Goal: Information Seeking & Learning: Learn about a topic

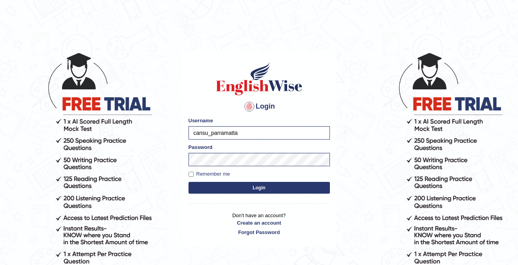
scroll to position [34, 0]
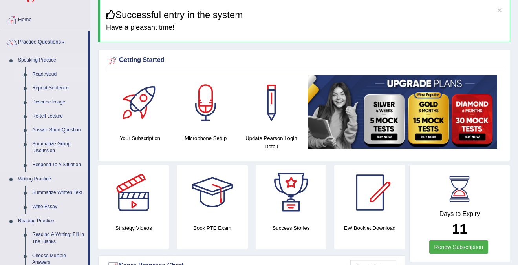
click at [42, 70] on link "Read Aloud" at bounding box center [58, 75] width 59 height 14
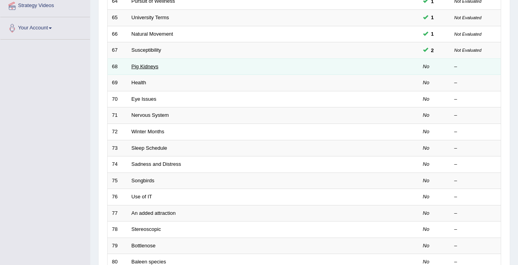
click at [147, 68] on link "Pig Kidneys" at bounding box center [145, 67] width 27 height 6
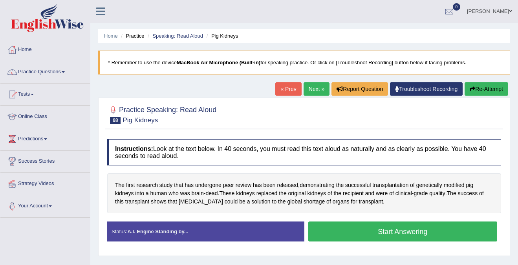
click at [401, 231] on button "Start Answering" at bounding box center [402, 232] width 189 height 20
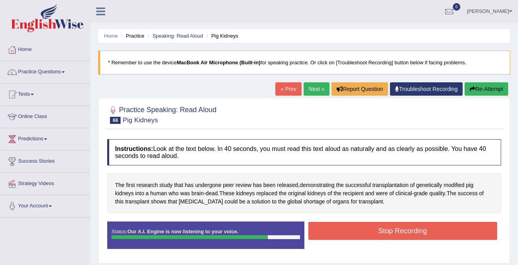
click at [401, 231] on button "Stop Recording" at bounding box center [402, 231] width 189 height 18
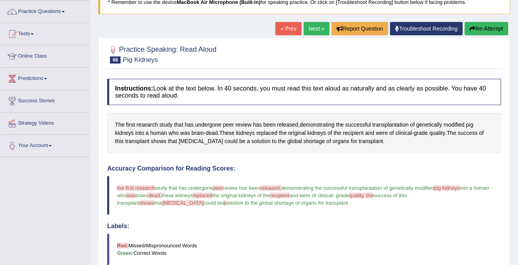
scroll to position [51, 0]
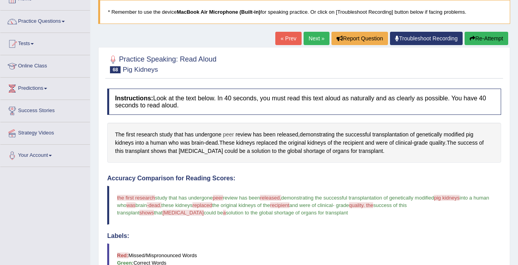
click at [227, 135] on span "peer" at bounding box center [228, 135] width 11 height 8
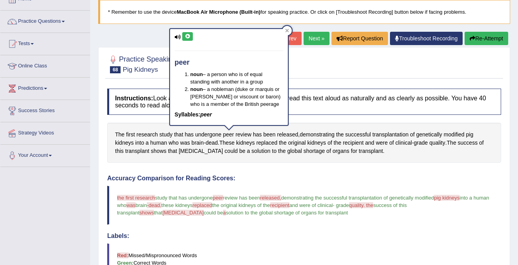
click at [188, 40] on button at bounding box center [187, 36] width 11 height 9
click at [188, 41] on div "peer noun – a person who is of equal standing with another in a group noun – a …" at bounding box center [229, 77] width 118 height 96
click at [188, 40] on button at bounding box center [187, 36] width 11 height 9
click at [187, 35] on icon at bounding box center [188, 36] width 6 height 5
click at [367, 62] on div at bounding box center [304, 64] width 394 height 24
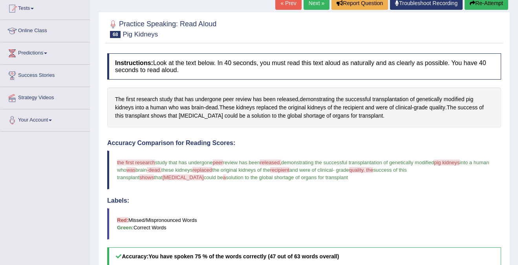
scroll to position [83, 0]
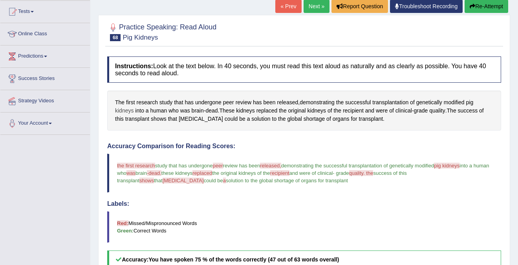
click at [121, 110] on span "kidneys" at bounding box center [124, 111] width 18 height 8
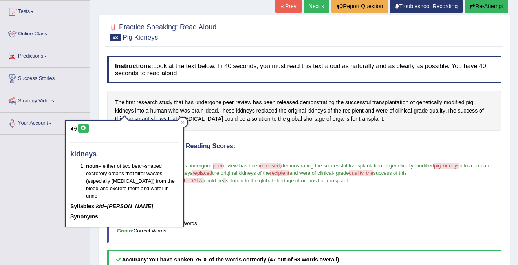
click at [84, 126] on button at bounding box center [83, 128] width 11 height 9
click at [182, 122] on icon at bounding box center [183, 123] width 4 height 4
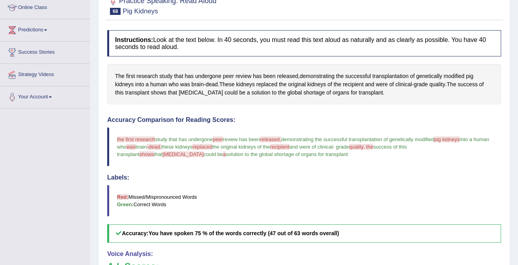
scroll to position [110, 0]
click at [196, 93] on span "xenotransplantation" at bounding box center [201, 92] width 44 height 8
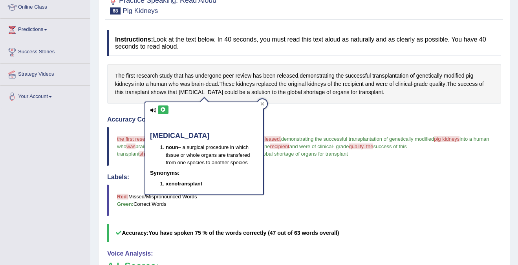
click at [162, 108] on icon at bounding box center [163, 110] width 6 height 5
click at [265, 104] on div at bounding box center [262, 103] width 9 height 9
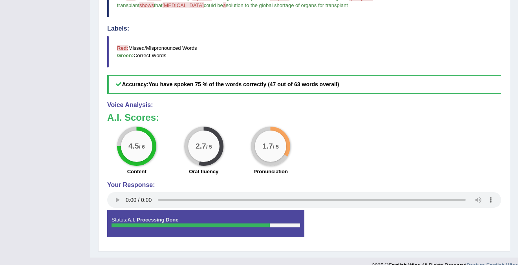
scroll to position [0, 0]
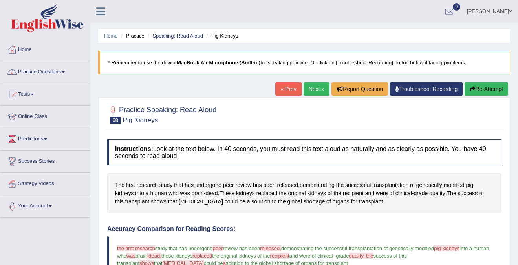
click at [483, 91] on button "Re-Attempt" at bounding box center [486, 88] width 44 height 13
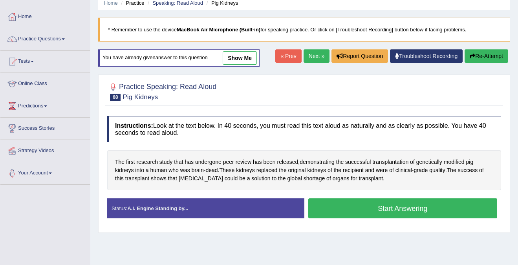
click at [411, 209] on button "Start Answering" at bounding box center [402, 209] width 189 height 20
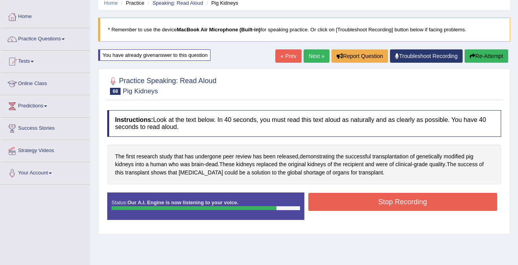
click at [415, 206] on button "Stop Recording" at bounding box center [402, 202] width 189 height 18
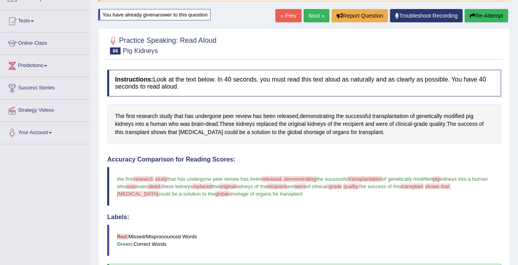
scroll to position [71, 0]
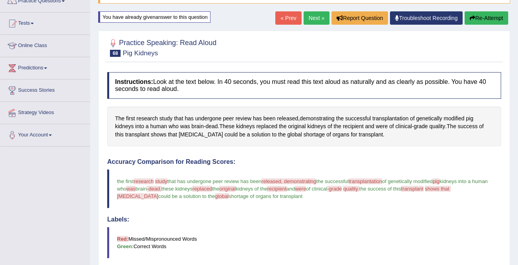
click at [310, 18] on link "Next »" at bounding box center [316, 17] width 26 height 13
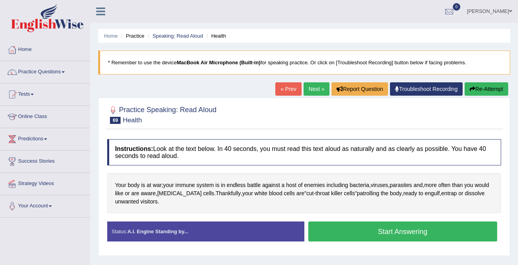
click at [391, 232] on button "Start Answering" at bounding box center [402, 232] width 189 height 20
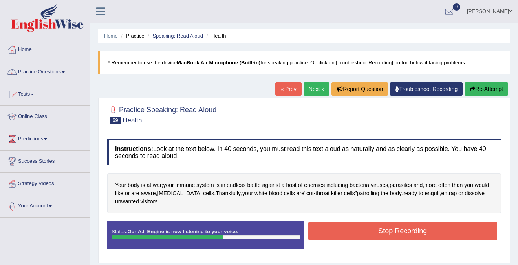
click at [391, 232] on button "Stop Recording" at bounding box center [402, 231] width 189 height 18
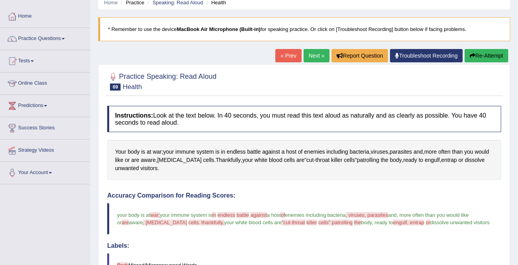
scroll to position [7, 0]
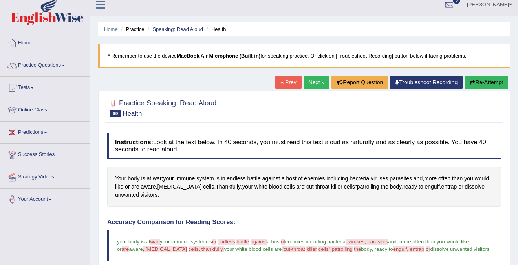
click at [314, 75] on div "Home Practice Speaking: Read Aloud Health * Remember to use the device MacBook …" at bounding box center [304, 247] width 428 height 509
click at [312, 79] on link "Next »" at bounding box center [316, 82] width 26 height 13
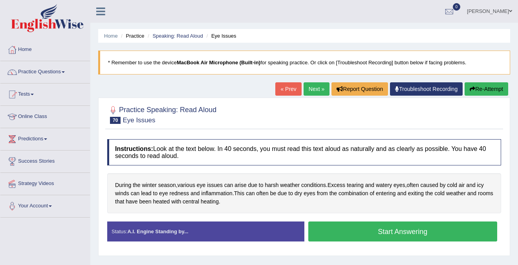
scroll to position [19, 0]
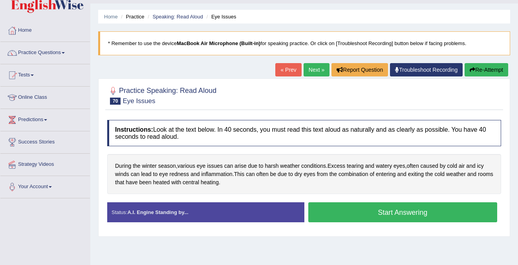
click at [375, 216] on button "Start Answering" at bounding box center [402, 213] width 189 height 20
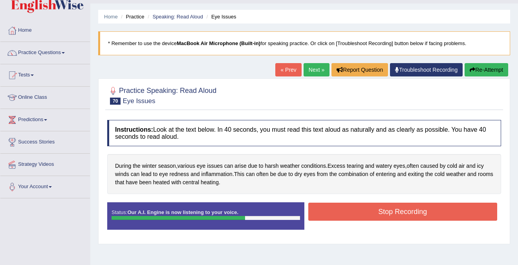
click at [384, 214] on button "Stop Recording" at bounding box center [402, 212] width 189 height 18
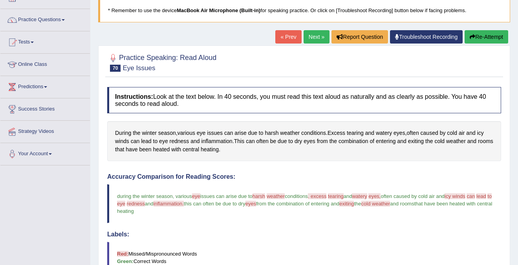
scroll to position [0, 0]
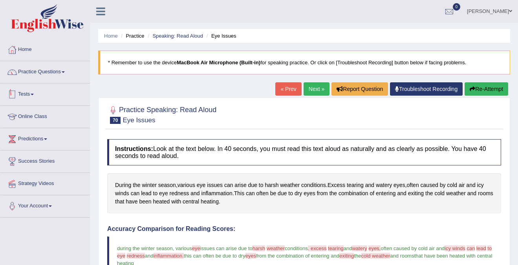
click at [40, 74] on link "Practice Questions" at bounding box center [45, 71] width 90 height 20
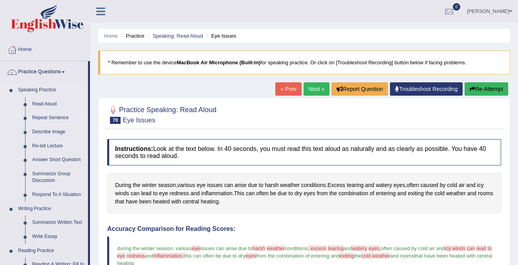
click at [55, 116] on link "Repeat Sentence" at bounding box center [58, 118] width 59 height 14
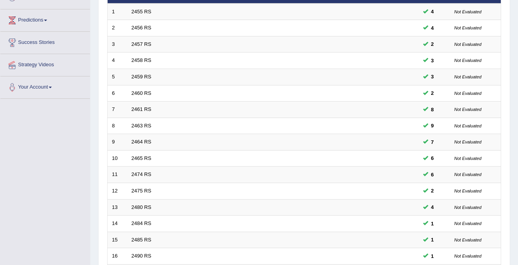
scroll to position [254, 0]
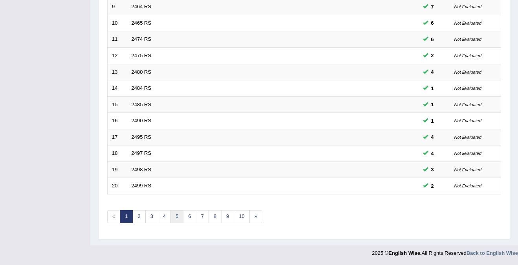
click at [178, 219] on link "5" at bounding box center [176, 216] width 13 height 13
click at [193, 218] on link "6" at bounding box center [189, 216] width 13 height 13
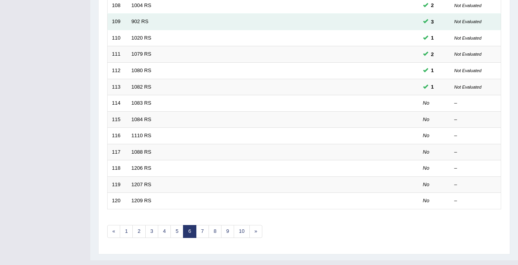
scroll to position [225, 0]
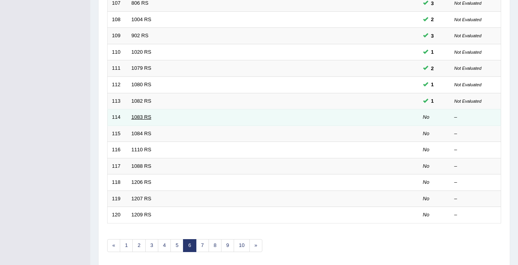
click at [143, 116] on link "1083 RS" at bounding box center [142, 117] width 20 height 6
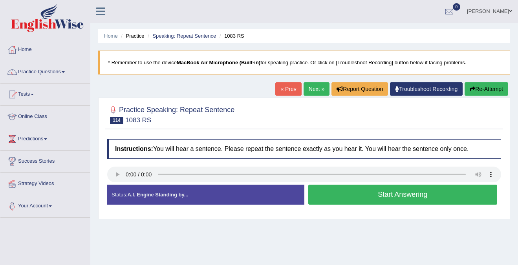
click at [378, 198] on button "Start Answering" at bounding box center [402, 195] width 189 height 20
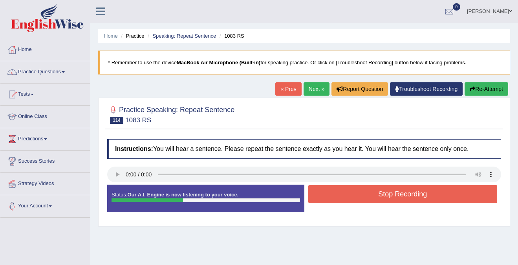
click at [378, 198] on button "Stop Recording" at bounding box center [402, 194] width 189 height 18
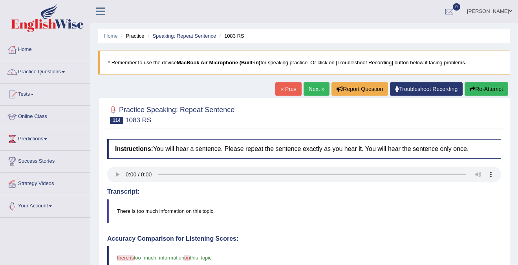
click at [489, 90] on button "Re-Attempt" at bounding box center [486, 88] width 44 height 13
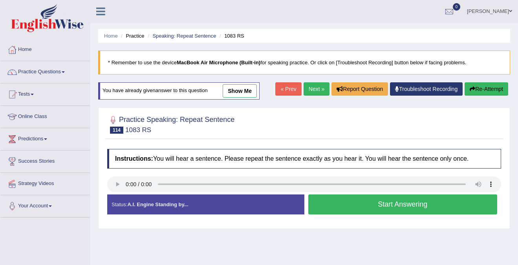
click at [395, 207] on button "Start Answering" at bounding box center [402, 205] width 189 height 20
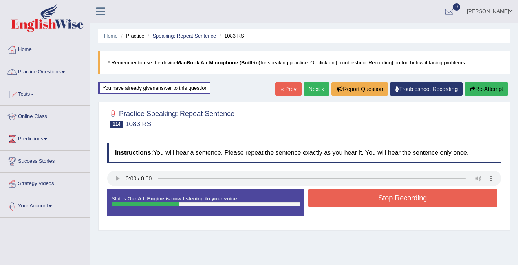
click at [397, 197] on button "Stop Recording" at bounding box center [402, 198] width 189 height 18
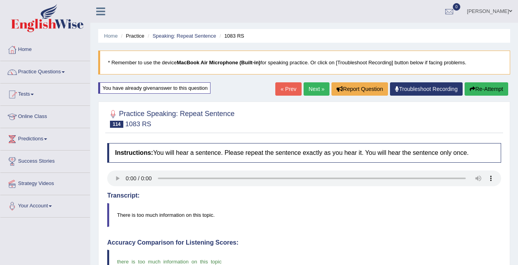
click at [309, 87] on link "Next »" at bounding box center [316, 88] width 26 height 13
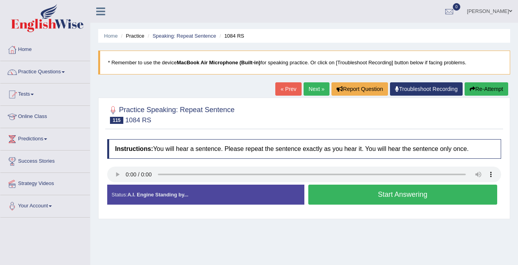
click at [363, 197] on button "Start Answering" at bounding box center [402, 195] width 189 height 20
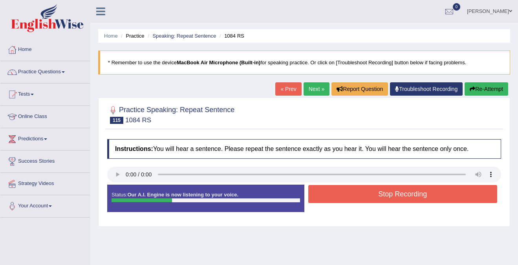
click at [363, 197] on button "Stop Recording" at bounding box center [402, 194] width 189 height 18
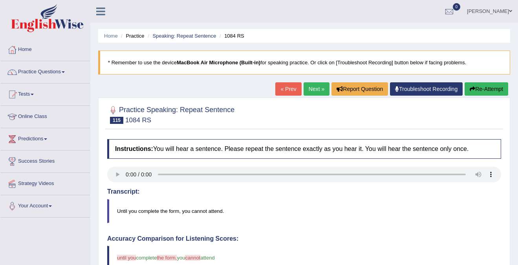
scroll to position [11, 0]
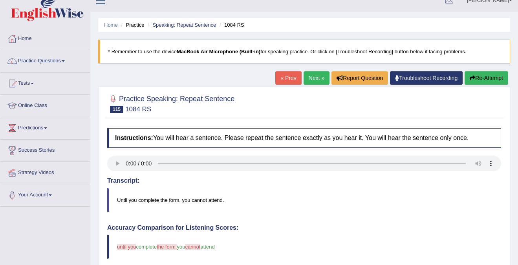
click at [491, 86] on div "« Prev Next » Report Question Troubleshoot Recording Re-Attempt" at bounding box center [392, 78] width 235 height 15
click at [492, 82] on button "Re-Attempt" at bounding box center [486, 77] width 44 height 13
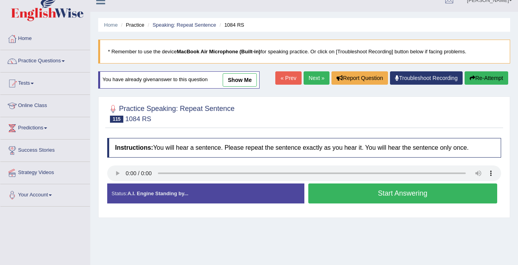
click at [423, 193] on button "Start Answering" at bounding box center [402, 194] width 189 height 20
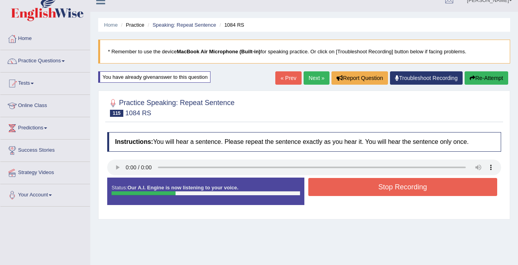
click at [490, 79] on button "Re-Attempt" at bounding box center [486, 77] width 44 height 13
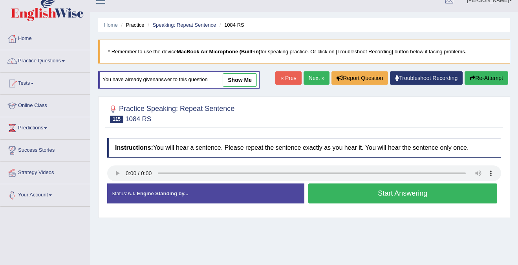
scroll to position [11, 0]
click at [417, 194] on button "Start Answering" at bounding box center [402, 194] width 189 height 20
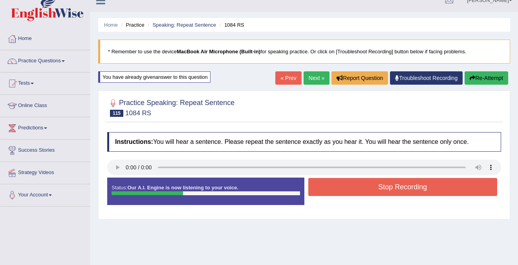
click at [417, 194] on button "Stop Recording" at bounding box center [402, 187] width 189 height 18
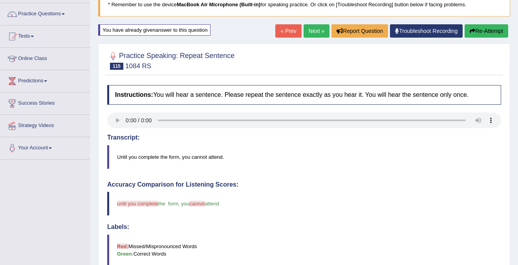
scroll to position [53, 0]
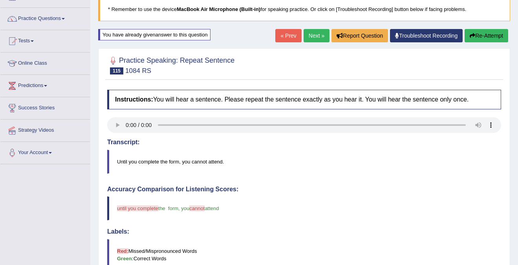
click at [488, 38] on button "Re-Attempt" at bounding box center [486, 35] width 44 height 13
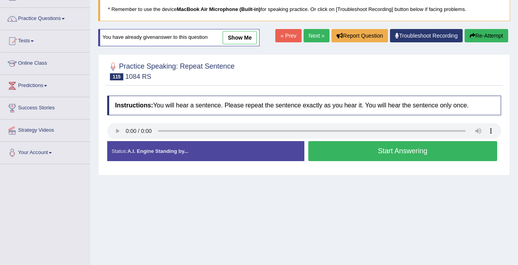
scroll to position [53, 0]
click at [432, 154] on button "Start Answering" at bounding box center [402, 151] width 189 height 20
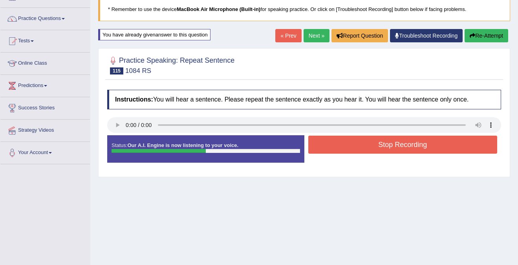
click at [431, 147] on button "Stop Recording" at bounding box center [402, 145] width 189 height 18
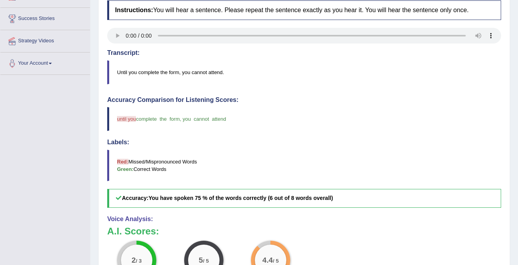
scroll to position [0, 0]
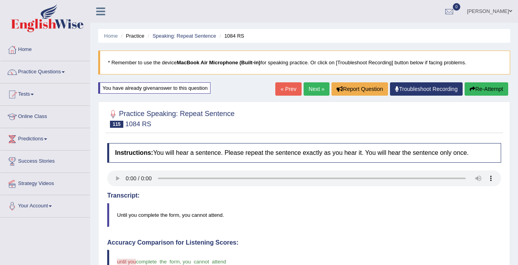
click at [314, 86] on link "Next »" at bounding box center [316, 88] width 26 height 13
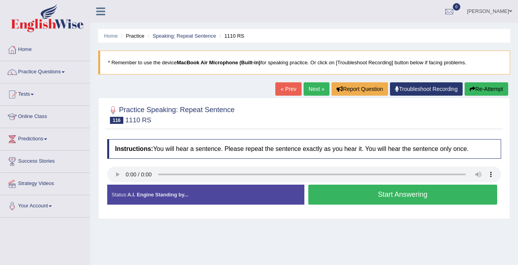
click at [428, 193] on button "Start Answering" at bounding box center [402, 195] width 189 height 20
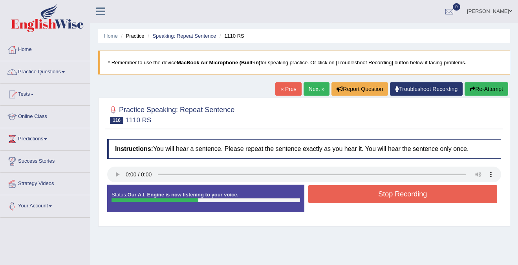
click at [428, 193] on button "Stop Recording" at bounding box center [402, 194] width 189 height 18
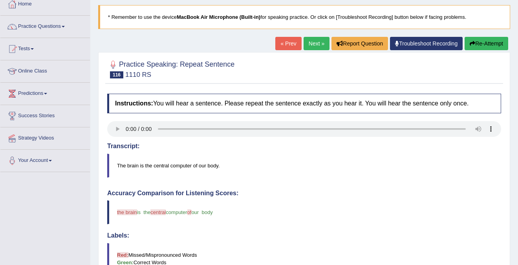
scroll to position [35, 0]
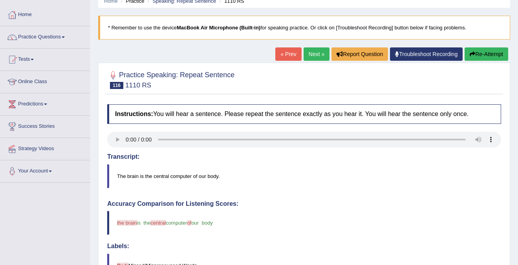
click at [317, 56] on link "Next »" at bounding box center [316, 54] width 26 height 13
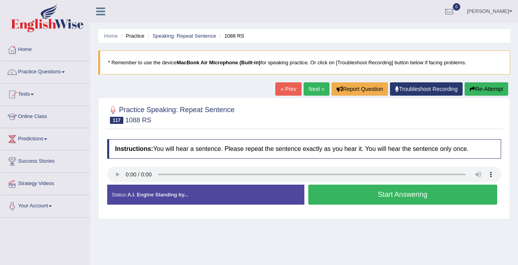
click at [420, 196] on button "Start Answering" at bounding box center [402, 195] width 189 height 20
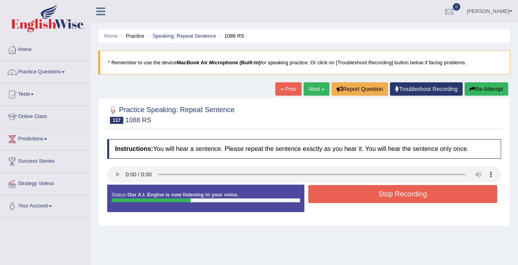
click at [420, 196] on button "Stop Recording" at bounding box center [402, 194] width 189 height 18
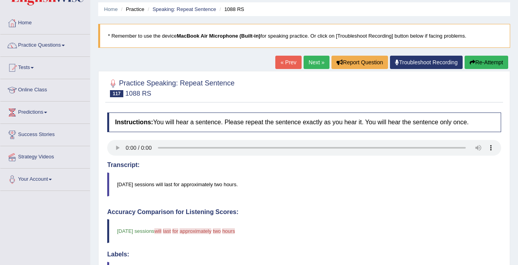
scroll to position [14, 0]
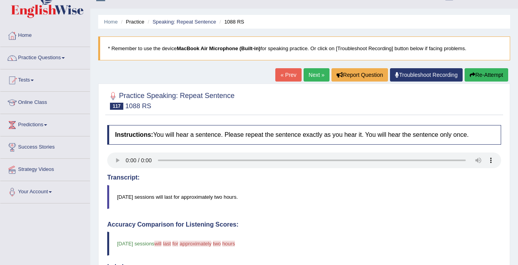
click at [195, 199] on blockquote "[DATE] sessions will last for approximately two hours." at bounding box center [304, 197] width 394 height 24
click at [198, 197] on blockquote "[DATE] sessions will last for approximately two hours." at bounding box center [304, 197] width 394 height 24
click at [483, 75] on button "Re-Attempt" at bounding box center [486, 74] width 44 height 13
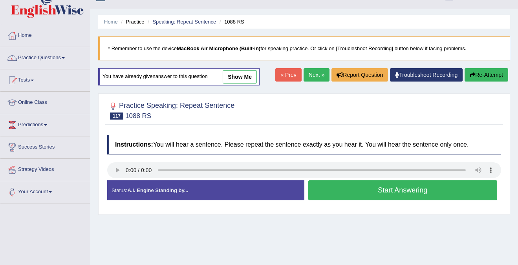
click at [346, 193] on button "Start Answering" at bounding box center [402, 191] width 189 height 20
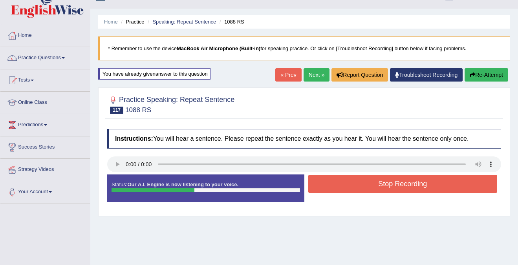
click at [488, 73] on button "Re-Attempt" at bounding box center [486, 74] width 44 height 13
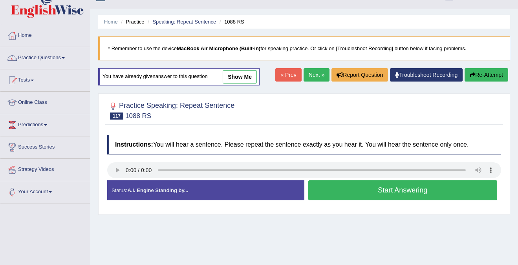
click at [430, 192] on button "Start Answering" at bounding box center [402, 191] width 189 height 20
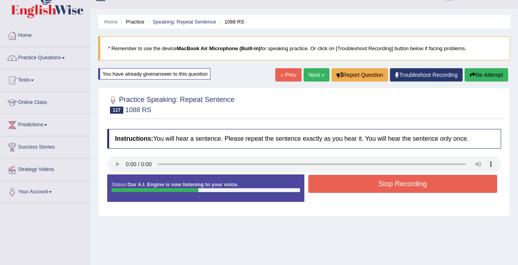
click at [430, 192] on button "Stop Recording" at bounding box center [402, 184] width 189 height 18
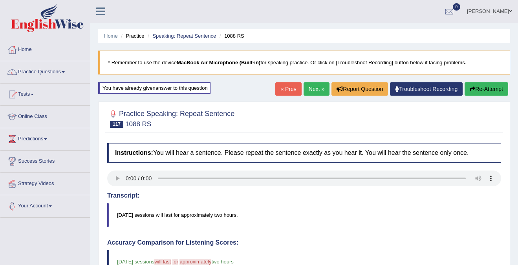
click at [489, 90] on button "Re-Attempt" at bounding box center [486, 88] width 44 height 13
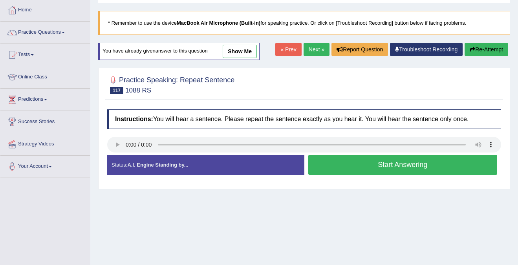
scroll to position [42, 0]
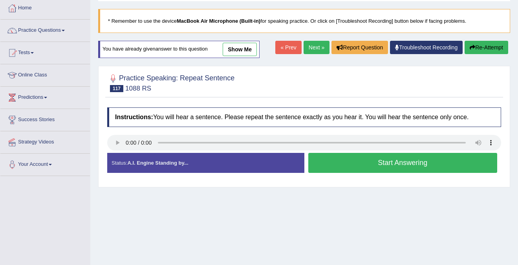
click at [409, 163] on button "Start Answering" at bounding box center [402, 163] width 189 height 20
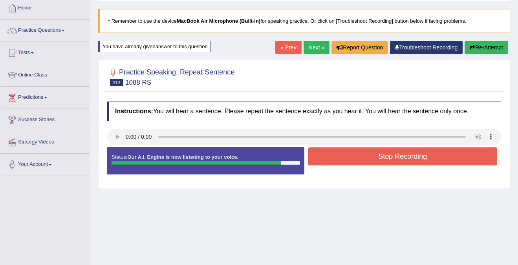
click at [410, 160] on button "Stop Recording" at bounding box center [402, 157] width 189 height 18
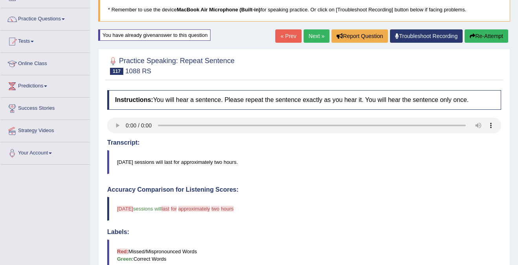
scroll to position [0, 0]
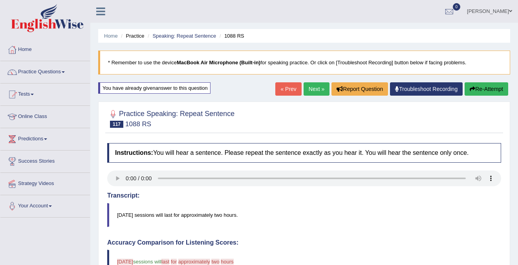
click at [495, 87] on button "Re-Attempt" at bounding box center [486, 88] width 44 height 13
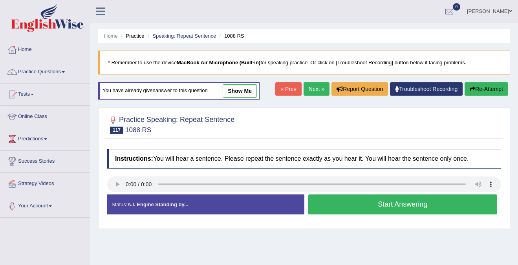
click at [424, 202] on button "Start Answering" at bounding box center [402, 205] width 189 height 20
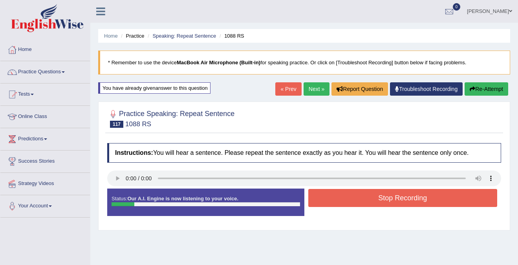
click at [424, 202] on button "Stop Recording" at bounding box center [402, 198] width 189 height 18
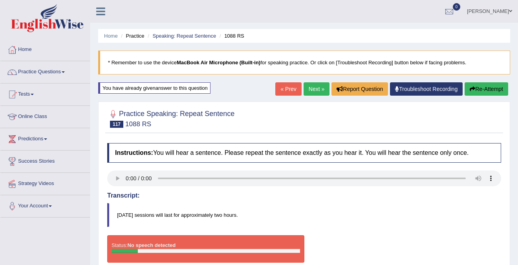
click at [486, 93] on button "Re-Attempt" at bounding box center [486, 88] width 44 height 13
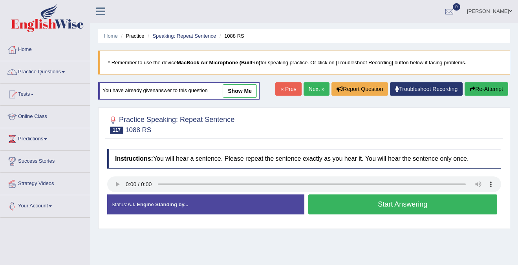
click at [410, 207] on button "Start Answering" at bounding box center [402, 205] width 189 height 20
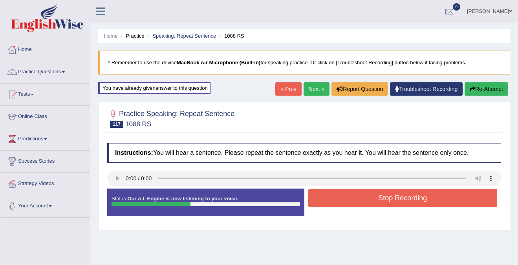
click at [411, 198] on button "Stop Recording" at bounding box center [402, 198] width 189 height 18
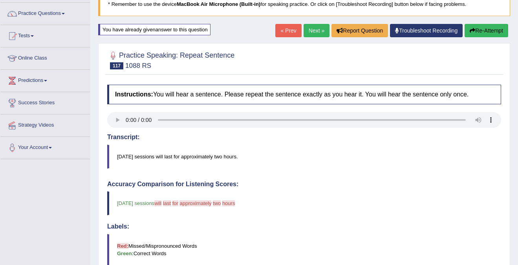
scroll to position [60, 0]
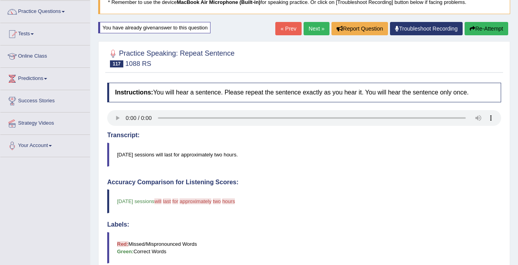
click at [179, 153] on blockquote "Tuesday sessions will last for approximately two hours." at bounding box center [304, 155] width 394 height 24
click at [196, 155] on blockquote "Tuesday sessions will last for approximately two hours." at bounding box center [304, 155] width 394 height 24
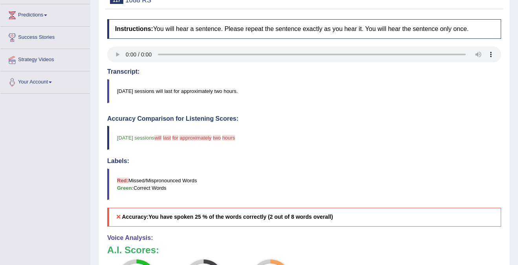
scroll to position [0, 0]
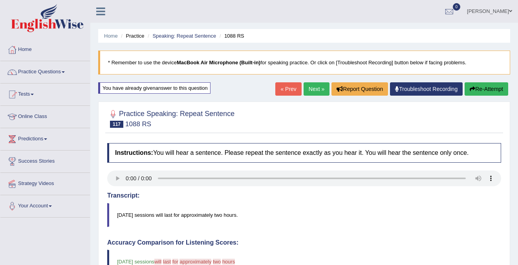
click at [492, 80] on div "Home Practice Speaking: Repeat Sentence 1088 RS * Remember to use the device Ma…" at bounding box center [304, 257] width 428 height 515
click at [484, 84] on button "Re-Attempt" at bounding box center [486, 88] width 44 height 13
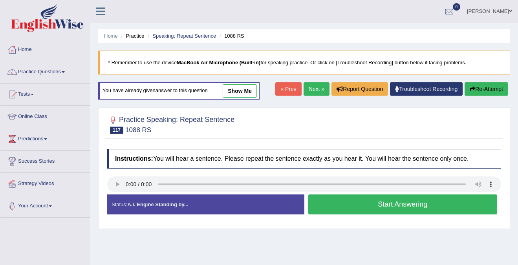
click at [420, 208] on button "Start Answering" at bounding box center [402, 205] width 189 height 20
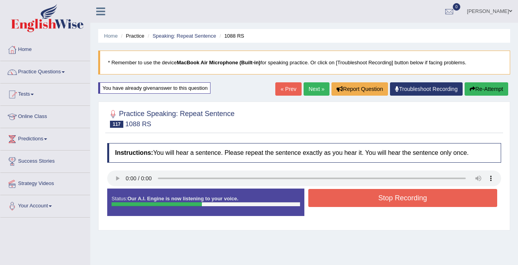
click at [425, 201] on button "Stop Recording" at bounding box center [402, 198] width 189 height 18
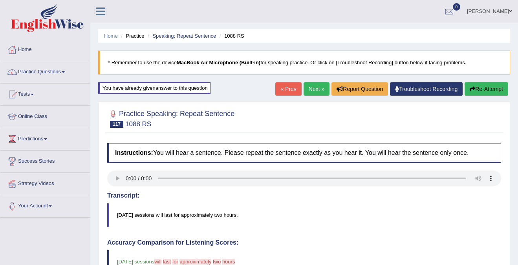
click at [313, 89] on link "Next »" at bounding box center [316, 88] width 26 height 13
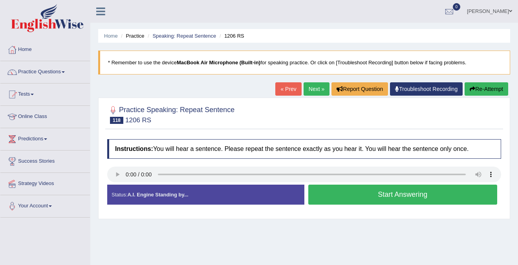
click at [397, 199] on button "Start Answering" at bounding box center [402, 195] width 189 height 20
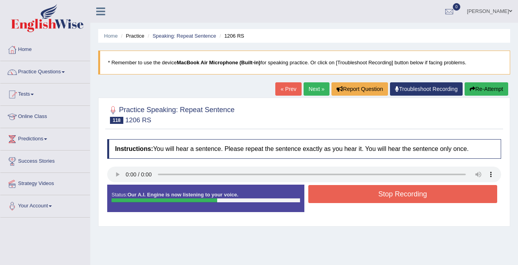
click at [408, 194] on button "Stop Recording" at bounding box center [402, 194] width 189 height 18
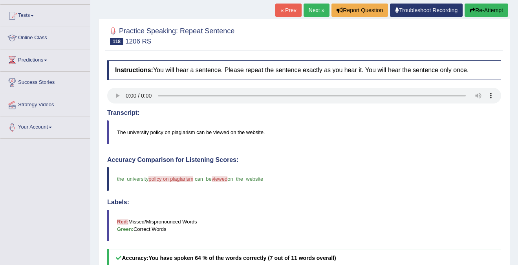
scroll to position [77, 0]
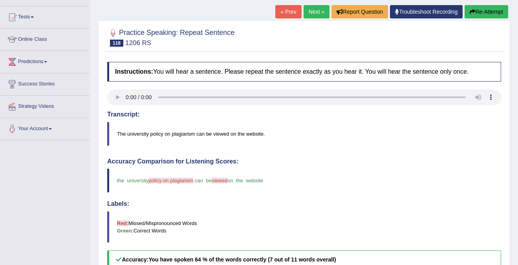
click at [309, 8] on link "Next »" at bounding box center [316, 11] width 26 height 13
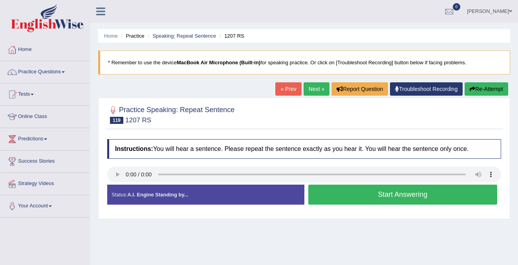
click at [379, 195] on button "Start Answering" at bounding box center [402, 195] width 189 height 20
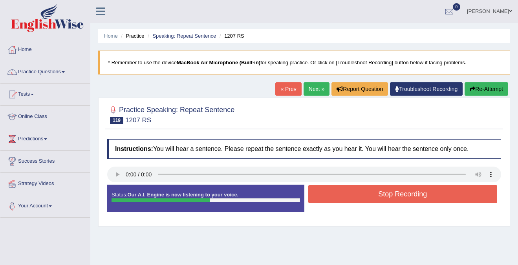
click at [379, 195] on button "Stop Recording" at bounding box center [402, 194] width 189 height 18
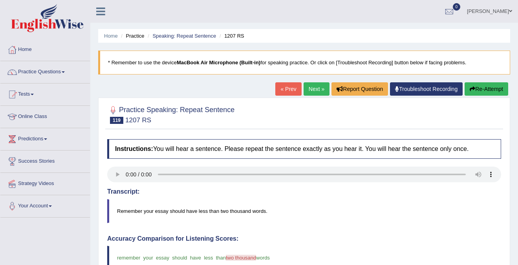
click at [311, 86] on link "Next »" at bounding box center [316, 88] width 26 height 13
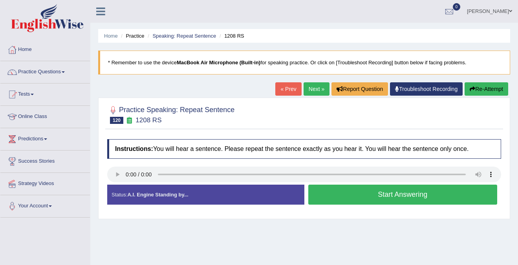
click at [402, 197] on button "Start Answering" at bounding box center [402, 195] width 189 height 20
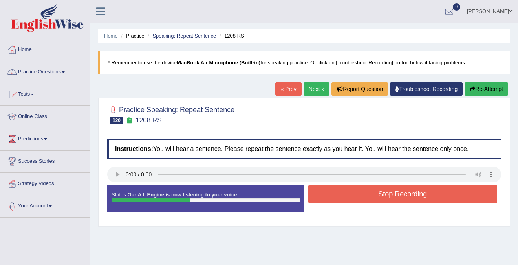
click at [402, 197] on button "Stop Recording" at bounding box center [402, 194] width 189 height 18
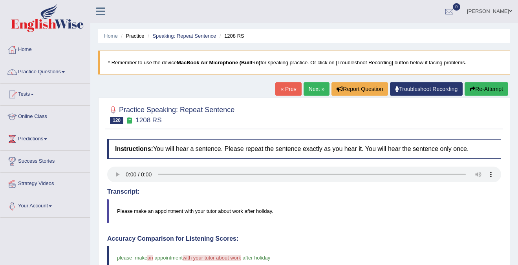
click at [309, 90] on link "Next »" at bounding box center [316, 88] width 26 height 13
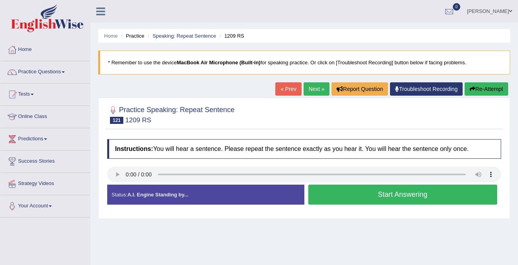
click at [332, 193] on button "Start Answering" at bounding box center [402, 195] width 189 height 20
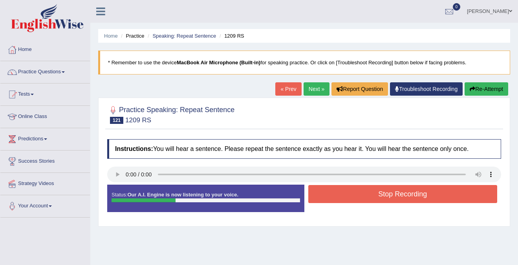
click at [332, 193] on button "Stop Recording" at bounding box center [402, 194] width 189 height 18
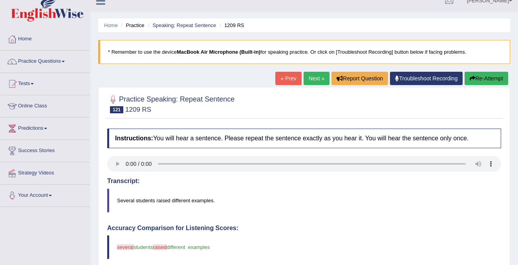
scroll to position [4, 0]
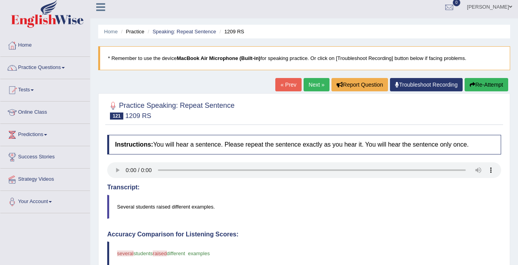
click at [475, 83] on button "Re-Attempt" at bounding box center [486, 84] width 44 height 13
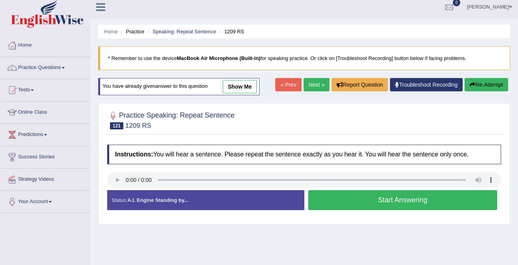
click at [405, 203] on button "Start Answering" at bounding box center [402, 200] width 189 height 20
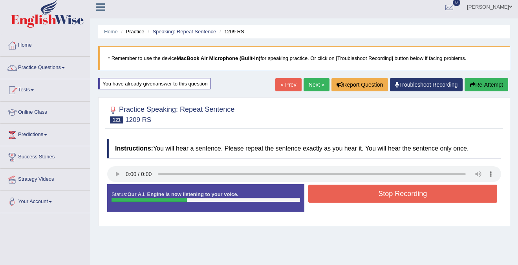
click at [406, 197] on button "Stop Recording" at bounding box center [402, 194] width 189 height 18
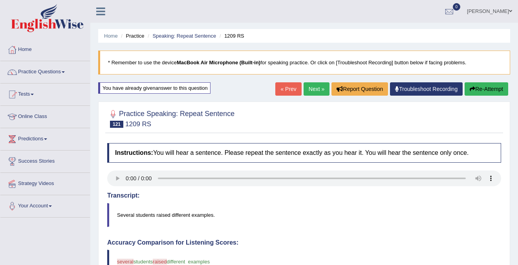
click at [313, 90] on link "Next »" at bounding box center [316, 88] width 26 height 13
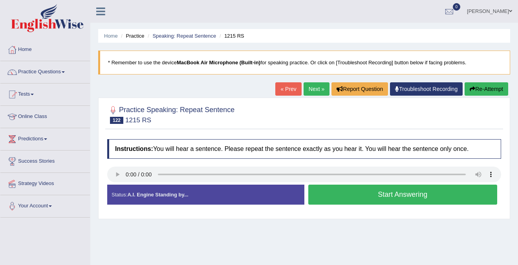
click at [378, 197] on button "Start Answering" at bounding box center [402, 195] width 189 height 20
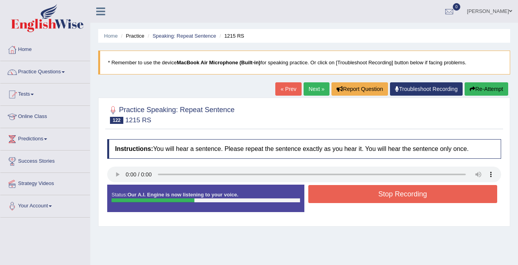
click at [378, 197] on button "Stop Recording" at bounding box center [402, 194] width 189 height 18
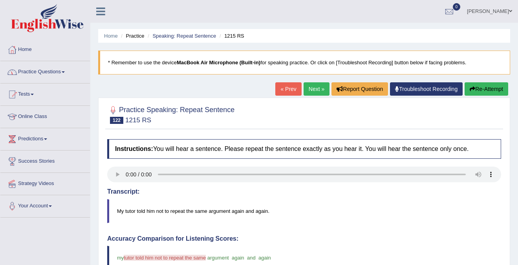
click at [58, 68] on link "Practice Questions" at bounding box center [45, 71] width 90 height 20
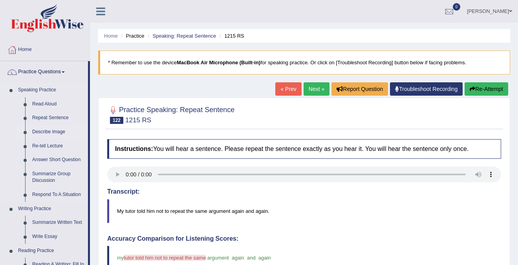
click at [50, 131] on link "Describe Image" at bounding box center [58, 132] width 59 height 14
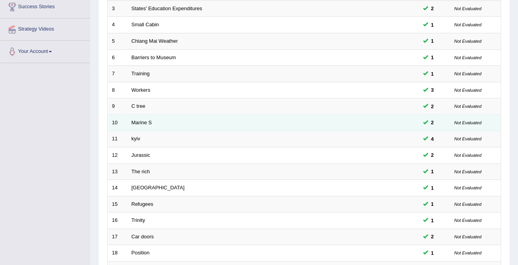
scroll to position [254, 0]
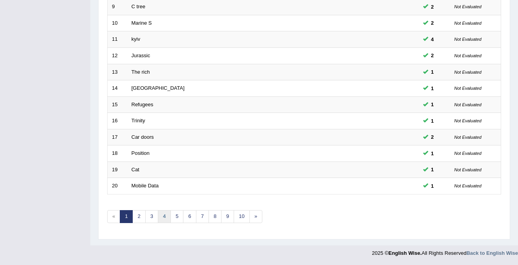
click at [164, 219] on link "4" at bounding box center [164, 216] width 13 height 13
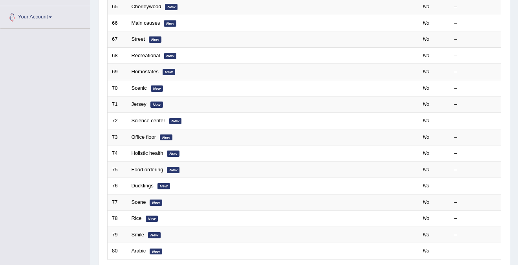
scroll to position [130, 0]
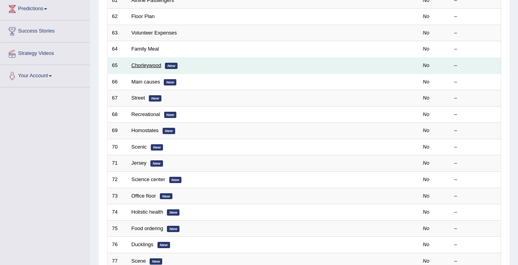
click at [153, 64] on link "Chorleywood" at bounding box center [147, 65] width 30 height 6
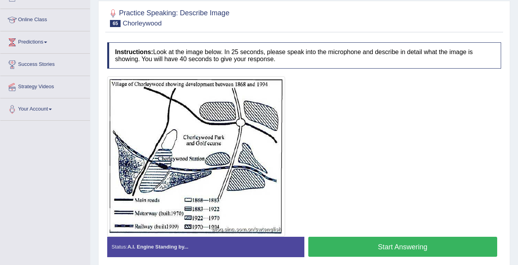
scroll to position [96, 0]
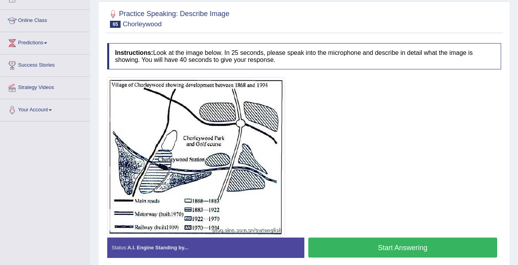
click at [397, 250] on button "Start Answering" at bounding box center [402, 248] width 189 height 20
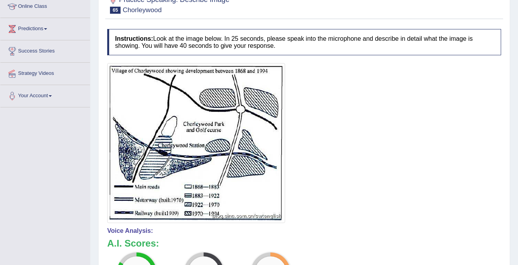
scroll to position [0, 0]
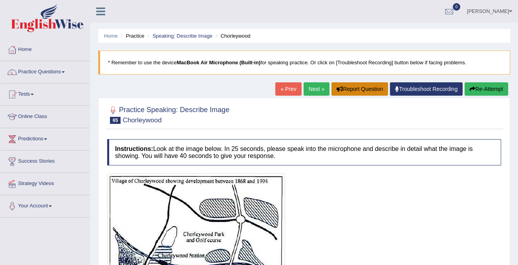
drag, startPoint x: 349, startPoint y: 84, endPoint x: 309, endPoint y: 88, distance: 40.7
click at [309, 88] on div "« Prev Next » Report Question Troubleshoot Recording Re-Attempt" at bounding box center [392, 89] width 235 height 15
click at [309, 88] on link "Next »" at bounding box center [316, 88] width 26 height 13
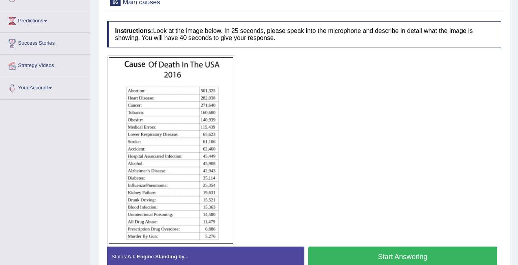
scroll to position [125, 0]
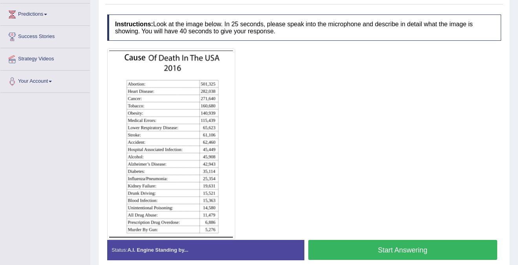
click at [392, 252] on button "Start Answering" at bounding box center [402, 250] width 189 height 20
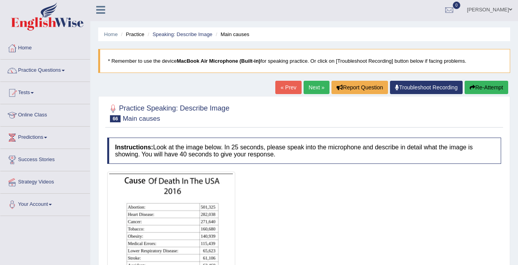
scroll to position [0, 0]
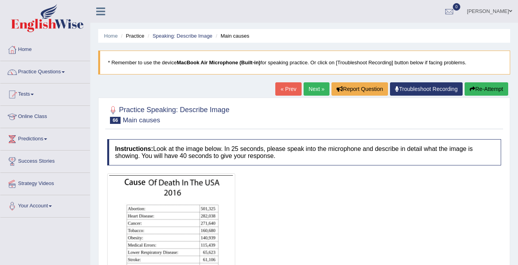
click at [481, 90] on button "Re-Attempt" at bounding box center [486, 88] width 44 height 13
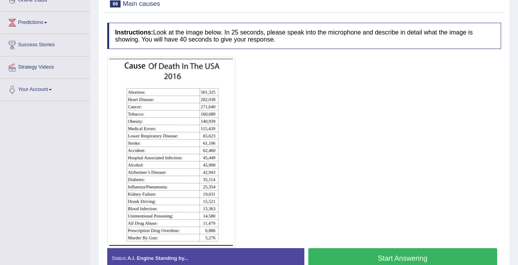
scroll to position [135, 0]
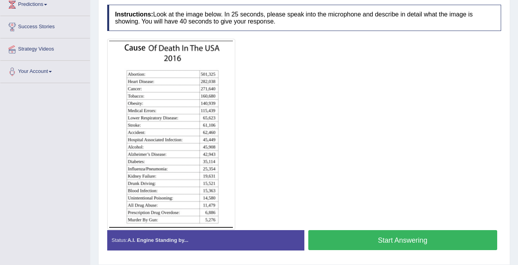
click at [373, 241] on button "Start Answering" at bounding box center [402, 240] width 189 height 20
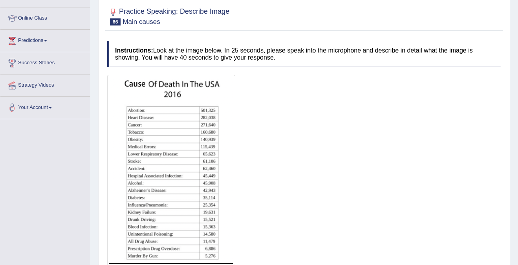
scroll to position [0, 0]
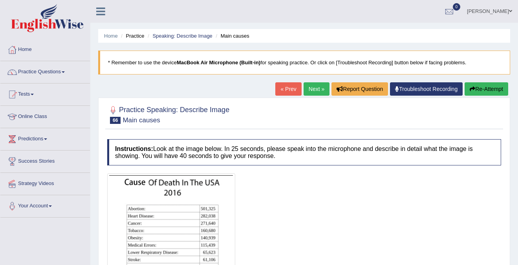
click at [491, 89] on button "Re-Attempt" at bounding box center [486, 88] width 44 height 13
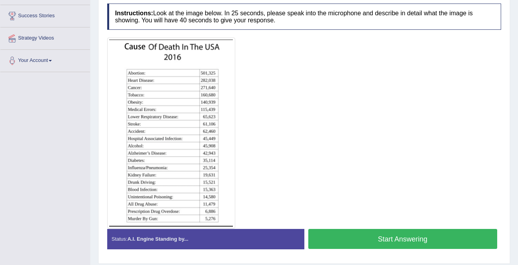
scroll to position [154, 0]
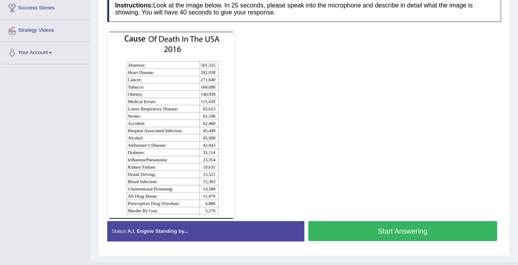
click at [397, 233] on button "Start Answering" at bounding box center [402, 231] width 189 height 20
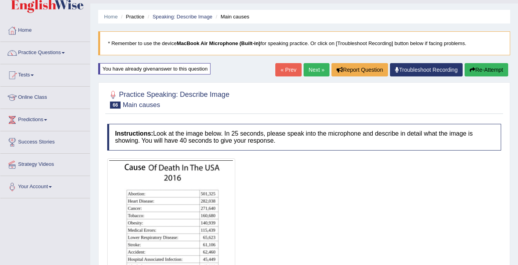
scroll to position [0, 0]
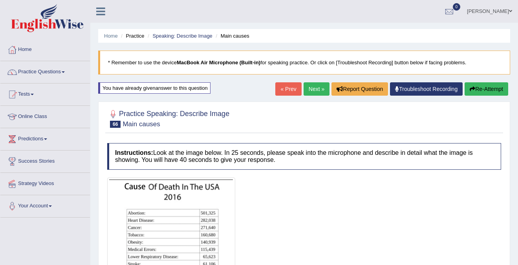
click at [485, 92] on button "Re-Attempt" at bounding box center [486, 88] width 44 height 13
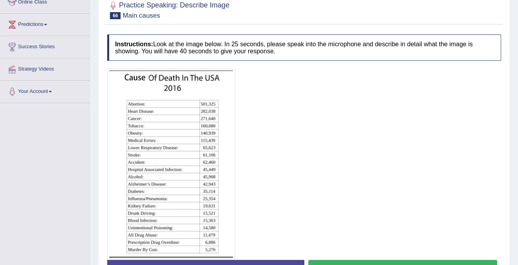
scroll to position [170, 0]
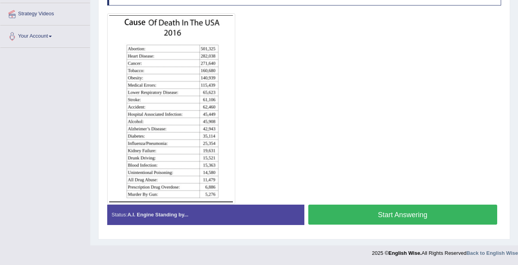
click at [408, 212] on button "Start Answering" at bounding box center [402, 215] width 189 height 20
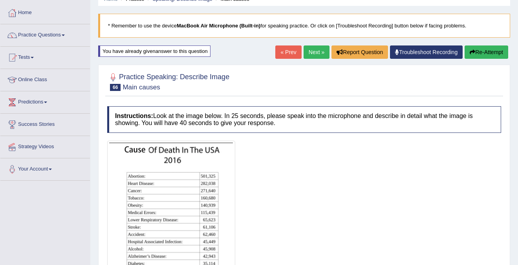
scroll to position [0, 0]
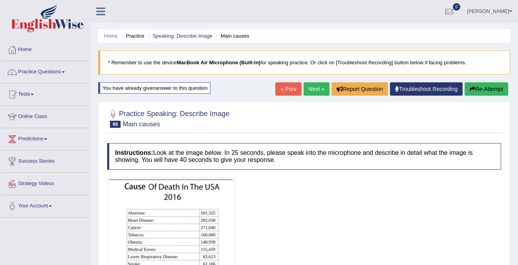
click at [313, 90] on link "Next »" at bounding box center [316, 88] width 26 height 13
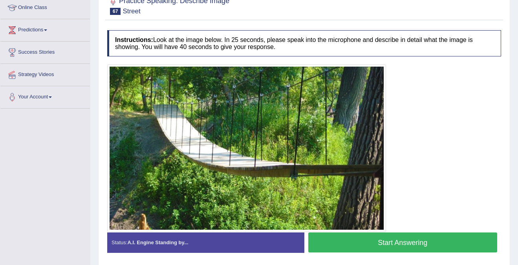
scroll to position [111, 0]
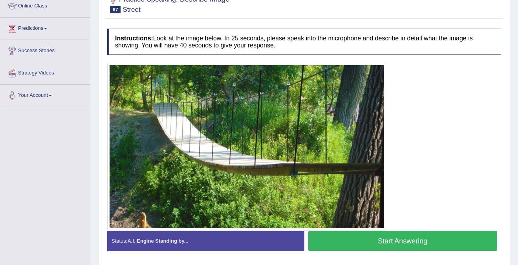
click at [397, 241] on button "Start Answering" at bounding box center [402, 241] width 189 height 20
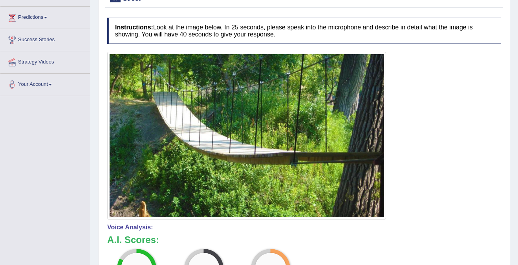
scroll to position [0, 0]
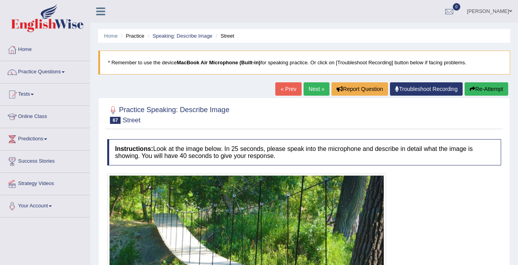
click at [311, 91] on link "Next »" at bounding box center [316, 88] width 26 height 13
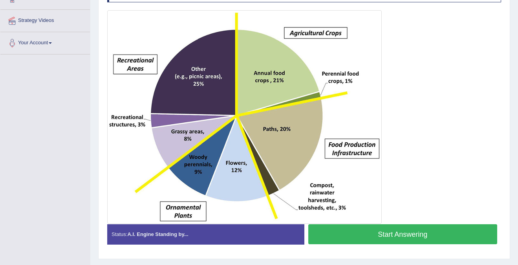
scroll to position [183, 0]
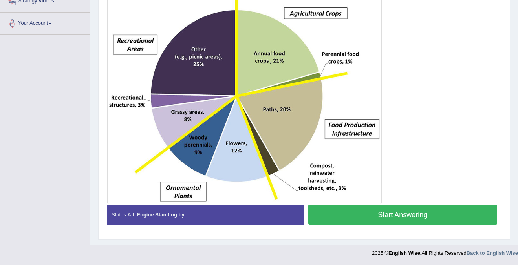
click at [392, 204] on div at bounding box center [304, 98] width 394 height 214
click at [391, 209] on button "Start Answering" at bounding box center [402, 215] width 189 height 20
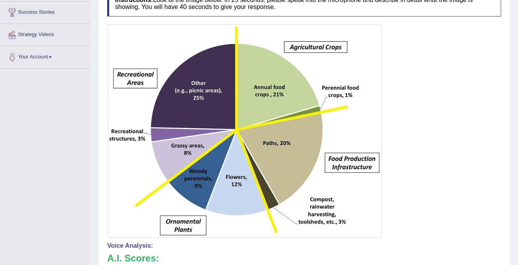
scroll to position [0, 0]
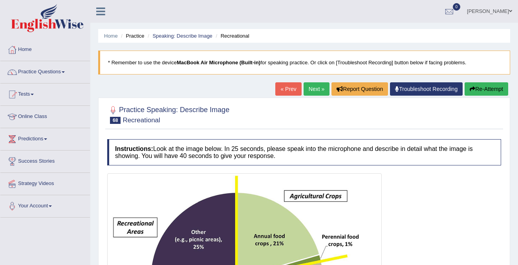
click at [307, 86] on link "Next »" at bounding box center [316, 88] width 26 height 13
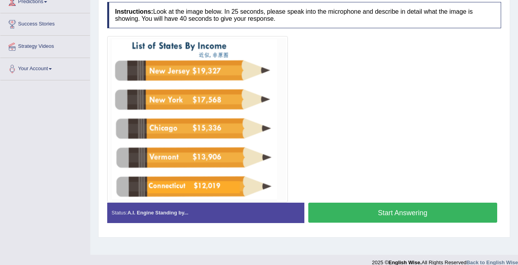
scroll to position [146, 0]
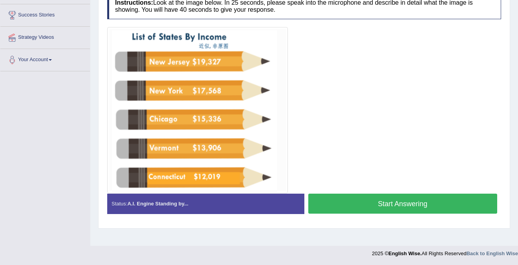
click at [404, 203] on button "Start Answering" at bounding box center [402, 204] width 189 height 20
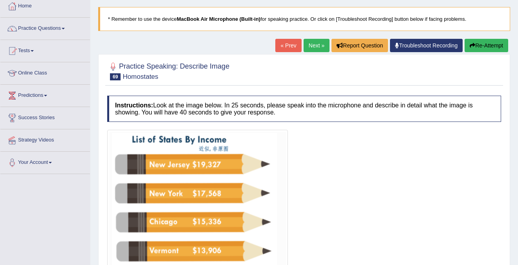
scroll to position [0, 0]
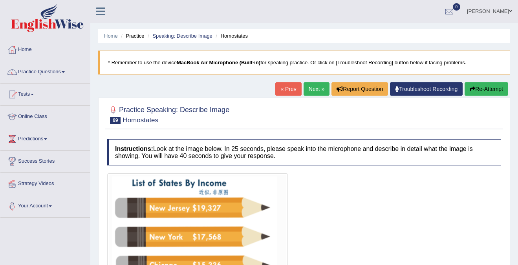
click at [311, 87] on link "Next »" at bounding box center [316, 88] width 26 height 13
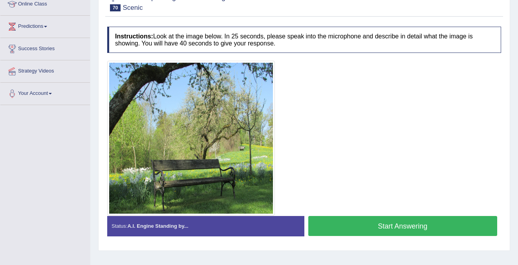
scroll to position [112, 0]
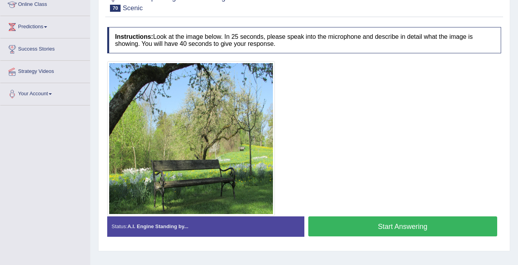
click at [427, 227] on button "Start Answering" at bounding box center [402, 227] width 189 height 20
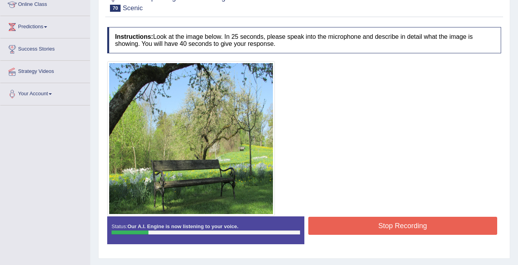
click at [422, 226] on button "Stop Recording" at bounding box center [402, 226] width 189 height 18
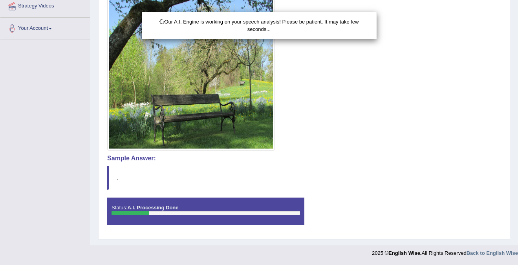
scroll to position [0, 0]
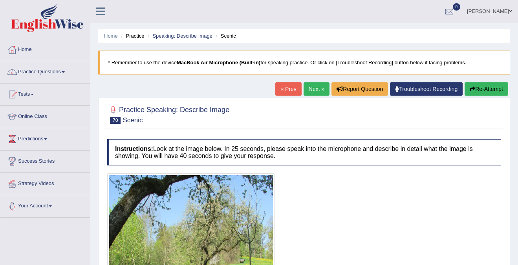
click at [478, 91] on button "Re-Attempt" at bounding box center [486, 88] width 44 height 13
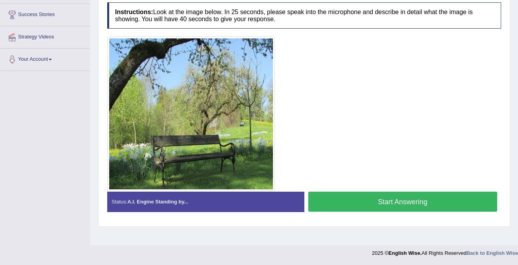
click at [410, 205] on button "Start Answering" at bounding box center [402, 202] width 189 height 20
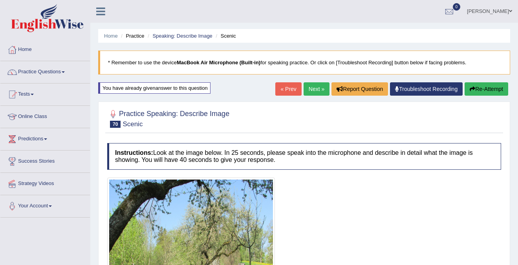
click at [479, 90] on button "Re-Attempt" at bounding box center [486, 88] width 44 height 13
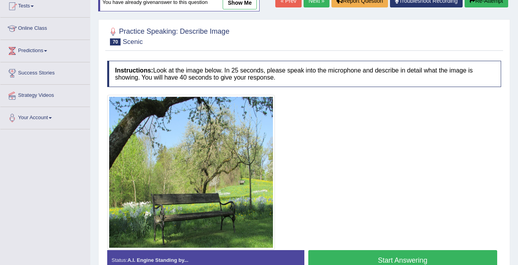
scroll to position [112, 0]
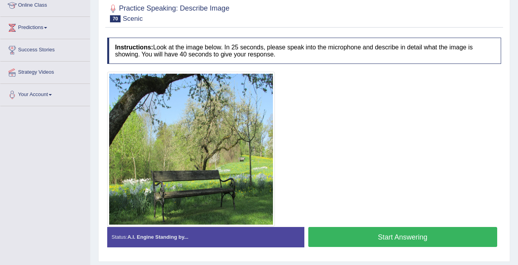
click at [395, 238] on button "Start Answering" at bounding box center [402, 237] width 189 height 20
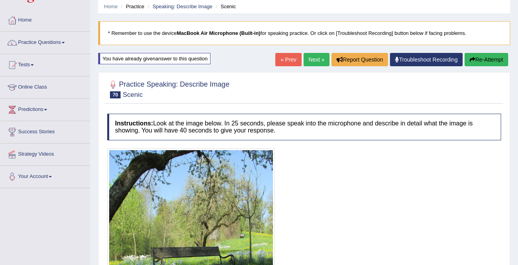
scroll to position [0, 0]
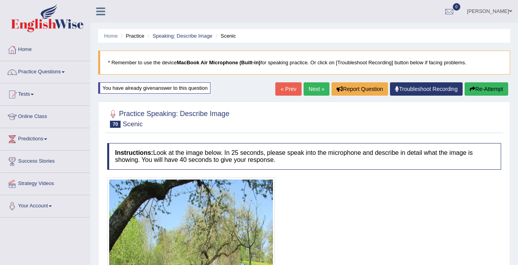
click at [307, 75] on div "Home Practice Speaking: Describe Image Scenic * Remember to use the device MacB…" at bounding box center [304, 270] width 428 height 540
click at [307, 92] on link "Next »" at bounding box center [316, 88] width 26 height 13
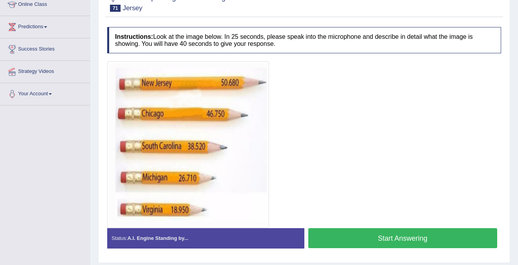
scroll to position [104, 0]
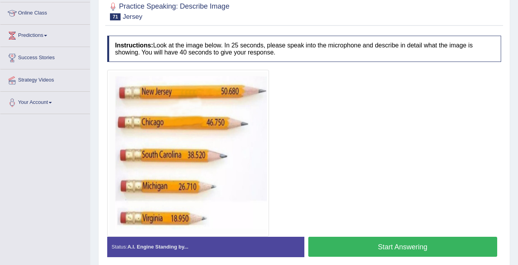
click at [429, 250] on button "Start Answering" at bounding box center [402, 247] width 189 height 20
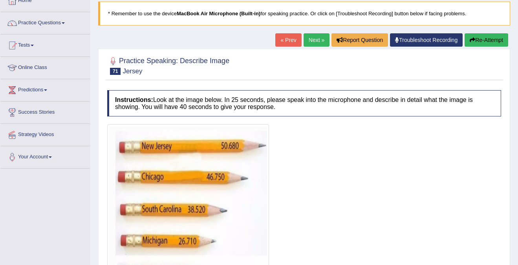
scroll to position [0, 0]
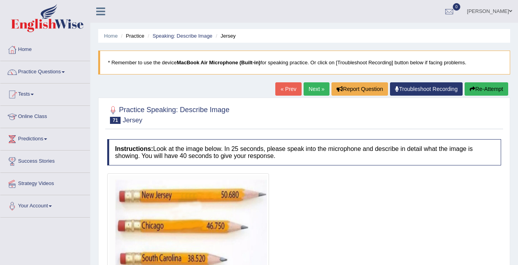
click at [310, 89] on link "Next »" at bounding box center [316, 88] width 26 height 13
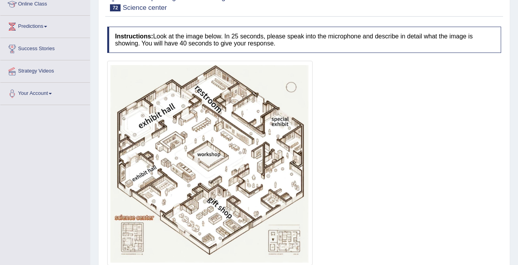
scroll to position [144, 0]
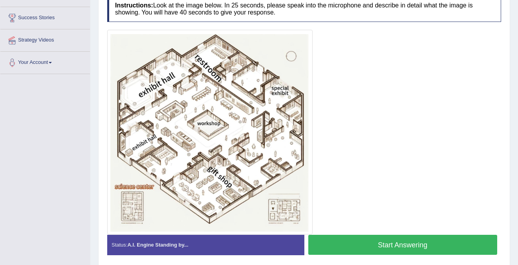
click at [404, 253] on button "Start Answering" at bounding box center [402, 245] width 189 height 20
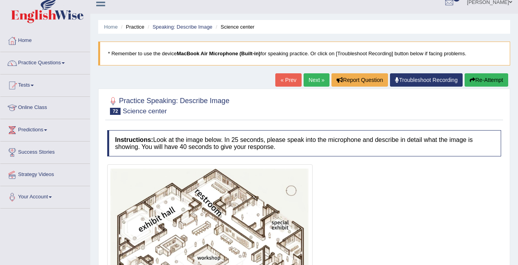
scroll to position [6, 0]
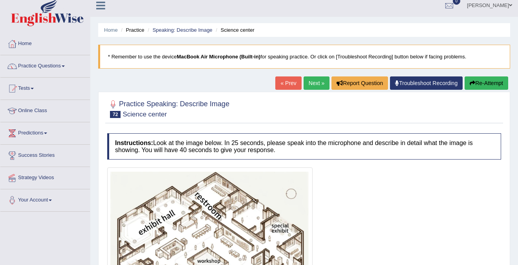
click at [306, 84] on link "Next »" at bounding box center [316, 83] width 26 height 13
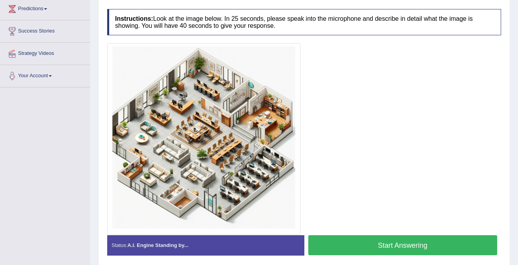
scroll to position [130, 0]
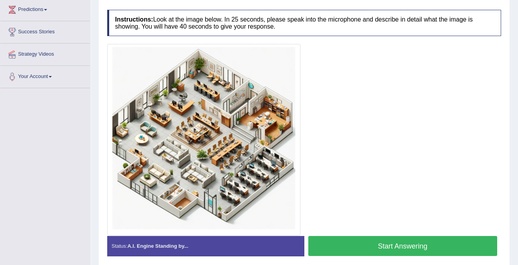
click at [422, 242] on button "Start Answering" at bounding box center [402, 246] width 189 height 20
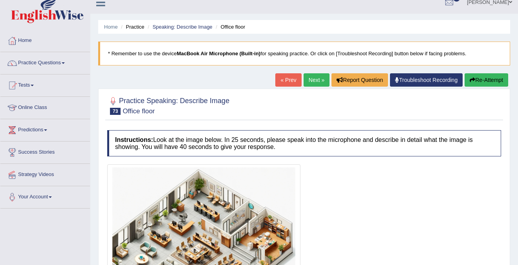
scroll to position [0, 0]
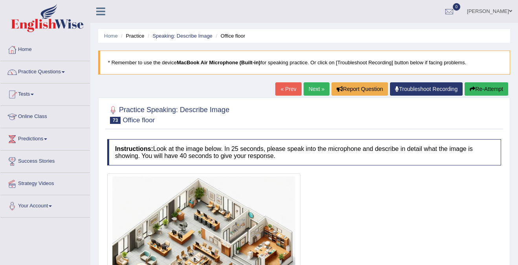
click at [309, 89] on link "Next »" at bounding box center [316, 88] width 26 height 13
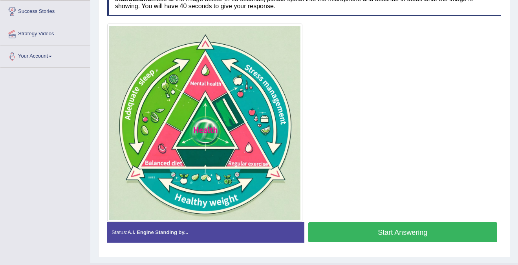
scroll to position [151, 0]
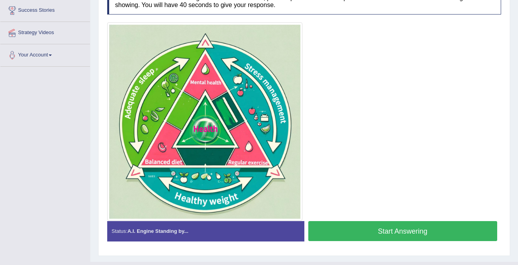
click at [435, 234] on button "Start Answering" at bounding box center [402, 231] width 189 height 20
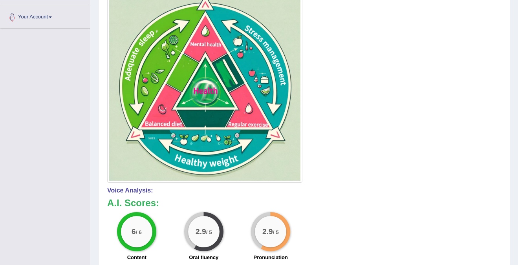
scroll to position [0, 0]
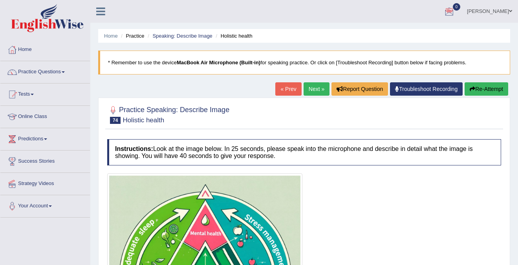
click at [318, 84] on link "Next »" at bounding box center [316, 88] width 26 height 13
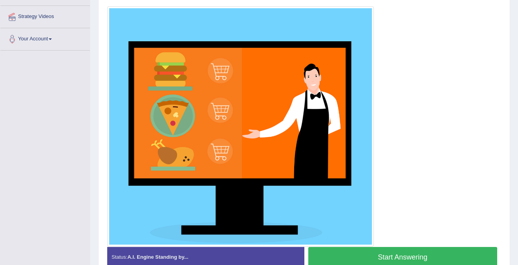
scroll to position [210, 0]
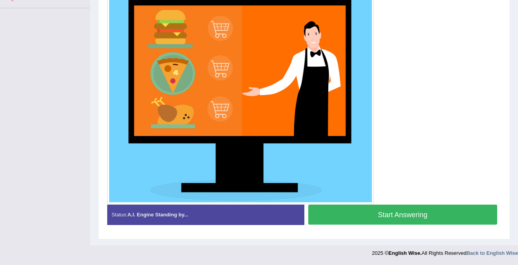
click at [398, 218] on button "Start Answering" at bounding box center [402, 215] width 189 height 20
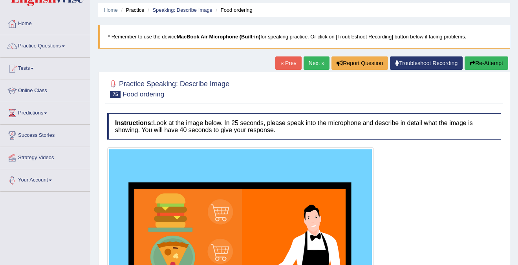
scroll to position [0, 0]
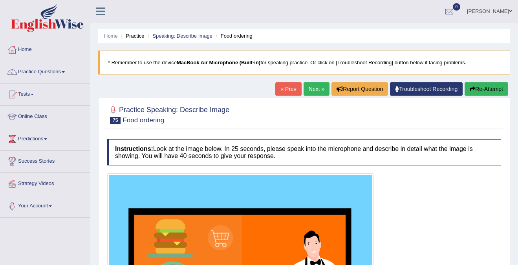
click at [309, 88] on link "Next »" at bounding box center [316, 88] width 26 height 13
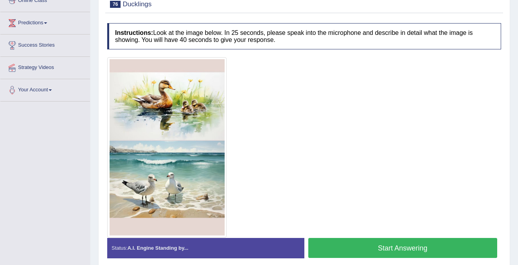
scroll to position [117, 0]
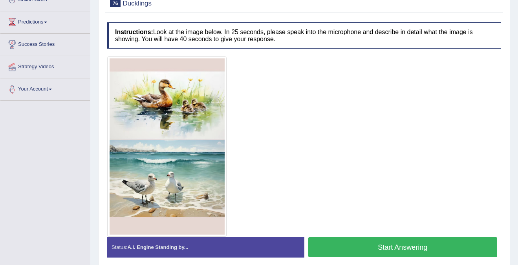
click at [391, 245] on button "Start Answering" at bounding box center [402, 248] width 189 height 20
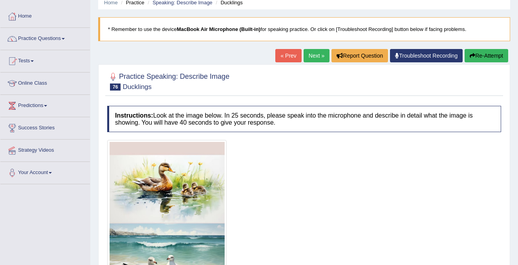
scroll to position [0, 0]
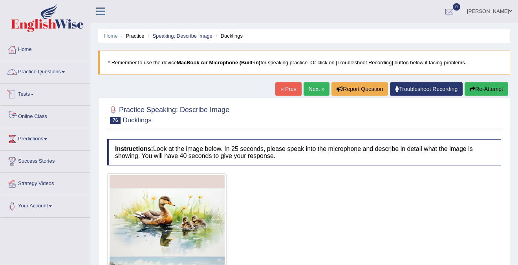
click at [39, 76] on link "Practice Questions" at bounding box center [45, 71] width 90 height 20
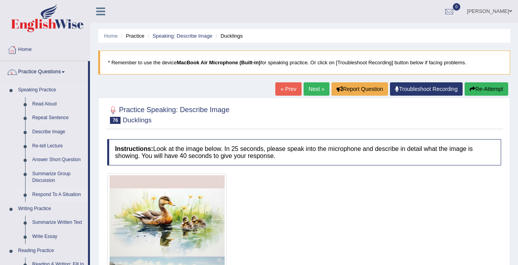
click at [55, 194] on link "Respond To A Situation" at bounding box center [58, 195] width 59 height 14
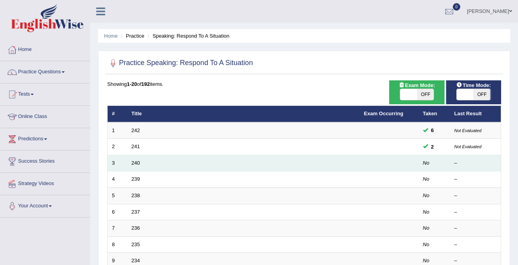
click at [130, 162] on td "240" at bounding box center [243, 163] width 232 height 16
click at [133, 162] on link "240" at bounding box center [136, 163] width 9 height 6
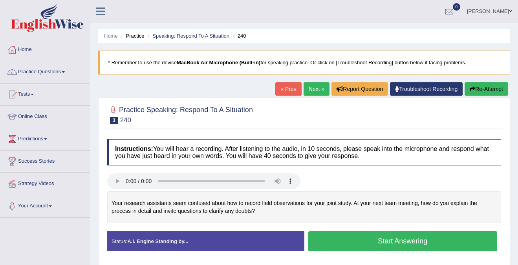
drag, startPoint x: 112, startPoint y: 202, endPoint x: 231, endPoint y: 202, distance: 119.0
click at [231, 202] on div "Your research assistants seem confused about how to record field observations f…" at bounding box center [304, 208] width 394 height 32
drag, startPoint x: 186, startPoint y: 206, endPoint x: 309, endPoint y: 203, distance: 122.9
click at [309, 203] on div "Your research assistants seem confused about how to record field observations f…" at bounding box center [304, 208] width 394 height 32
click at [421, 241] on button "Start Answering" at bounding box center [402, 242] width 189 height 20
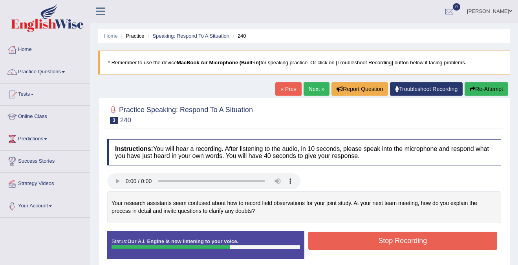
click at [426, 240] on button "Stop Recording" at bounding box center [402, 241] width 189 height 18
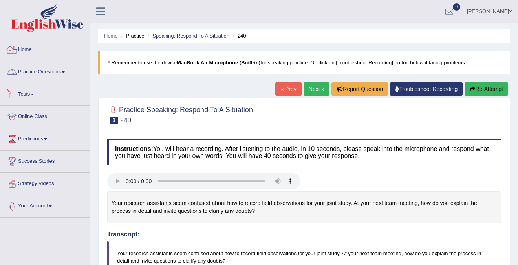
click at [39, 70] on link "Practice Questions" at bounding box center [45, 71] width 90 height 20
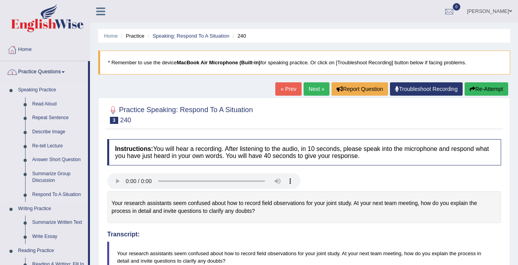
click at [22, 93] on link "Speaking Practice" at bounding box center [51, 90] width 73 height 14
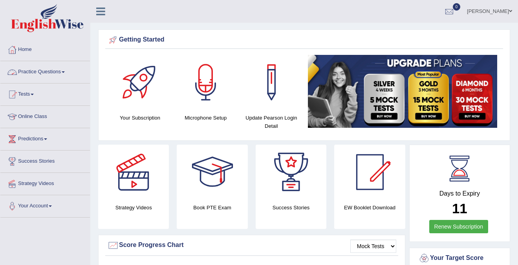
click at [41, 71] on link "Practice Questions" at bounding box center [45, 71] width 90 height 20
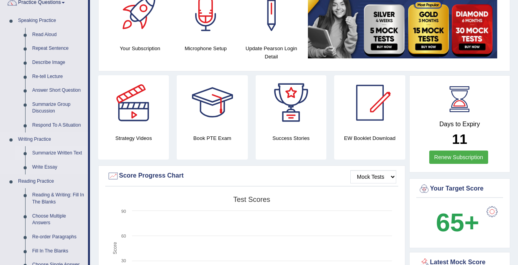
scroll to position [73, 0]
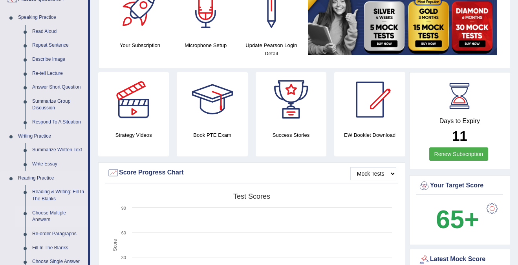
click at [46, 213] on link "Choose Multiple Answers" at bounding box center [58, 217] width 59 height 21
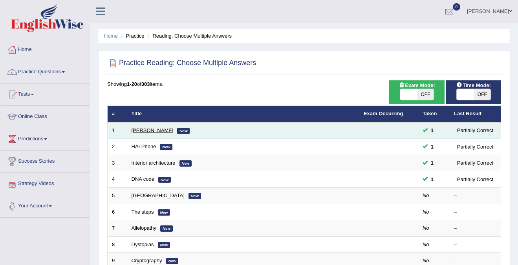
click at [145, 132] on link "[PERSON_NAME]" at bounding box center [153, 131] width 42 height 6
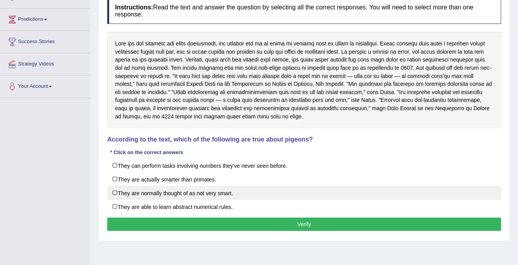
scroll to position [121, 0]
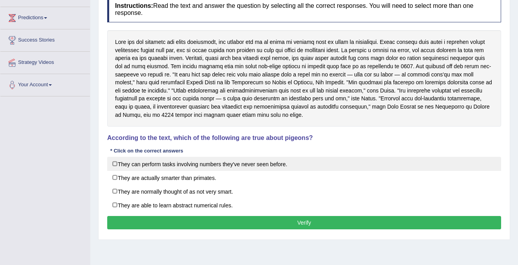
click at [116, 162] on label "They can perform tasks involving numbers they've never seen before." at bounding box center [304, 164] width 394 height 14
checkbox input "true"
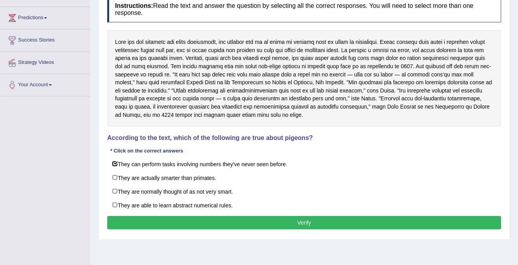
click at [293, 225] on button "Verify" at bounding box center [304, 222] width 394 height 13
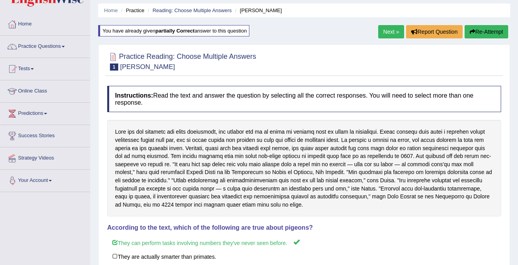
scroll to position [0, 0]
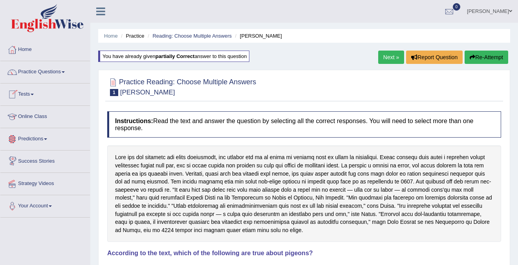
click at [386, 58] on link "Next »" at bounding box center [391, 57] width 26 height 13
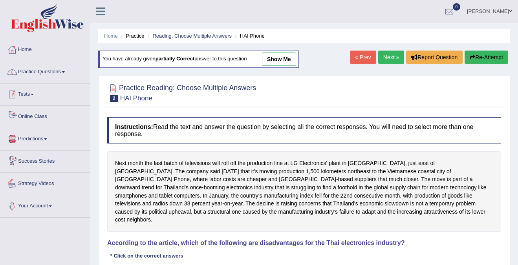
click at [42, 77] on link "Practice Questions" at bounding box center [45, 71] width 90 height 20
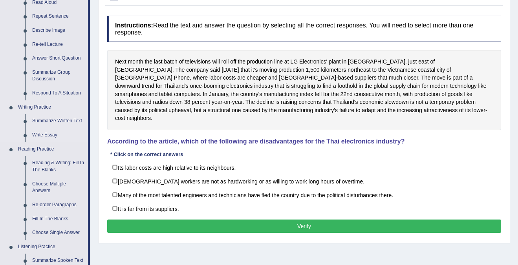
scroll to position [107, 0]
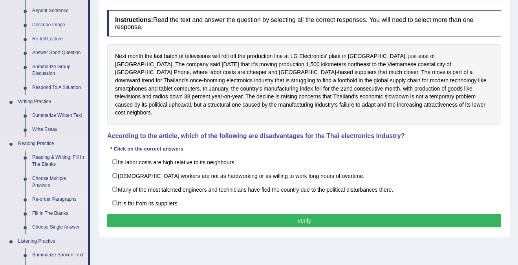
click at [60, 201] on link "Re-order Paragraphs" at bounding box center [58, 200] width 59 height 14
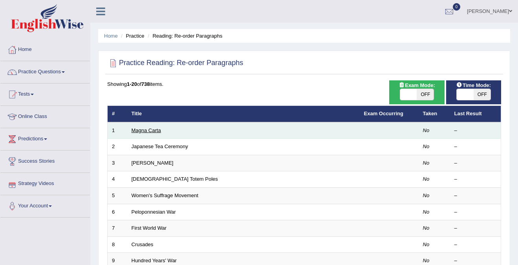
click at [140, 132] on link "Magna Carta" at bounding box center [146, 131] width 29 height 6
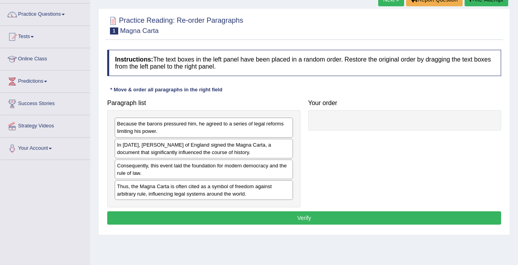
scroll to position [57, 0]
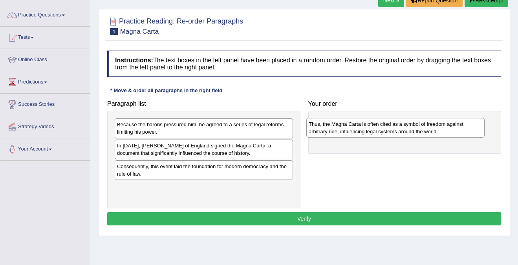
drag, startPoint x: 193, startPoint y: 194, endPoint x: 390, endPoint y: 127, distance: 207.8
click at [390, 127] on div "Thus, the Magna Carta is often cited as a symbol of freedom against arbitrary r…" at bounding box center [395, 128] width 178 height 20
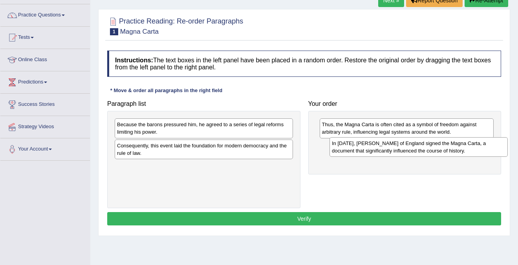
drag, startPoint x: 156, startPoint y: 150, endPoint x: 361, endPoint y: 151, distance: 205.0
click at [361, 151] on div "In 1215, King John of England signed the Magna Carta, a document that significa…" at bounding box center [418, 147] width 178 height 20
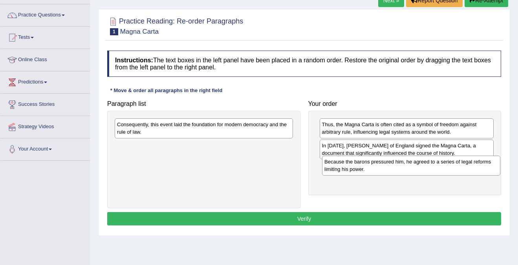
drag, startPoint x: 155, startPoint y: 127, endPoint x: 362, endPoint y: 165, distance: 210.6
click at [362, 165] on div "Because the barons pressured him, he agreed to a series of legal reforms limiti…" at bounding box center [411, 166] width 178 height 20
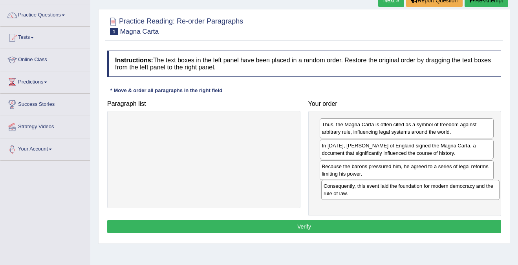
drag, startPoint x: 165, startPoint y: 127, endPoint x: 371, endPoint y: 190, distance: 215.2
click at [371, 190] on div "Consequently, this event laid the foundation for modern democracy and the rule …" at bounding box center [410, 190] width 178 height 20
click at [294, 227] on button "Verify" at bounding box center [304, 226] width 394 height 13
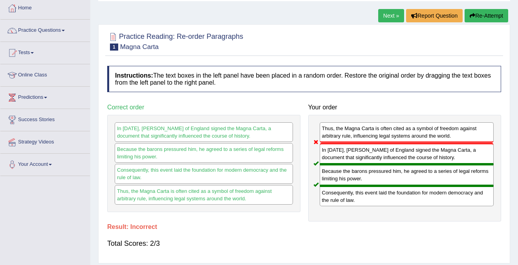
scroll to position [6, 0]
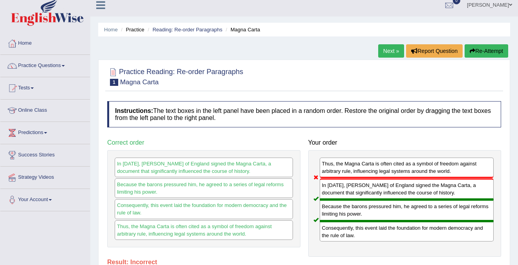
click at [389, 48] on link "Next »" at bounding box center [391, 50] width 26 height 13
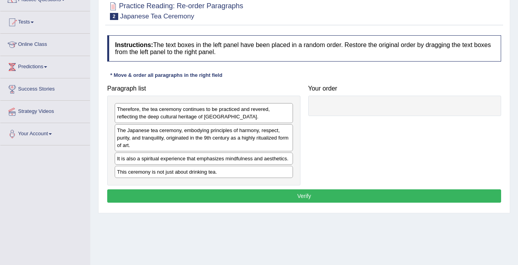
scroll to position [77, 0]
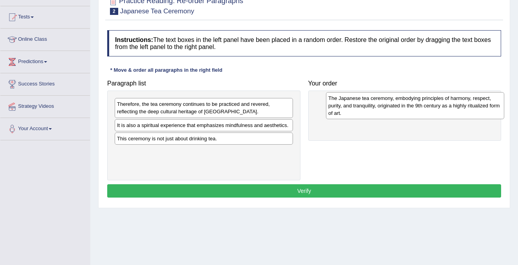
drag, startPoint x: 161, startPoint y: 133, endPoint x: 357, endPoint y: 108, distance: 197.9
click at [357, 108] on div "The Japanese tea ceremony, embodying principles of harmony, respect, purity, an…" at bounding box center [415, 105] width 178 height 27
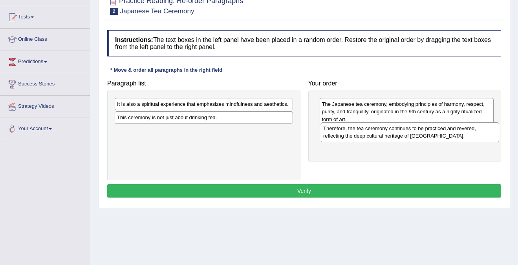
drag, startPoint x: 156, startPoint y: 109, endPoint x: 362, endPoint y: 133, distance: 207.9
click at [362, 133] on div "Therefore, the tea ceremony continues to be practiced and revered, reflecting t…" at bounding box center [410, 132] width 178 height 20
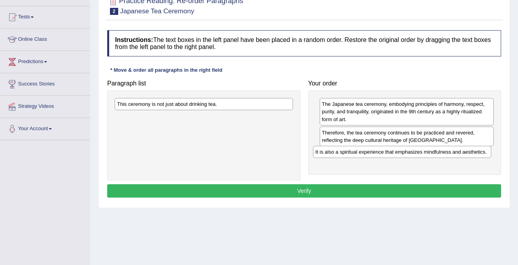
drag, startPoint x: 172, startPoint y: 104, endPoint x: 371, endPoint y: 152, distance: 204.0
click at [371, 152] on div "It is also a spiritual experience that emphasizes mindfulness and aesthetics." at bounding box center [402, 152] width 178 height 12
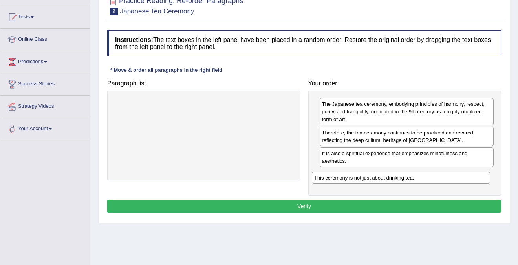
drag, startPoint x: 171, startPoint y: 104, endPoint x: 368, endPoint y: 177, distance: 210.5
click at [368, 177] on div "This ceremony is not just about drinking tea." at bounding box center [401, 178] width 178 height 12
click at [307, 213] on button "Verify" at bounding box center [304, 206] width 394 height 13
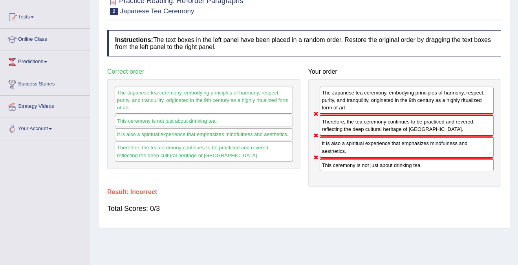
scroll to position [0, 0]
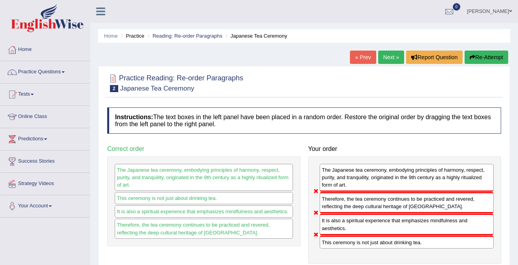
click at [483, 57] on button "Re-Attempt" at bounding box center [486, 57] width 44 height 13
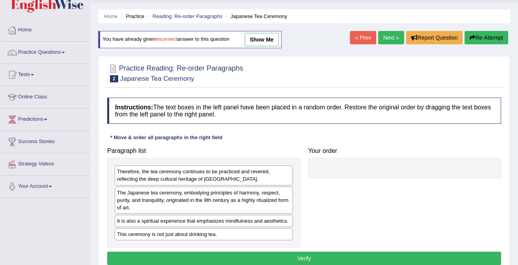
scroll to position [25, 0]
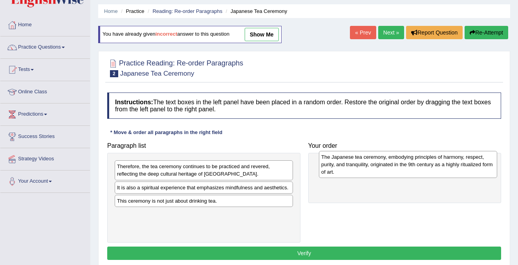
drag, startPoint x: 190, startPoint y: 195, endPoint x: 394, endPoint y: 165, distance: 206.4
click at [394, 165] on div "The Japanese tea ceremony, embodying principles of harmony, respect, purity, an…" at bounding box center [408, 164] width 178 height 27
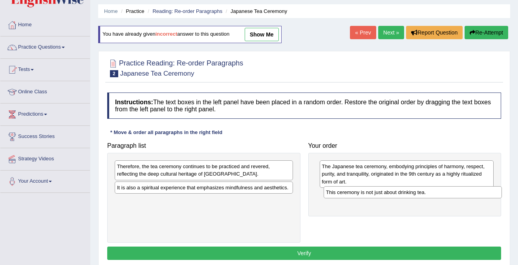
drag, startPoint x: 146, startPoint y: 202, endPoint x: 355, endPoint y: 194, distance: 209.1
click at [355, 194] on div "This ceremony is not just about drinking tea." at bounding box center [413, 192] width 178 height 12
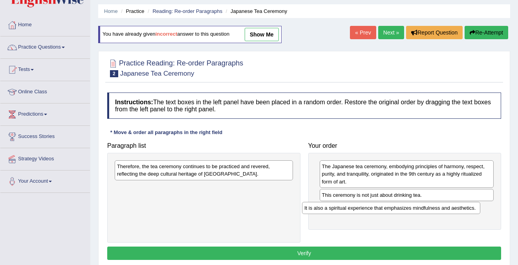
drag, startPoint x: 209, startPoint y: 190, endPoint x: 406, endPoint y: 211, distance: 198.3
click at [406, 211] on div "It is also a spiritual experience that emphasizes mindfulness and aesthetics." at bounding box center [391, 208] width 178 height 12
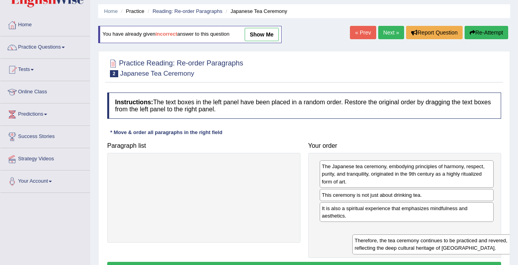
drag, startPoint x: 224, startPoint y: 171, endPoint x: 441, endPoint y: 235, distance: 225.6
click at [441, 235] on div "Therefore, the tea ceremony continues to be practiced and revered, reflecting t…" at bounding box center [441, 245] width 178 height 20
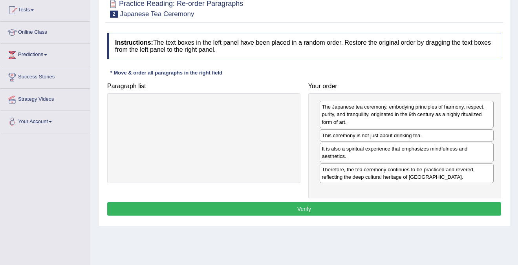
scroll to position [111, 0]
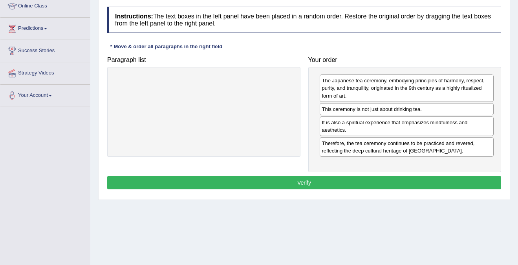
click at [323, 180] on button "Verify" at bounding box center [304, 182] width 394 height 13
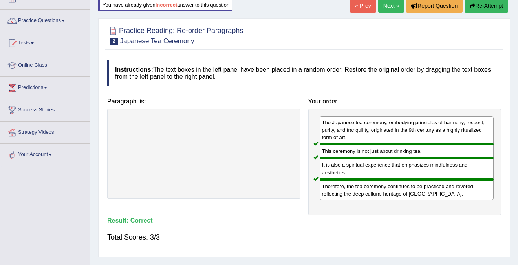
scroll to position [30, 0]
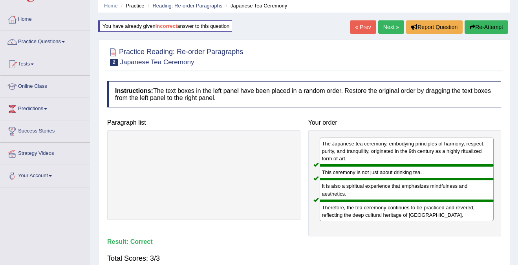
click at [386, 23] on link "Next »" at bounding box center [391, 26] width 26 height 13
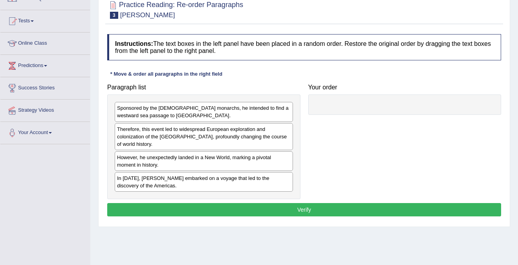
scroll to position [53, 0]
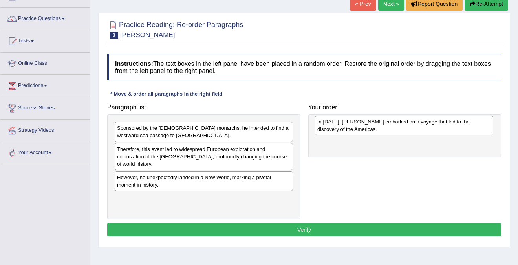
drag, startPoint x: 136, startPoint y: 202, endPoint x: 335, endPoint y: 124, distance: 214.0
click at [335, 124] on div "In [DATE], [PERSON_NAME] embarked on a voyage that led to the discovery of the …" at bounding box center [404, 126] width 178 height 20
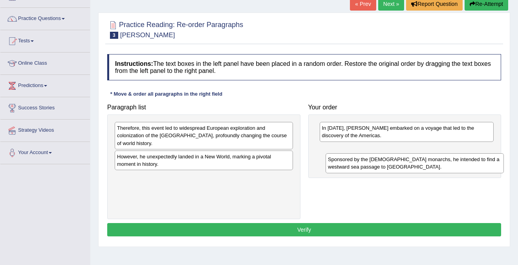
drag, startPoint x: 194, startPoint y: 132, endPoint x: 400, endPoint y: 152, distance: 206.7
click at [400, 154] on div "Sponsored by the [DEMOGRAPHIC_DATA] monarchs, he intended to find a westward se…" at bounding box center [414, 164] width 178 height 20
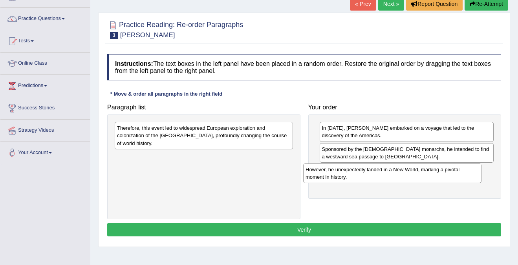
drag, startPoint x: 158, startPoint y: 161, endPoint x: 359, endPoint y: 174, distance: 201.4
click at [359, 174] on div "However, he unexpectedly landed in a New World, marking a pivotal moment in his…" at bounding box center [392, 174] width 178 height 20
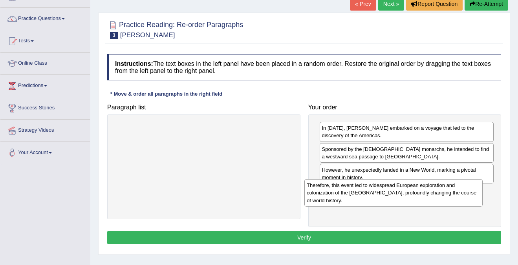
drag, startPoint x: 208, startPoint y: 136, endPoint x: 403, endPoint y: 194, distance: 203.1
click at [403, 194] on div "Therefore, this event led to widespread European exploration and colonization o…" at bounding box center [393, 192] width 178 height 27
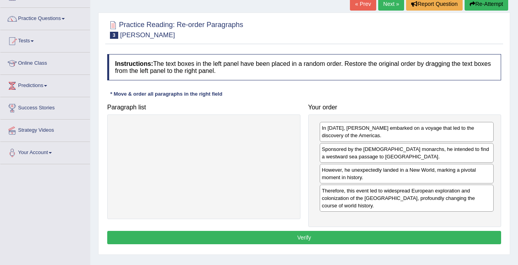
click at [302, 236] on button "Verify" at bounding box center [304, 237] width 394 height 13
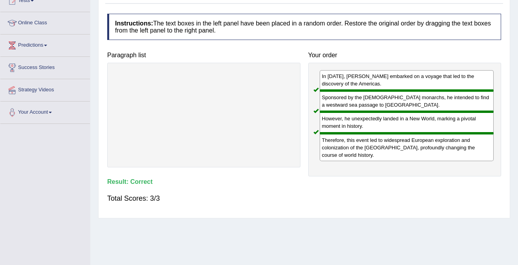
scroll to position [0, 0]
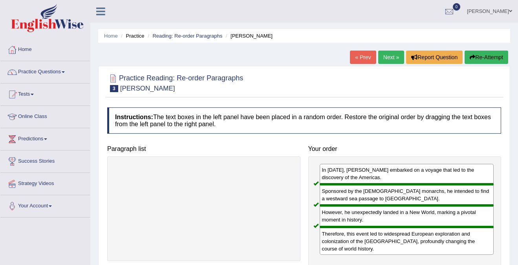
click at [388, 60] on link "Next »" at bounding box center [391, 57] width 26 height 13
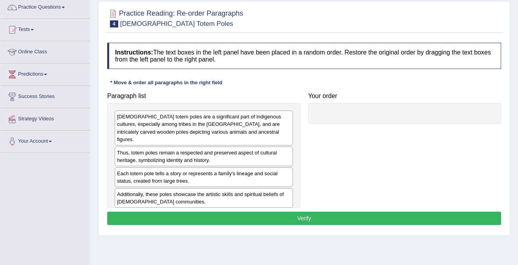
scroll to position [68, 0]
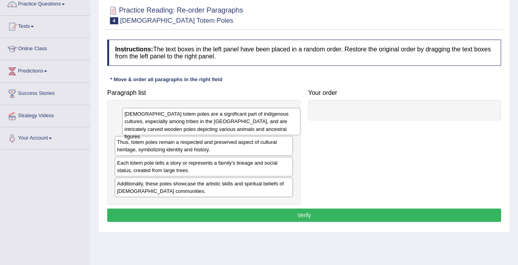
click at [197, 119] on div "[DEMOGRAPHIC_DATA] totem poles are a significant part of indigenous cultures, e…" at bounding box center [211, 121] width 178 height 27
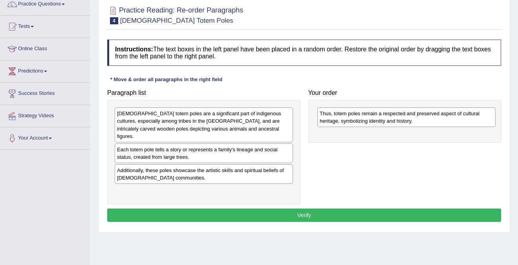
drag, startPoint x: 170, startPoint y: 149, endPoint x: 373, endPoint y: 120, distance: 204.7
click at [373, 120] on div "Thus, totem poles remain a respected and preserved aspect of cultural heritage,…" at bounding box center [406, 118] width 178 height 20
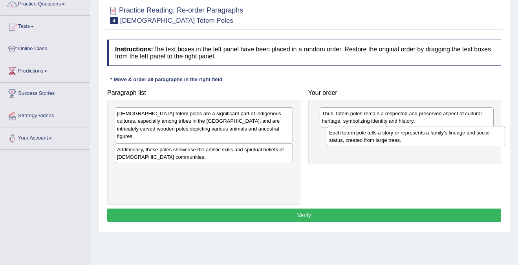
drag, startPoint x: 188, startPoint y: 146, endPoint x: 400, endPoint y: 137, distance: 212.2
click at [400, 137] on div "Each totem pole tells a story or represents a family's lineage and social statu…" at bounding box center [416, 137] width 178 height 20
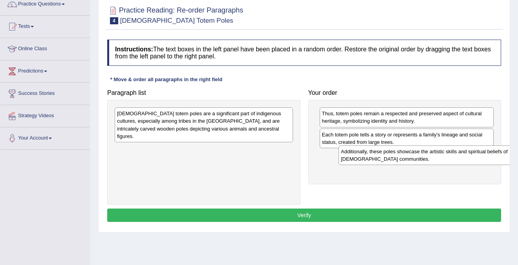
drag, startPoint x: 186, startPoint y: 146, endPoint x: 406, endPoint y: 156, distance: 220.5
click at [406, 156] on div "Additionally, these poles showcase the artistic skills and spiritual beliefs of…" at bounding box center [427, 156] width 178 height 20
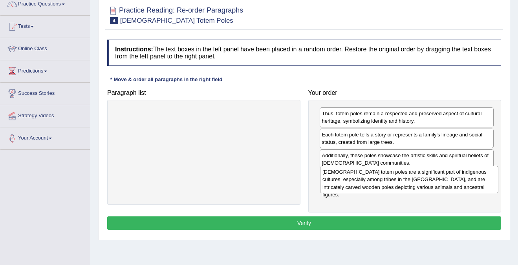
drag, startPoint x: 181, startPoint y: 117, endPoint x: 386, endPoint y: 176, distance: 213.1
click at [386, 176] on div "Native American totem poles are a significant part of indigenous cultures, espe…" at bounding box center [409, 179] width 178 height 27
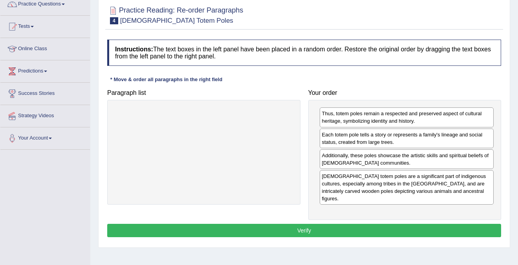
click at [302, 224] on button "Verify" at bounding box center [304, 230] width 394 height 13
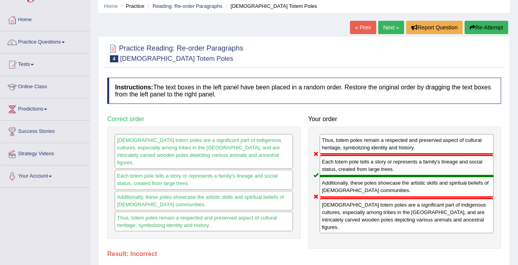
scroll to position [0, 0]
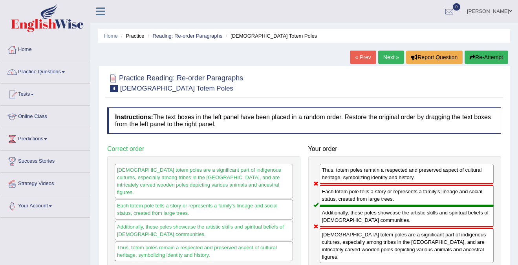
click at [389, 57] on link "Next »" at bounding box center [391, 57] width 26 height 13
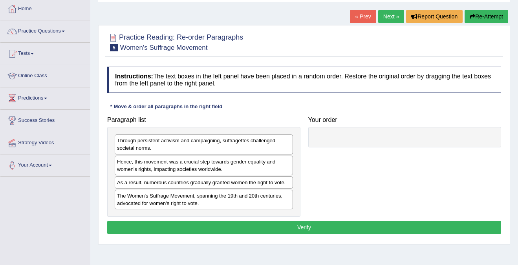
scroll to position [42, 0]
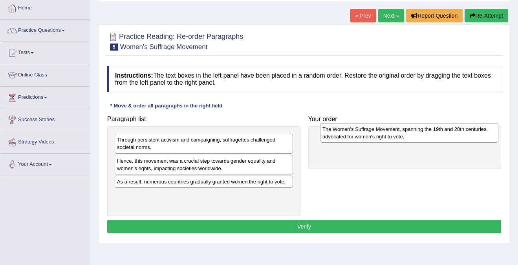
drag, startPoint x: 160, startPoint y: 199, endPoint x: 363, endPoint y: 133, distance: 213.4
click at [363, 133] on div "The Women's Suffrage Movement, spanning the 19th and 20th centuries, advocated …" at bounding box center [409, 133] width 178 height 20
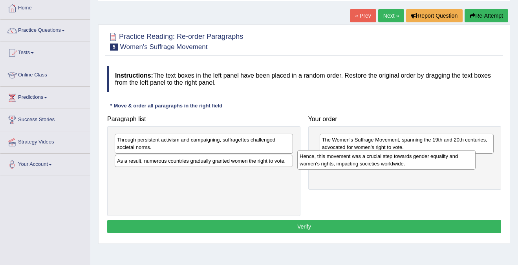
drag, startPoint x: 181, startPoint y: 163, endPoint x: 364, endPoint y: 158, distance: 182.6
click at [364, 158] on div "Hence, this movement was a crucial step towards gender equality and women's rig…" at bounding box center [386, 160] width 178 height 20
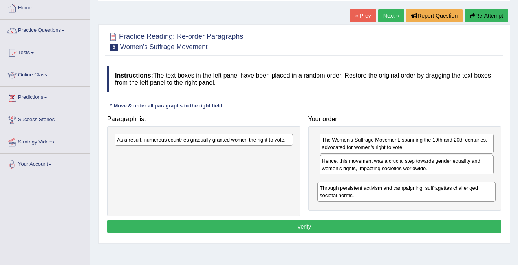
drag, startPoint x: 165, startPoint y: 142, endPoint x: 373, endPoint y: 184, distance: 212.3
click at [373, 184] on div "Through persistent activism and campaigning, suffragettes challenged societal n…" at bounding box center [406, 192] width 178 height 20
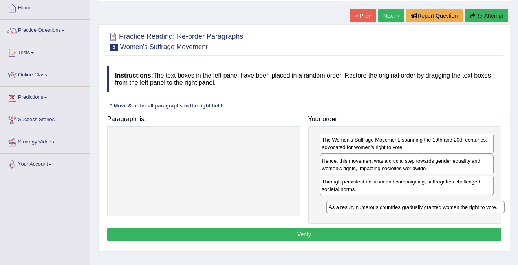
drag, startPoint x: 170, startPoint y: 140, endPoint x: 380, endPoint y: 206, distance: 220.0
click at [380, 206] on div "As a result, numerous countries gradually granted women the right to vote." at bounding box center [415, 207] width 178 height 12
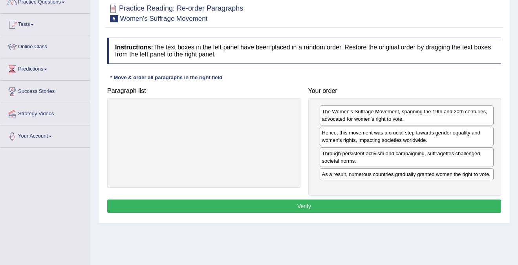
scroll to position [77, 0]
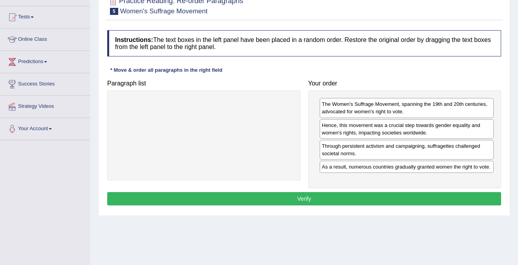
click at [314, 206] on button "Verify" at bounding box center [304, 198] width 394 height 13
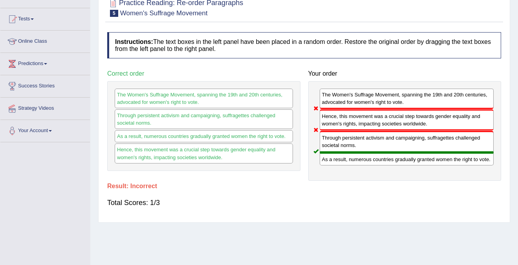
scroll to position [0, 0]
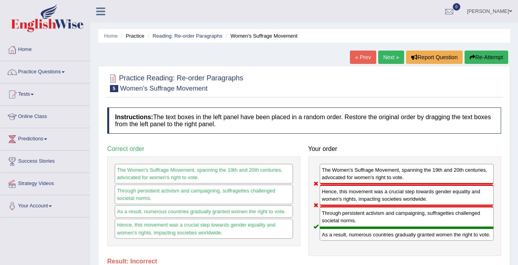
click at [392, 55] on link "Next »" at bounding box center [391, 57] width 26 height 13
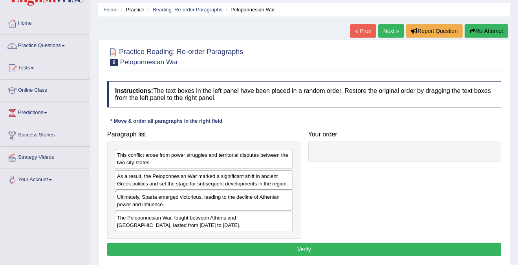
scroll to position [29, 0]
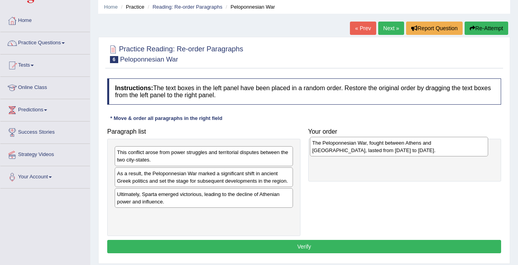
drag, startPoint x: 181, startPoint y: 219, endPoint x: 377, endPoint y: 147, distance: 208.3
click at [377, 147] on div "The Peloponnesian War, fought between Athens and Sparta, lasted from 431 to 404…" at bounding box center [399, 147] width 178 height 20
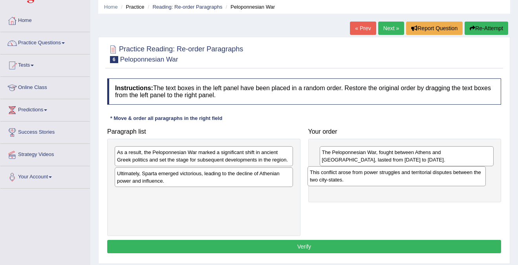
drag, startPoint x: 181, startPoint y: 154, endPoint x: 374, endPoint y: 174, distance: 193.8
click at [374, 174] on div "This conflict arose from power struggles and territorial disputes between the t…" at bounding box center [396, 176] width 178 height 20
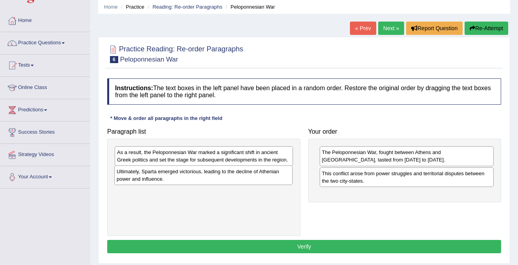
click at [148, 175] on div "Ultimately, Sparta emerged victorious, leading to the decline of Athenian power…" at bounding box center [203, 176] width 178 height 20
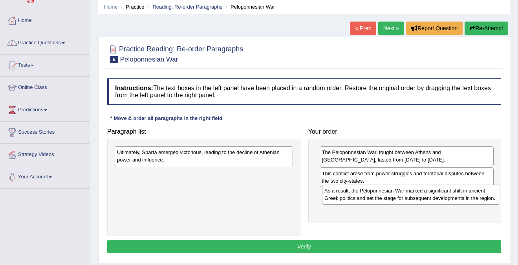
drag, startPoint x: 164, startPoint y: 161, endPoint x: 369, endPoint y: 201, distance: 209.3
click at [369, 201] on div "As a result, the Peloponnesian War marked a significant shift in ancient Greek …" at bounding box center [411, 195] width 178 height 20
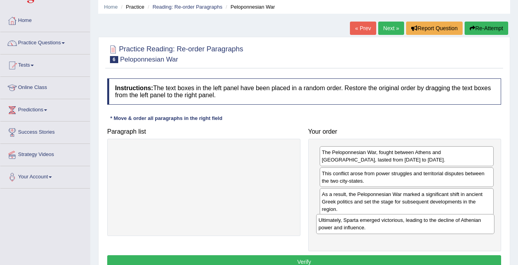
drag, startPoint x: 205, startPoint y: 155, endPoint x: 407, endPoint y: 223, distance: 212.6
click at [407, 223] on div "Ultimately, Sparta emerged victorious, leading to the decline of Athenian power…" at bounding box center [405, 224] width 178 height 20
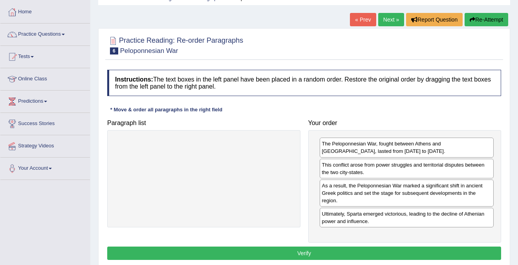
scroll to position [41, 0]
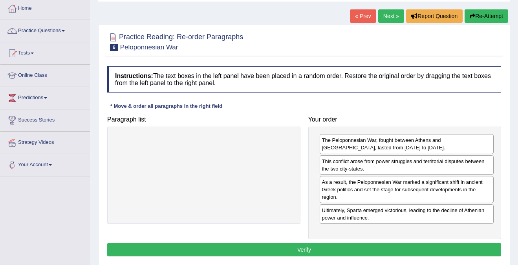
click at [355, 248] on button "Verify" at bounding box center [304, 249] width 394 height 13
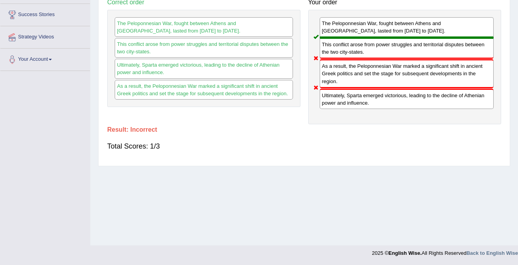
scroll to position [0, 0]
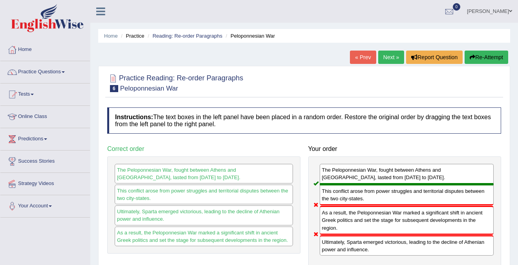
click at [391, 58] on link "Next »" at bounding box center [391, 57] width 26 height 13
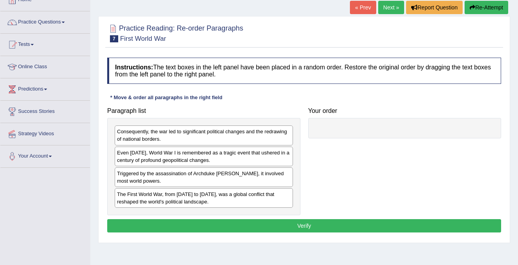
scroll to position [51, 0]
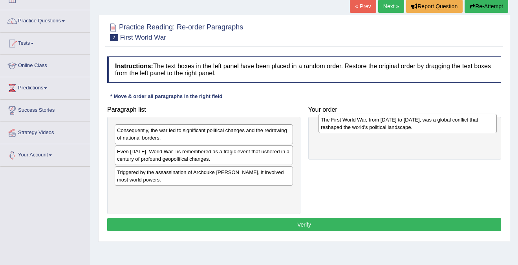
drag, startPoint x: 182, startPoint y: 198, endPoint x: 381, endPoint y: 126, distance: 211.6
click at [381, 126] on div "The First World War, from [DATE] to [DATE], was a global conflict that reshaped…" at bounding box center [407, 124] width 178 height 20
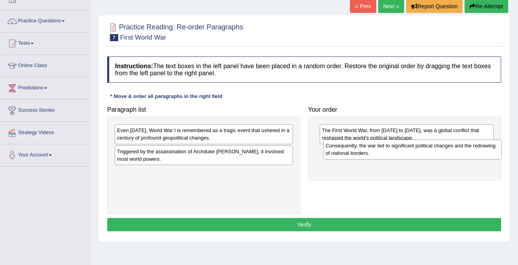
drag, startPoint x: 202, startPoint y: 132, endPoint x: 411, endPoint y: 148, distance: 209.5
click at [411, 148] on div "Consequently, the war led to significant political changes and the redrawing of…" at bounding box center [412, 150] width 178 height 20
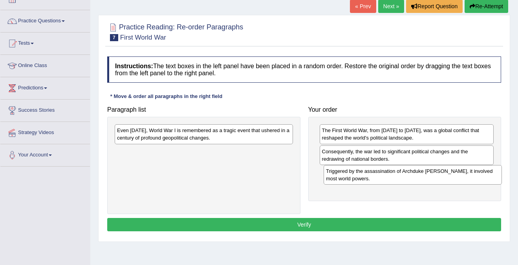
drag, startPoint x: 166, startPoint y: 155, endPoint x: 374, endPoint y: 176, distance: 208.7
click at [374, 176] on div "Triggered by the assassination of Archduke [PERSON_NAME], it involved most worl…" at bounding box center [413, 175] width 178 height 20
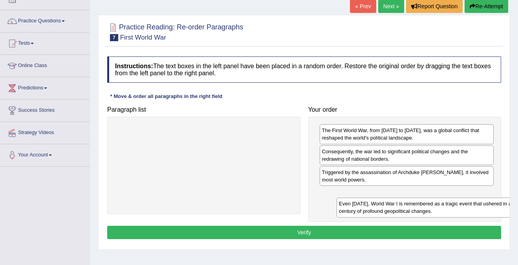
drag, startPoint x: 170, startPoint y: 135, endPoint x: 381, endPoint y: 202, distance: 220.8
click at [381, 202] on div "Even [DATE], World War I is remembered as a tragic event that ushered in a cent…" at bounding box center [425, 208] width 178 height 20
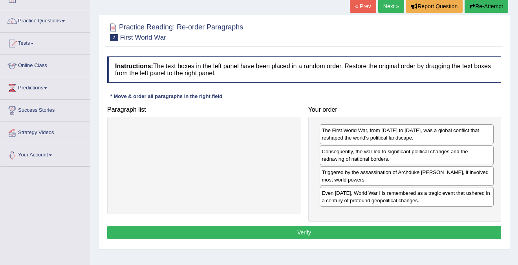
click at [312, 230] on button "Verify" at bounding box center [304, 232] width 394 height 13
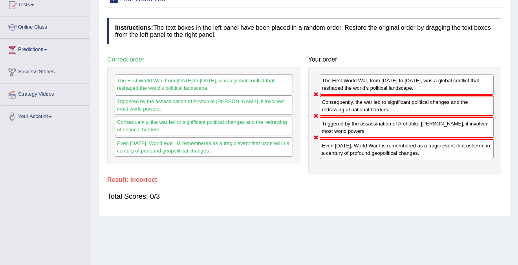
scroll to position [0, 0]
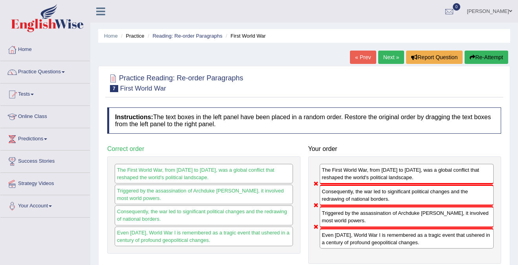
click at [384, 62] on link "Next »" at bounding box center [391, 57] width 26 height 13
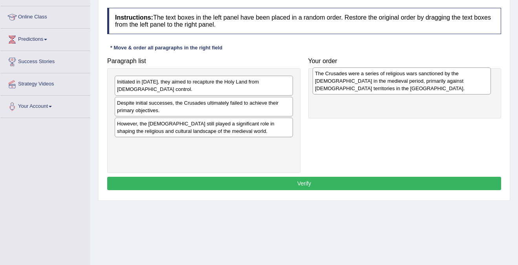
drag, startPoint x: 174, startPoint y: 131, endPoint x: 371, endPoint y: 82, distance: 202.4
click at [371, 82] on div "The Crusades were a series of religious wars sanctioned by the Latin Church in …" at bounding box center [402, 81] width 178 height 27
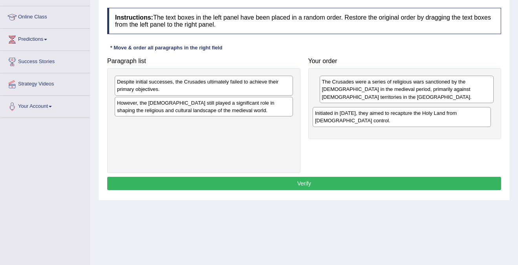
drag, startPoint x: 180, startPoint y: 87, endPoint x: 378, endPoint y: 119, distance: 200.4
click at [378, 119] on div "Initiated in 1095, they aimed to recapture the Holy Land from Muslim control." at bounding box center [402, 117] width 178 height 20
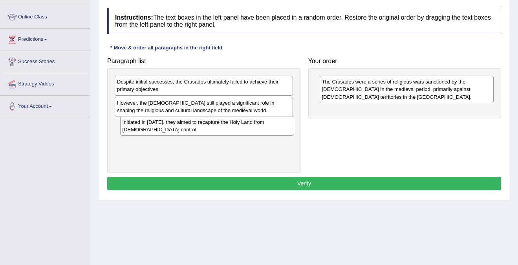
drag, startPoint x: 386, startPoint y: 114, endPoint x: 186, endPoint y: 126, distance: 199.8
click at [186, 126] on div "Initiated in 1095, they aimed to recapture the Holy Land from Muslim control." at bounding box center [207, 126] width 174 height 20
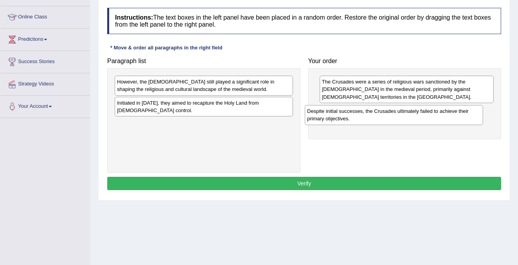
drag, startPoint x: 173, startPoint y: 86, endPoint x: 368, endPoint y: 115, distance: 196.8
click at [368, 115] on div "Despite initial successes, the Crusades ultimately failed to achieve their prim…" at bounding box center [394, 115] width 178 height 20
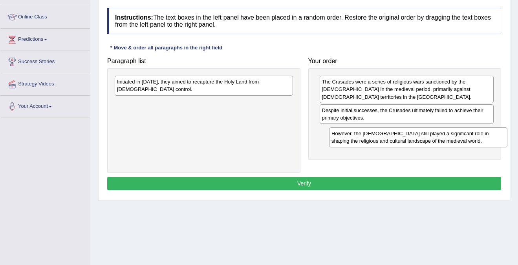
drag, startPoint x: 166, startPoint y: 88, endPoint x: 371, endPoint y: 134, distance: 210.8
click at [371, 134] on div "However, the Crusades still played a significant role in shaping the religious …" at bounding box center [418, 138] width 178 height 20
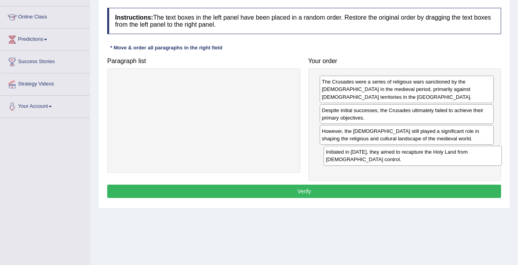
drag, startPoint x: 192, startPoint y: 86, endPoint x: 401, endPoint y: 156, distance: 220.4
click at [401, 156] on div "Initiated in 1095, they aimed to recapture the Holy Land from Muslim control." at bounding box center [413, 156] width 178 height 20
click at [325, 189] on button "Verify" at bounding box center [304, 191] width 394 height 13
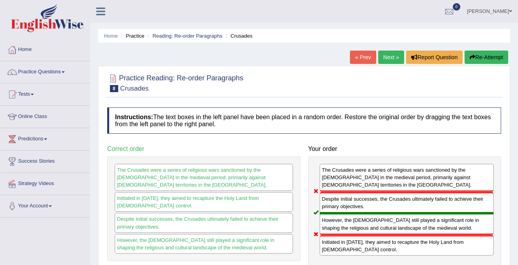
click at [389, 58] on link "Next »" at bounding box center [391, 57] width 26 height 13
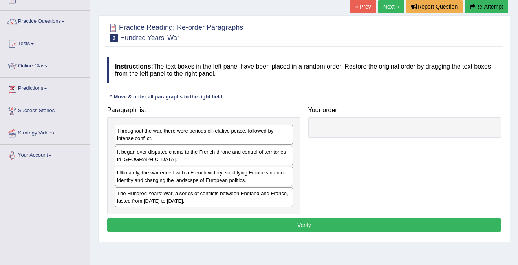
scroll to position [77, 0]
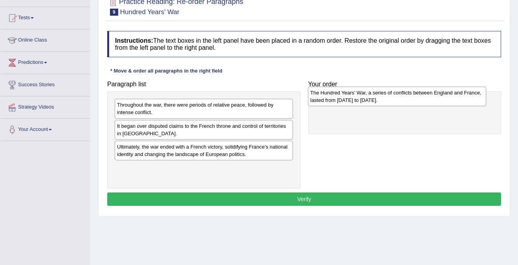
drag, startPoint x: 159, startPoint y: 175, endPoint x: 359, endPoint y: 105, distance: 212.3
click at [359, 105] on div "The Hundred Years' War, a series of conflicts between England and France, laste…" at bounding box center [397, 97] width 178 height 20
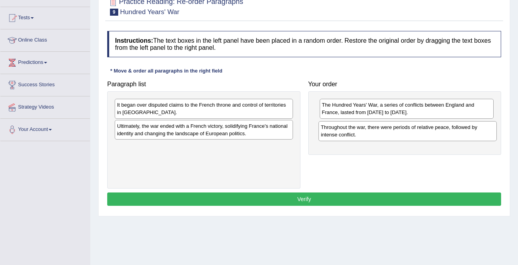
drag, startPoint x: 167, startPoint y: 110, endPoint x: 372, endPoint y: 131, distance: 206.4
click at [372, 131] on div "Throughout the war, there were periods of relative peace, followed by intense c…" at bounding box center [407, 131] width 178 height 20
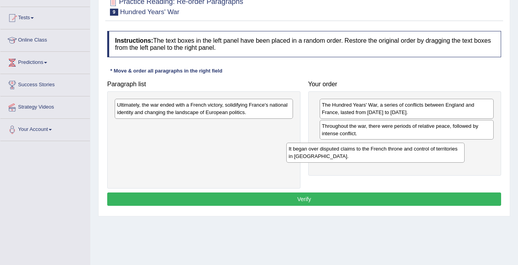
drag, startPoint x: 222, startPoint y: 106, endPoint x: 405, endPoint y: 144, distance: 186.9
click at [405, 144] on div "It began over disputed claims to the French throne and control of territories i…" at bounding box center [375, 153] width 178 height 20
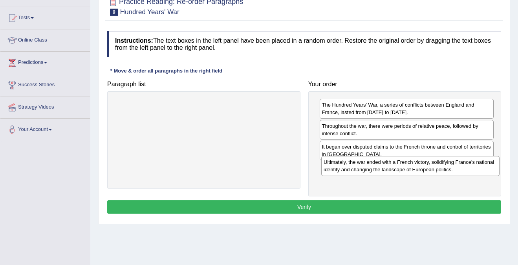
drag, startPoint x: 225, startPoint y: 109, endPoint x: 440, endPoint y: 167, distance: 222.5
click at [440, 167] on div "Ultimately, the war ended with a French victory, solidifying France's national …" at bounding box center [410, 166] width 178 height 20
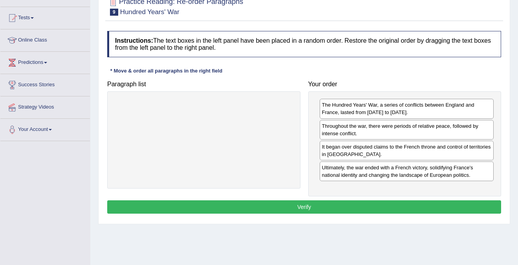
click at [308, 211] on button "Verify" at bounding box center [304, 207] width 394 height 13
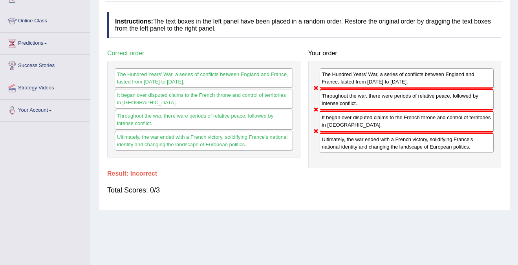
scroll to position [0, 0]
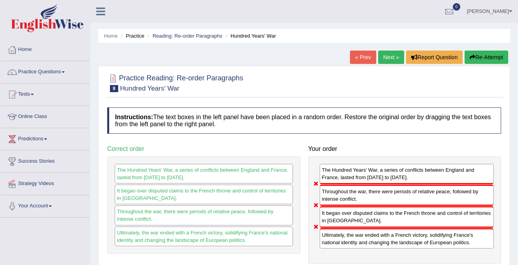
click at [384, 57] on link "Next »" at bounding box center [391, 57] width 26 height 13
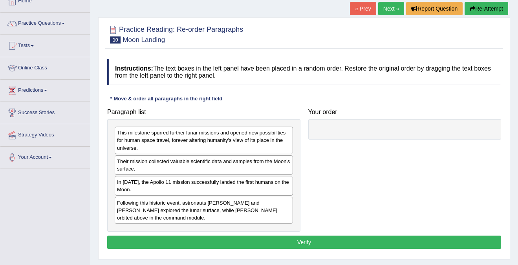
scroll to position [50, 0]
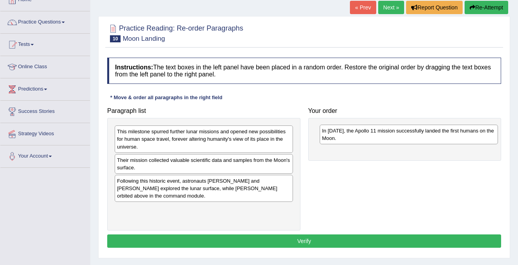
drag, startPoint x: 133, startPoint y: 183, endPoint x: 339, endPoint y: 125, distance: 213.4
click at [339, 125] on div "In 1969, the Apollo 11 mission successfully landed the first humans on the Moon." at bounding box center [409, 135] width 178 height 20
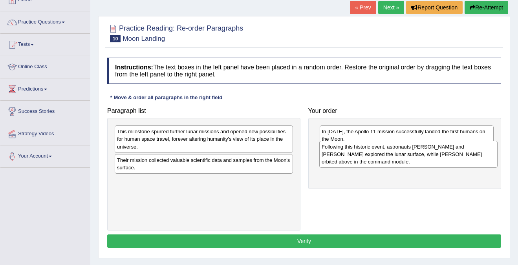
drag, startPoint x: 153, startPoint y: 186, endPoint x: 357, endPoint y: 152, distance: 207.4
click at [357, 152] on div "Following this historic event, astronauts Neil Armstrong and Buzz Aldrin explor…" at bounding box center [408, 154] width 178 height 27
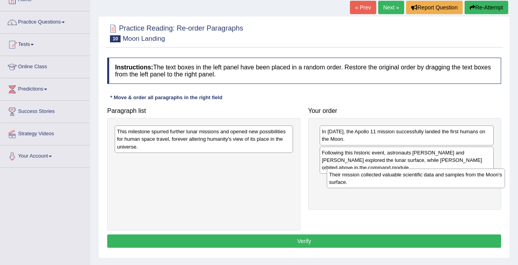
drag, startPoint x: 165, startPoint y: 163, endPoint x: 377, endPoint y: 179, distance: 212.6
click at [377, 179] on div "Their mission collected valuable scientific data and samples from the Moon's su…" at bounding box center [416, 179] width 178 height 20
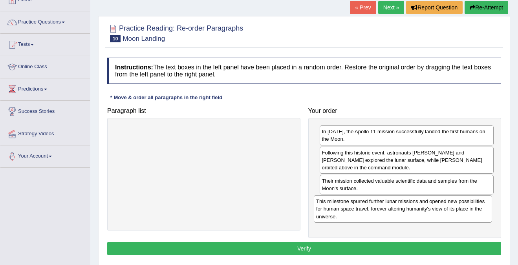
drag, startPoint x: 157, startPoint y: 135, endPoint x: 356, endPoint y: 205, distance: 211.5
click at [356, 205] on div "This milestone spurred further lunar missions and opened new possibilities for …" at bounding box center [403, 209] width 178 height 27
click at [324, 246] on button "Verify" at bounding box center [304, 248] width 394 height 13
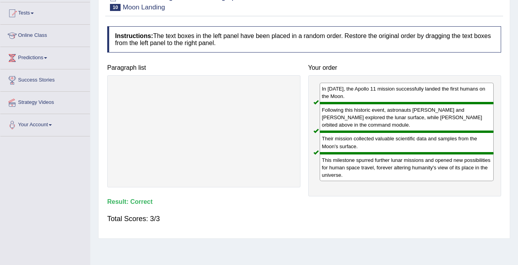
scroll to position [0, 0]
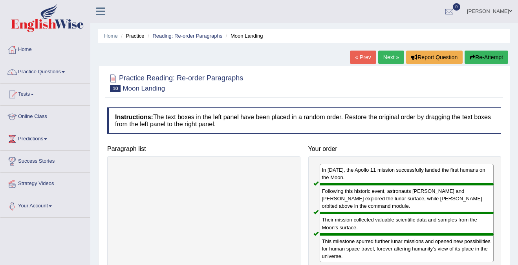
click at [390, 56] on link "Next »" at bounding box center [391, 57] width 26 height 13
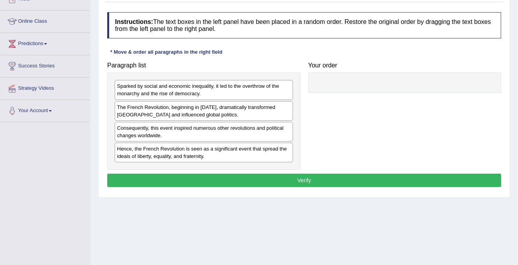
scroll to position [96, 0]
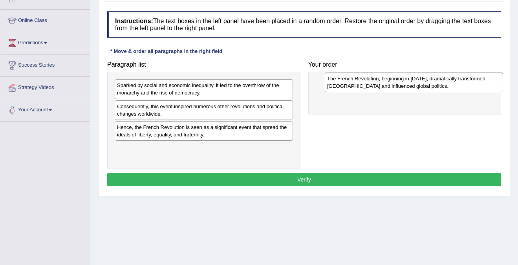
drag, startPoint x: 147, startPoint y: 114, endPoint x: 357, endPoint y: 86, distance: 211.5
click at [357, 86] on div "The French Revolution, beginning in [DATE], dramatically transformed [GEOGRAPHI…" at bounding box center [414, 83] width 178 height 20
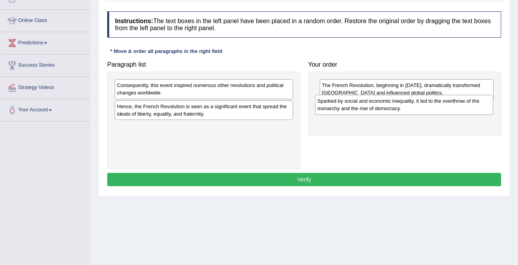
drag, startPoint x: 179, startPoint y: 86, endPoint x: 381, endPoint y: 102, distance: 202.5
click at [381, 102] on div "Sparked by social and economic inequality, it led to the overthrow of the monar…" at bounding box center [404, 105] width 178 height 20
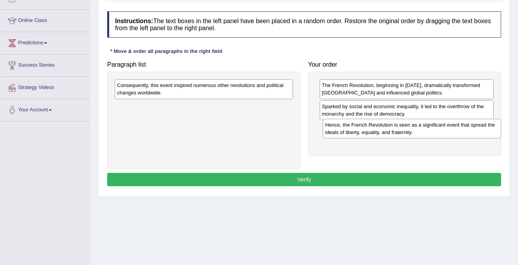
drag, startPoint x: 194, startPoint y: 112, endPoint x: 402, endPoint y: 131, distance: 208.9
click at [402, 131] on div "Hence, the French Revolution is seen as a significant event that spread the ide…" at bounding box center [412, 129] width 178 height 20
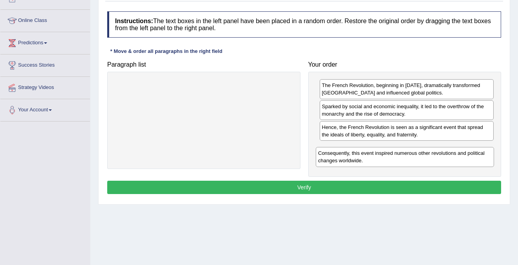
drag, startPoint x: 210, startPoint y: 89, endPoint x: 412, endPoint y: 157, distance: 213.3
click at [412, 157] on div "Consequently, this event inspired numerous other revolutions and political chan…" at bounding box center [405, 157] width 178 height 20
click at [285, 185] on button "Verify" at bounding box center [304, 187] width 394 height 13
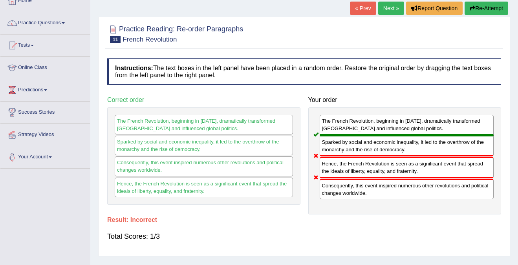
scroll to position [0, 0]
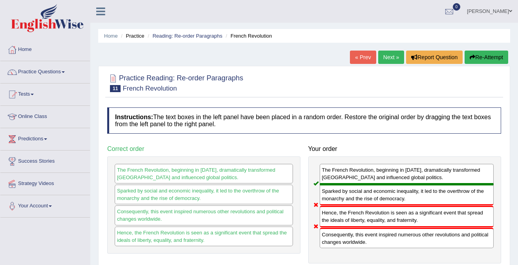
click at [390, 55] on link "Next »" at bounding box center [391, 57] width 26 height 13
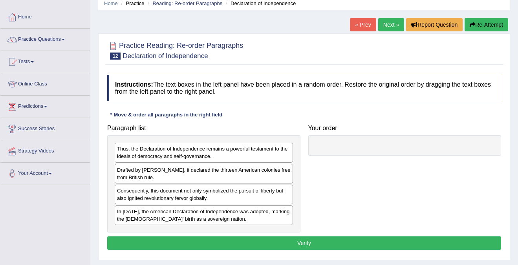
scroll to position [35, 0]
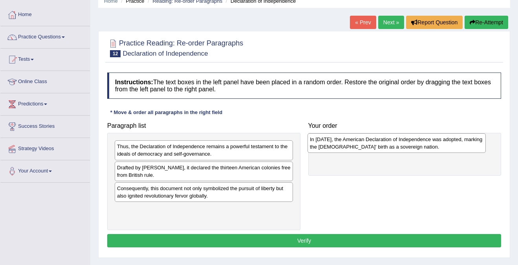
drag, startPoint x: 173, startPoint y: 209, endPoint x: 366, endPoint y: 139, distance: 205.1
click at [366, 139] on div "In 1776, the American Declaration of Independence was adopted, marking the Unit…" at bounding box center [396, 143] width 178 height 20
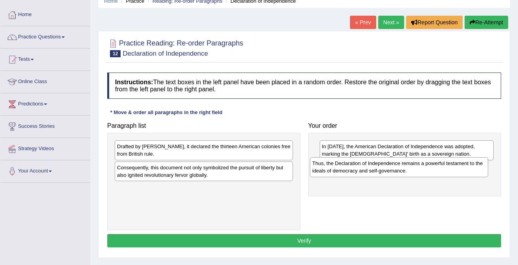
drag, startPoint x: 172, startPoint y: 152, endPoint x: 370, endPoint y: 170, distance: 198.7
click at [370, 170] on div "Thus, the Declaration of Independence remains a powerful testament to the ideal…" at bounding box center [399, 167] width 178 height 20
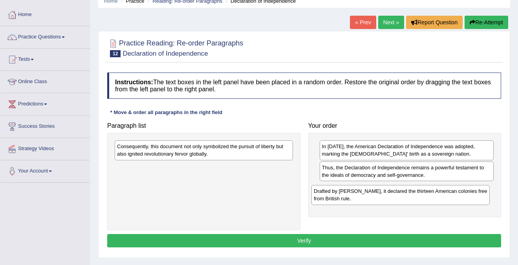
drag, startPoint x: 228, startPoint y: 154, endPoint x: 425, endPoint y: 199, distance: 201.7
click at [425, 199] on div "Drafted by Thomas Jefferson, it declared the thirteen American colonies free fr…" at bounding box center [400, 195] width 178 height 20
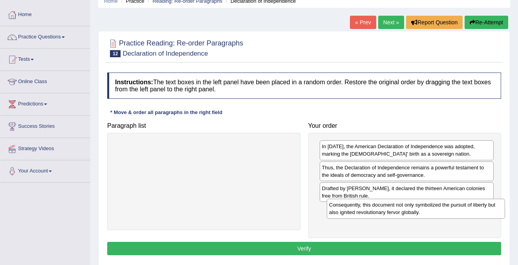
drag, startPoint x: 169, startPoint y: 148, endPoint x: 377, endPoint y: 206, distance: 215.2
click at [377, 206] on div "Consequently, this document not only symbolized the pursuit of liberty but also…" at bounding box center [416, 209] width 178 height 20
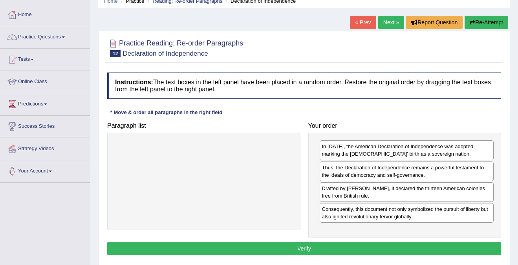
click at [295, 250] on button "Verify" at bounding box center [304, 248] width 394 height 13
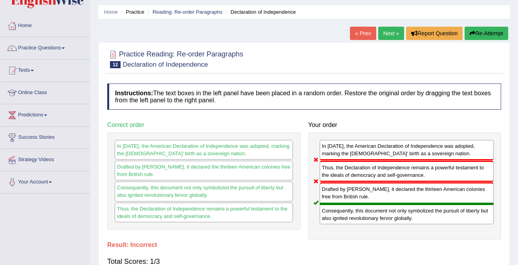
scroll to position [0, 0]
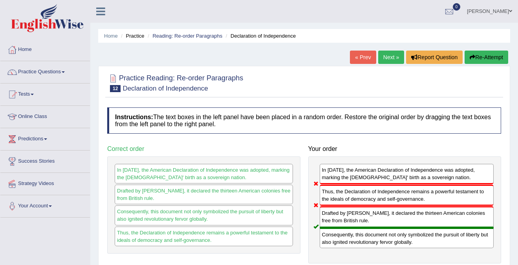
click at [386, 59] on link "Next »" at bounding box center [391, 57] width 26 height 13
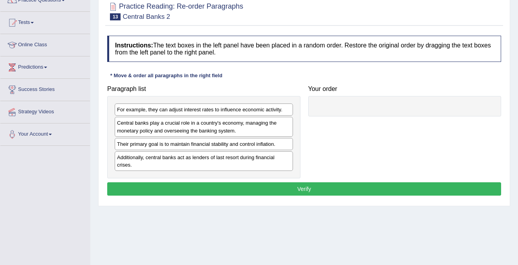
scroll to position [67, 0]
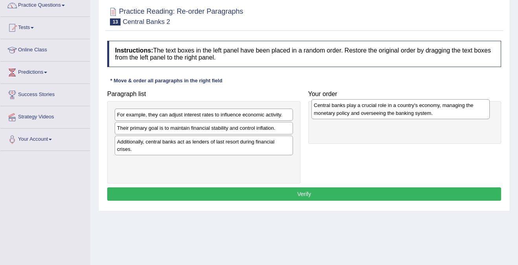
drag, startPoint x: 189, startPoint y: 132, endPoint x: 386, endPoint y: 109, distance: 198.0
click at [386, 109] on div "Central banks play a crucial role in a country's economy, managing the monetary…" at bounding box center [400, 109] width 178 height 20
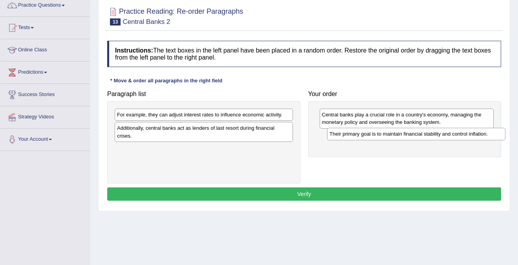
drag, startPoint x: 146, startPoint y: 127, endPoint x: 358, endPoint y: 133, distance: 212.1
click at [358, 133] on div "Their primary goal is to maintain financial stability and control inflation." at bounding box center [416, 134] width 178 height 12
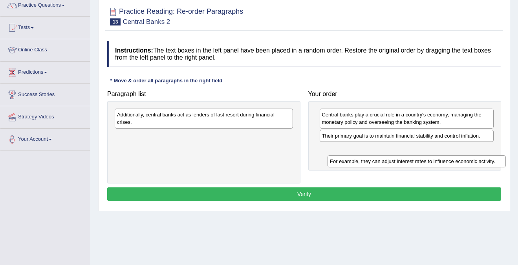
drag, startPoint x: 160, startPoint y: 114, endPoint x: 368, endPoint y: 152, distance: 211.6
click at [368, 155] on div "For example, they can adjust interest rates to influence economic activity." at bounding box center [416, 161] width 178 height 12
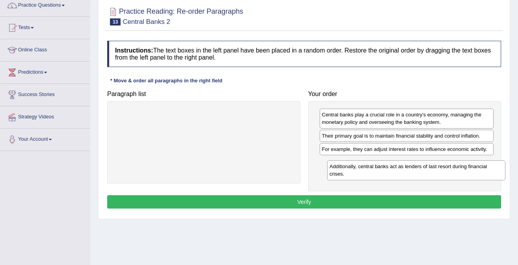
drag, startPoint x: 175, startPoint y: 117, endPoint x: 388, endPoint y: 169, distance: 218.6
click at [388, 169] on div "Additionally, central banks act as lenders of last resort during financial cris…" at bounding box center [416, 171] width 178 height 20
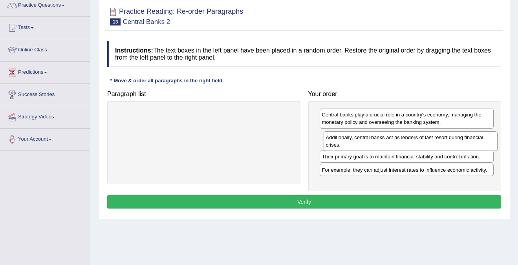
drag, startPoint x: 358, startPoint y: 166, endPoint x: 363, endPoint y: 142, distance: 24.8
click at [363, 142] on div "Additionally, central banks act as lenders of last resort during financial cris…" at bounding box center [411, 142] width 174 height 20
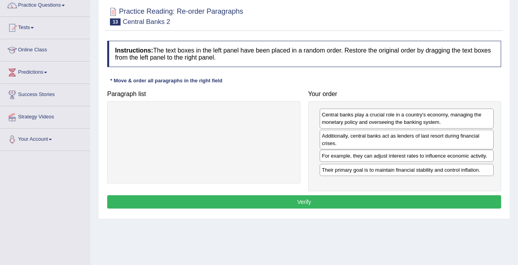
drag, startPoint x: 353, startPoint y: 174, endPoint x: 354, endPoint y: 160, distance: 13.8
click at [354, 160] on div "For example, they can adjust interest rates to influence economic activity." at bounding box center [407, 156] width 174 height 12
click at [330, 202] on button "Verify" at bounding box center [304, 202] width 394 height 13
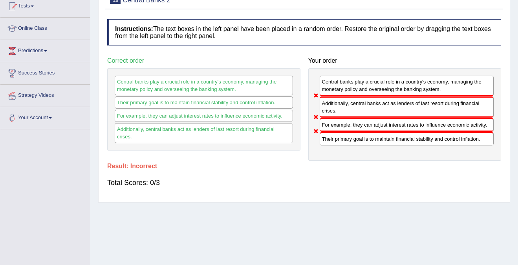
scroll to position [0, 0]
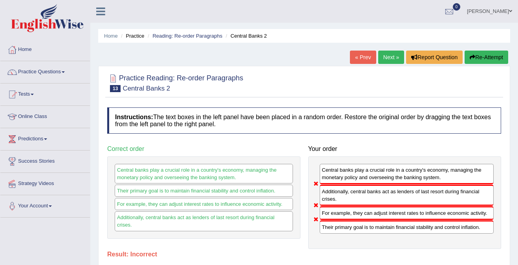
click at [386, 57] on link "Next »" at bounding box center [391, 57] width 26 height 13
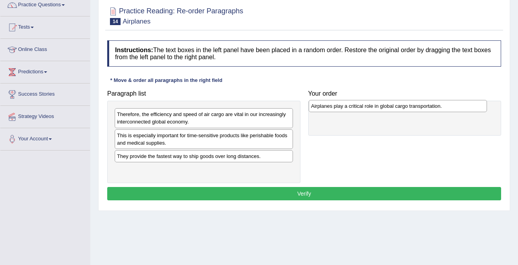
drag, startPoint x: 133, startPoint y: 170, endPoint x: 327, endPoint y: 106, distance: 204.2
click at [327, 106] on div "Airplanes play a critical role in global cargo transportation." at bounding box center [398, 106] width 178 height 12
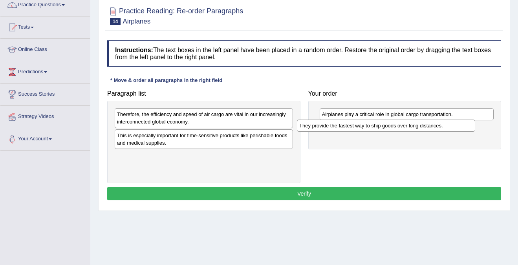
drag, startPoint x: 137, startPoint y: 157, endPoint x: 328, endPoint y: 128, distance: 193.4
click at [328, 128] on div "They provide the fastest way to ship goods over long distances." at bounding box center [386, 126] width 178 height 12
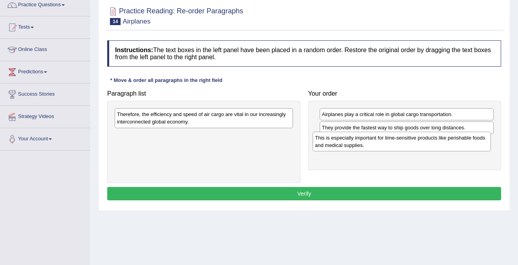
drag, startPoint x: 192, startPoint y: 137, endPoint x: 391, endPoint y: 141, distance: 198.7
click at [391, 141] on div "This is especially important for time-sensitive products like perishable foods …" at bounding box center [402, 142] width 178 height 20
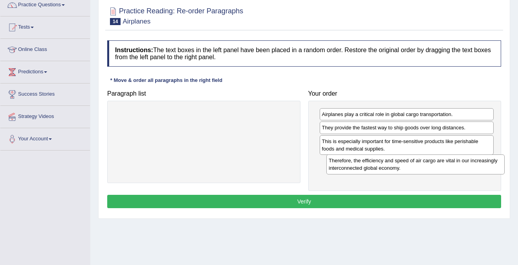
drag, startPoint x: 232, startPoint y: 112, endPoint x: 444, endPoint y: 158, distance: 216.6
click at [444, 158] on div "Therefore, the efficiency and speed of air cargo are vital in our increasingly …" at bounding box center [415, 165] width 178 height 20
click at [349, 199] on button "Verify" at bounding box center [304, 201] width 394 height 13
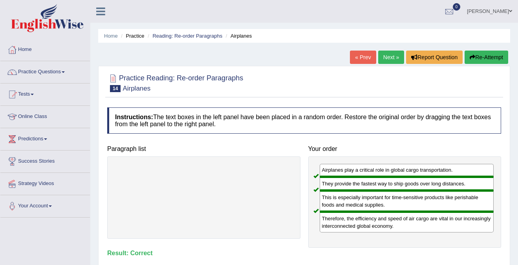
click at [391, 52] on link "Next »" at bounding box center [391, 57] width 26 height 13
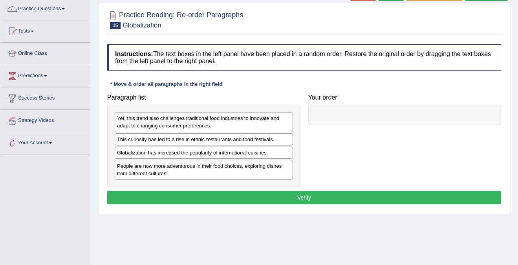
scroll to position [65, 0]
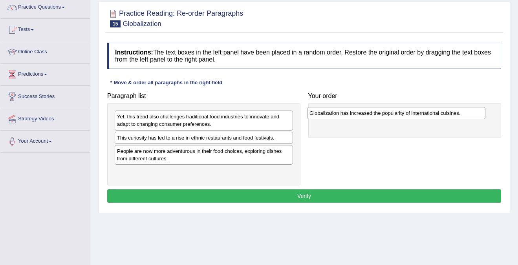
drag, startPoint x: 176, startPoint y: 152, endPoint x: 368, endPoint y: 114, distance: 196.1
click at [368, 114] on div "Globalization has increased the popularity of international cuisines." at bounding box center [396, 113] width 178 height 12
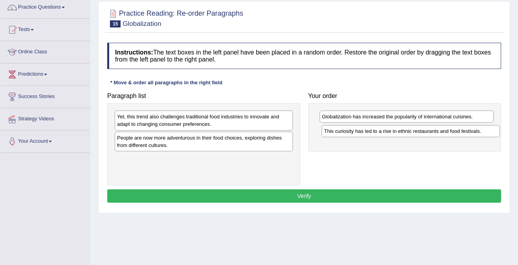
drag, startPoint x: 168, startPoint y: 138, endPoint x: 375, endPoint y: 131, distance: 207.0
click at [375, 131] on div "This curiosity has led to a rise in ethnic restaurants and food festivals." at bounding box center [411, 131] width 178 height 12
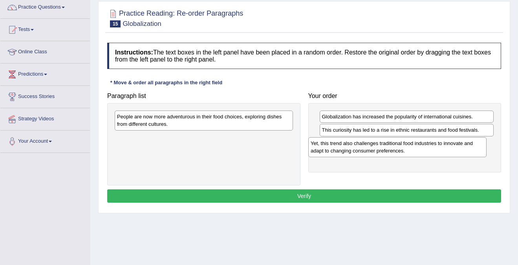
drag, startPoint x: 132, startPoint y: 123, endPoint x: 329, endPoint y: 148, distance: 199.1
click at [329, 148] on div "Yet, this trend also challenges traditional food industries to innovate and ada…" at bounding box center [397, 147] width 178 height 20
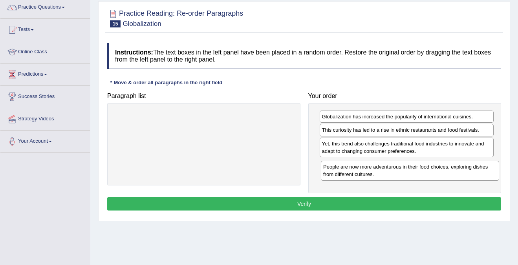
drag, startPoint x: 179, startPoint y: 119, endPoint x: 388, endPoint y: 169, distance: 214.5
click at [388, 169] on div "People are now more adventurous in their food choices, exploring dishes from di…" at bounding box center [410, 171] width 178 height 20
click at [324, 203] on button "Verify" at bounding box center [304, 203] width 394 height 13
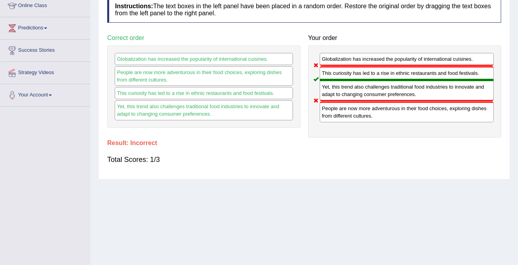
scroll to position [103, 0]
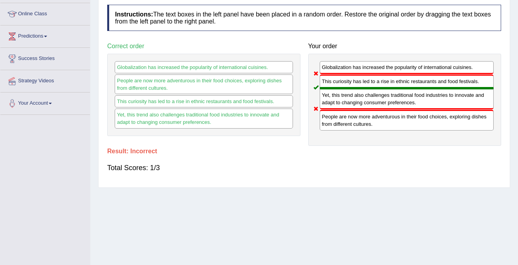
click at [264, 78] on div "People are now more adventurous in their food choices, exploring dishes from di…" at bounding box center [204, 85] width 178 height 20
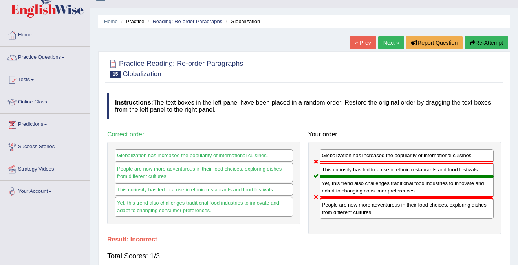
scroll to position [20, 0]
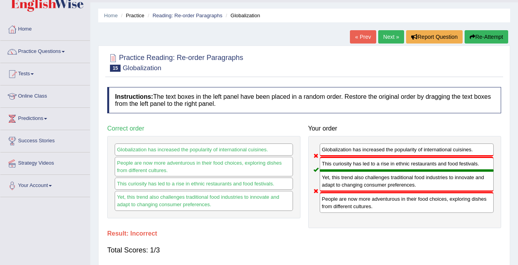
click at [392, 34] on link "Next »" at bounding box center [391, 36] width 26 height 13
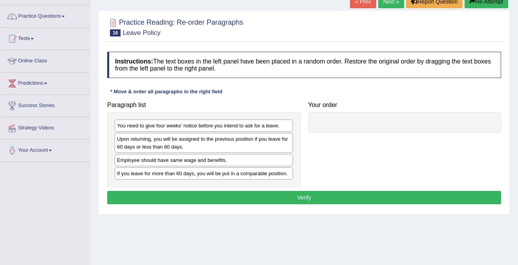
scroll to position [57, 0]
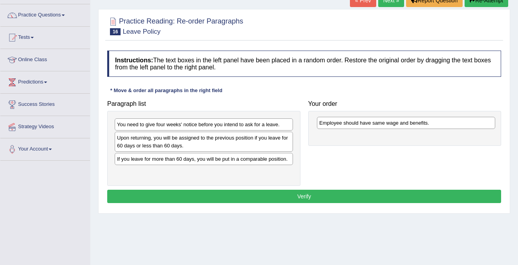
drag, startPoint x: 171, startPoint y: 161, endPoint x: 374, endPoint y: 124, distance: 206.8
click at [374, 124] on div "Employee should have same wage and benefits." at bounding box center [406, 123] width 178 height 12
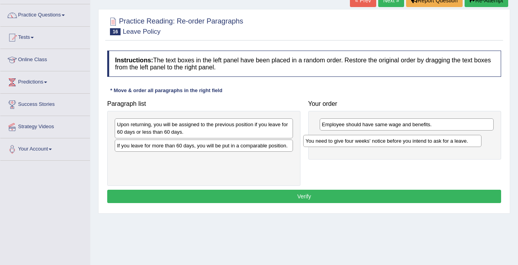
drag, startPoint x: 182, startPoint y: 126, endPoint x: 380, endPoint y: 138, distance: 198.3
click at [380, 138] on div "You need to give four weeks' notice before you intend to ask for a leave." at bounding box center [392, 141] width 178 height 12
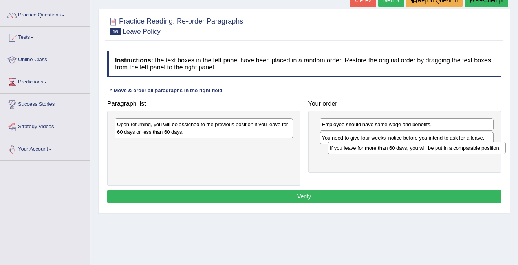
drag, startPoint x: 143, startPoint y: 147, endPoint x: 356, endPoint y: 149, distance: 212.8
click at [356, 149] on div "If you leave for more than 60 days, you will be put in a comparable position." at bounding box center [416, 148] width 178 height 12
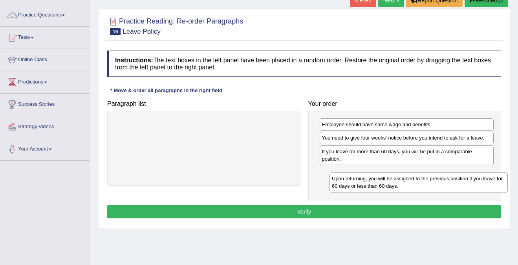
drag, startPoint x: 156, startPoint y: 127, endPoint x: 371, endPoint y: 180, distance: 220.9
click at [371, 180] on div "Upon returning, you will be assigned to the previous position if you leave for …" at bounding box center [418, 183] width 178 height 20
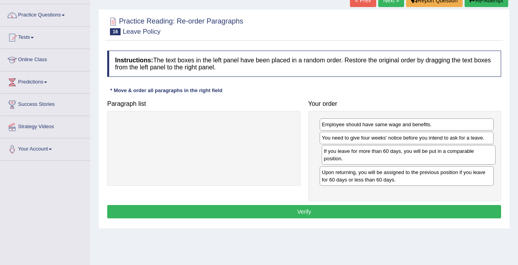
click at [349, 155] on div "If you leave for more than 60 days, you will be put in a comparable position." at bounding box center [409, 155] width 174 height 20
click at [318, 217] on button "Verify" at bounding box center [304, 211] width 394 height 13
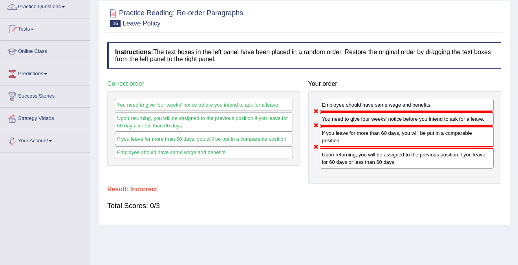
scroll to position [0, 0]
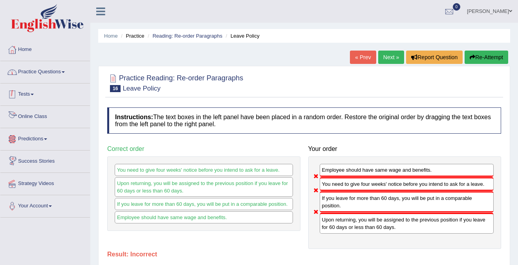
click at [46, 77] on link "Practice Questions" at bounding box center [45, 71] width 90 height 20
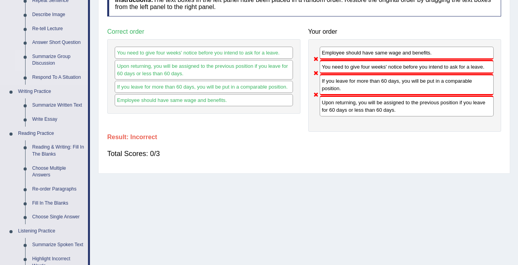
scroll to position [118, 0]
click at [51, 150] on link "Reading & Writing: Fill In The Blanks" at bounding box center [58, 150] width 59 height 21
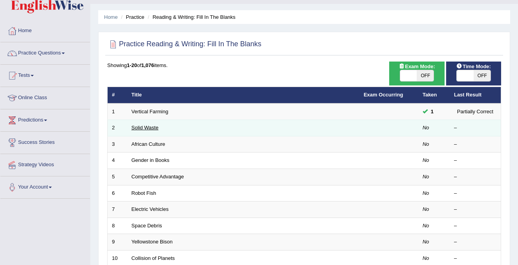
click at [150, 130] on link "Solid Waste" at bounding box center [145, 128] width 27 height 6
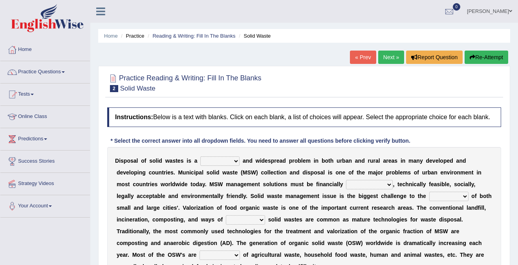
click at [240, 164] on b at bounding box center [240, 161] width 3 height 6
click at [236, 166] on select "slanting stinging stalling shafting" at bounding box center [219, 161] width 39 height 9
click at [227, 166] on select "slanting stinging stalling shafting" at bounding box center [219, 161] width 39 height 9
click at [388, 190] on select "unattainable sustainable objectionable treasonable" at bounding box center [369, 184] width 47 height 9
select select "sustainable"
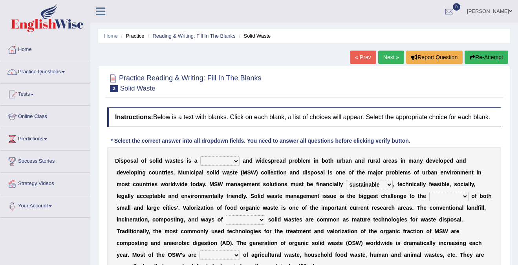
click at [346, 187] on select "unattainable sustainable objectionable treasonable" at bounding box center [369, 184] width 47 height 9
click at [462, 201] on select "plants culture authorities history" at bounding box center [448, 196] width 39 height 9
click at [429, 199] on select "plants culture authorities history" at bounding box center [448, 196] width 39 height 9
click at [460, 201] on select "plants culture authorities history" at bounding box center [448, 196] width 39 height 9
select select "authorities"
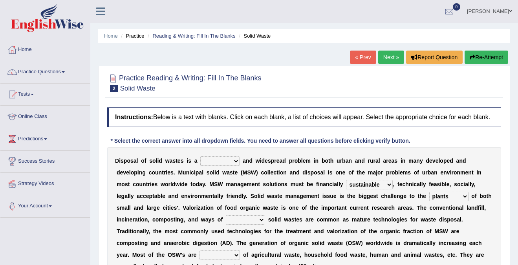
click at [429, 199] on select "plants culture authorities history" at bounding box center [448, 196] width 39 height 9
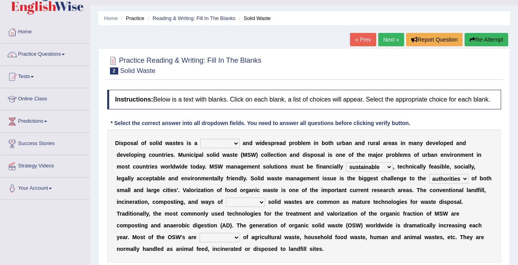
scroll to position [21, 0]
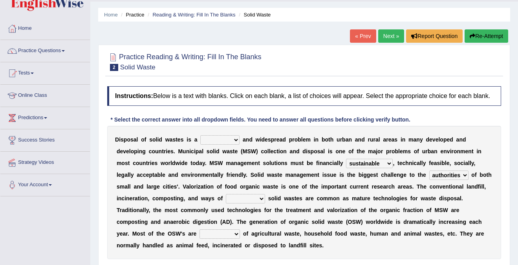
click at [265, 202] on div "D i s p o s a l o f s o l i d w a s t e s i s a slanting stinging stalling shaf…" at bounding box center [304, 192] width 394 height 133
click at [260, 204] on select "reserving preserving deserving handling" at bounding box center [245, 198] width 39 height 9
click at [226, 201] on select "reserving preserving deserving handling" at bounding box center [245, 198] width 39 height 9
click at [258, 204] on select "reserving preserving deserving handling" at bounding box center [245, 198] width 39 height 9
select select "deserving"
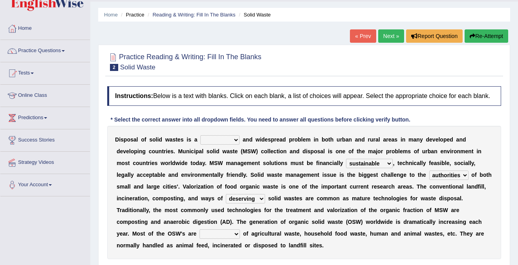
click at [226, 201] on select "reserving preserving deserving handling" at bounding box center [245, 198] width 39 height 9
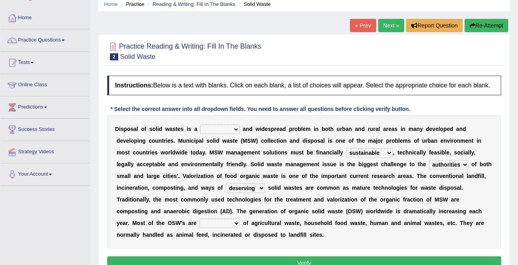
scroll to position [38, 0]
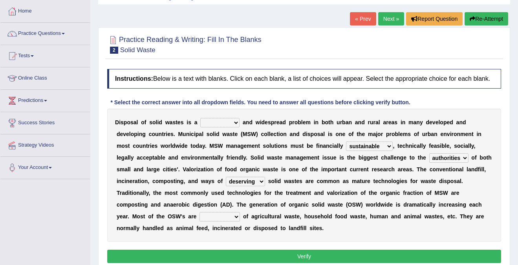
click at [234, 222] on select "composed disposed composing disposing" at bounding box center [219, 216] width 40 height 9
click at [224, 222] on select "composed disposed composing disposing" at bounding box center [219, 216] width 40 height 9
click at [200, 219] on select "composed disposed composing disposing" at bounding box center [219, 216] width 40 height 9
click at [239, 222] on select "composed disposed composing disposing" at bounding box center [219, 216] width 40 height 9
select select "composed"
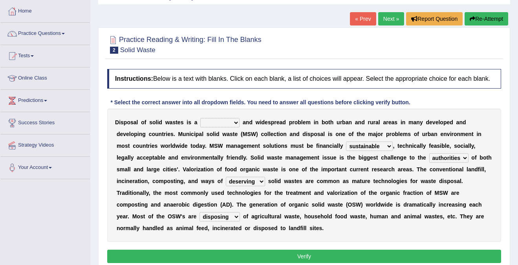
click at [200, 219] on select "composed disposed composing disposing" at bounding box center [219, 216] width 40 height 9
click at [233, 128] on select "slanting stinging stalling shafting" at bounding box center [219, 122] width 39 height 9
select select "stinging"
click at [200, 125] on select "slanting stinging stalling shafting" at bounding box center [219, 122] width 39 height 9
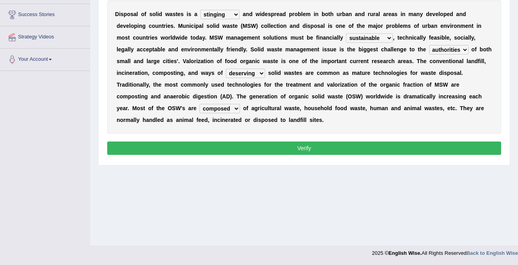
click at [309, 149] on button "Verify" at bounding box center [304, 148] width 394 height 13
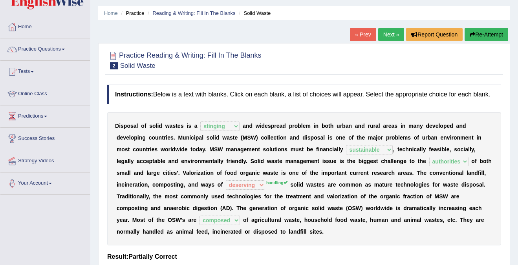
scroll to position [0, 0]
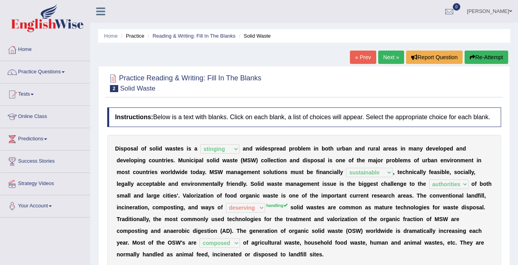
click at [388, 56] on link "Next »" at bounding box center [391, 57] width 26 height 13
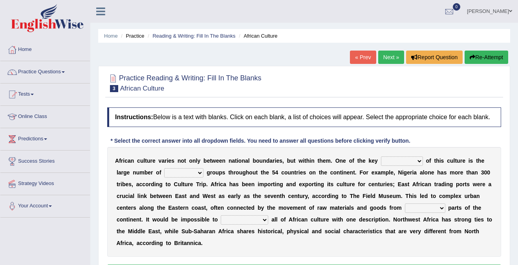
click at [195, 178] on select "ethic ethnic eugenic epic" at bounding box center [183, 172] width 39 height 9
select select "ethic"
click at [164, 176] on select "ethic ethnic eugenic epic" at bounding box center [183, 172] width 39 height 9
click at [404, 166] on select "conjectures features issues doubts" at bounding box center [402, 161] width 42 height 9
click at [403, 166] on select "conjectures features issues doubts" at bounding box center [402, 161] width 42 height 9
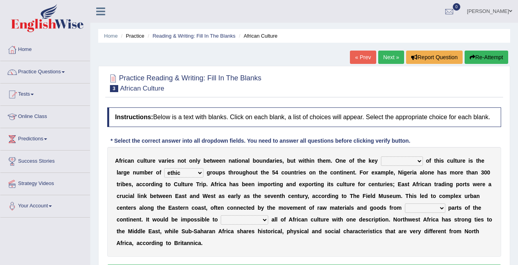
click at [418, 163] on div "A f r i c a n c u l t u r e v a r i e s n o t o n l y b e t w e e n n a t i o n…" at bounding box center [304, 202] width 394 height 110
click at [417, 166] on select "conjectures features issues doubts" at bounding box center [402, 161] width 42 height 9
select select "issues"
click at [381, 164] on select "conjectures features issues doubts" at bounding box center [402, 161] width 42 height 9
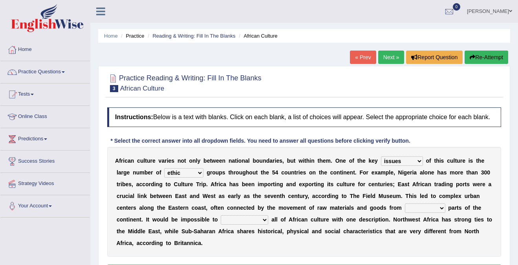
click at [433, 213] on select "forelocked interlocked unlocked landlocked" at bounding box center [425, 208] width 40 height 9
click at [431, 213] on select "forelocked interlocked unlocked landlocked" at bounding box center [425, 208] width 40 height 9
click at [249, 225] on select "characterize conceptualize symbolize synthesize" at bounding box center [245, 220] width 48 height 9
click at [263, 225] on select "characterize conceptualize symbolize synthesize" at bounding box center [245, 220] width 48 height 9
select select "characterize"
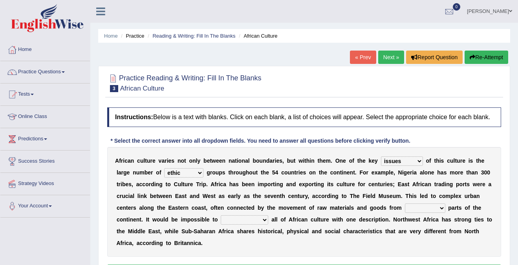
click at [221, 223] on select "characterize conceptualize symbolize synthesize" at bounding box center [245, 220] width 48 height 9
click at [427, 213] on select "forelocked interlocked unlocked landlocked" at bounding box center [425, 208] width 40 height 9
click at [438, 213] on select "forelocked interlocked unlocked landlocked" at bounding box center [425, 208] width 40 height 9
click at [416, 211] on select "forelocked interlocked unlocked landlocked" at bounding box center [425, 208] width 40 height 9
select select "unlocked"
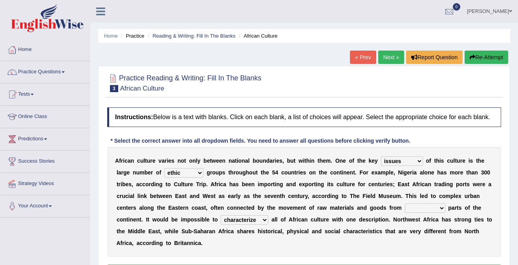
click at [406, 211] on select "forelocked interlocked unlocked landlocked" at bounding box center [425, 208] width 40 height 9
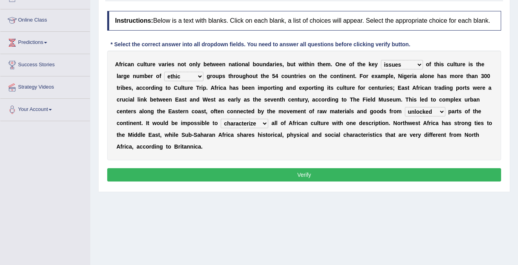
scroll to position [98, 0]
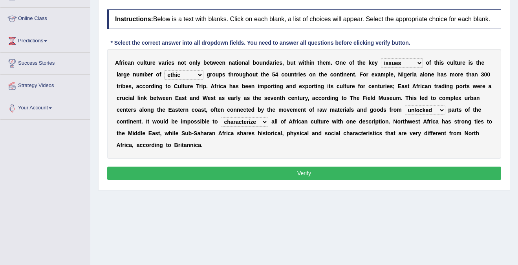
click at [308, 178] on button "Verify" at bounding box center [304, 173] width 394 height 13
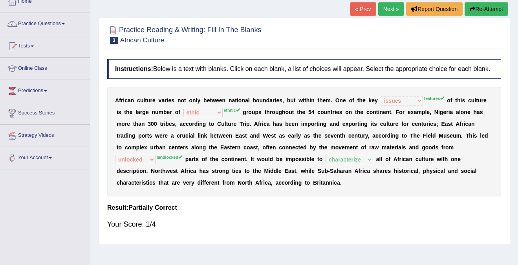
scroll to position [46, 0]
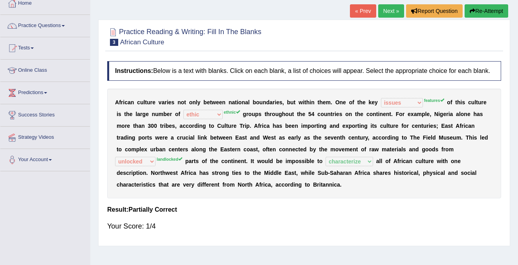
click at [430, 112] on div "A f r i c a n c u l t u r e v a r i e s n o t o n l y b e t w e e n n a t i o n…" at bounding box center [304, 144] width 394 height 110
click at [471, 15] on button "Re-Attempt" at bounding box center [486, 10] width 44 height 13
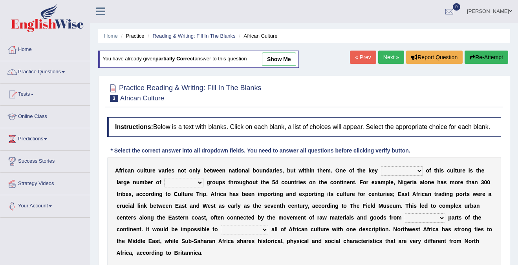
scroll to position [46, 0]
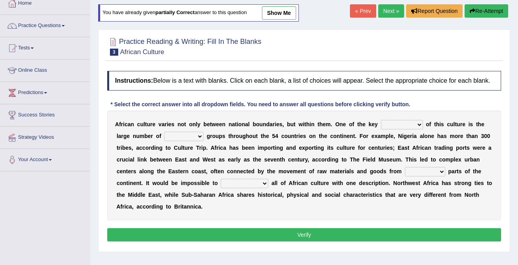
drag, startPoint x: 0, startPoint y: 0, endPoint x: 418, endPoint y: 119, distance: 434.7
click at [418, 119] on div "A f r i c a n c u l t u r e v a r i e s n o t o n l y b e t w e e n n a t i o n…" at bounding box center [304, 166] width 394 height 110
click at [418, 128] on select "conjectures features issues doubts" at bounding box center [402, 124] width 42 height 9
click at [197, 141] on select "ethic ethnic eugenic epic" at bounding box center [183, 136] width 39 height 9
select select "ethnic"
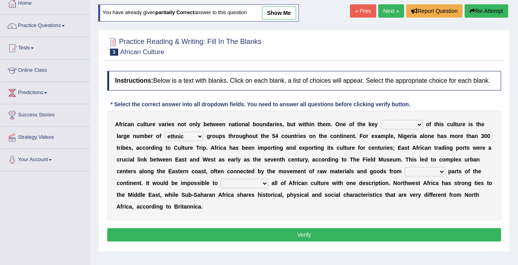
click at [164, 139] on select "ethic ethnic eugenic epic" at bounding box center [183, 136] width 39 height 9
click at [420, 130] on select "conjectures features issues doubts" at bounding box center [402, 124] width 42 height 9
select select "features"
click at [381, 127] on select "conjectures features issues doubts" at bounding box center [402, 124] width 42 height 9
click at [421, 130] on select "conjectures features issues doubts" at bounding box center [402, 124] width 42 height 9
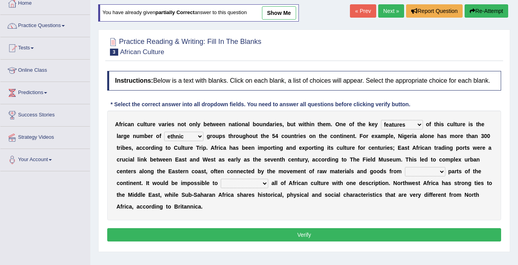
click at [381, 127] on select "conjectures features issues doubts" at bounding box center [402, 124] width 42 height 9
click at [432, 177] on select "forelocked interlocked unlocked landlocked" at bounding box center [425, 171] width 40 height 9
select select "landlocked"
click at [406, 174] on select "forelocked interlocked unlocked landlocked" at bounding box center [425, 171] width 40 height 9
click at [425, 177] on select "forelocked interlocked unlocked landlocked" at bounding box center [425, 171] width 40 height 9
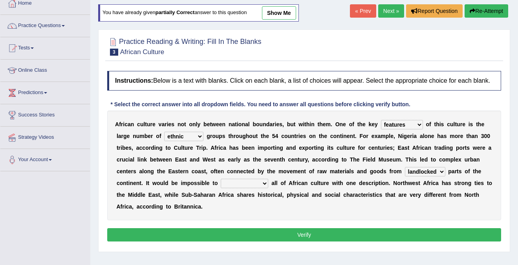
click at [406, 174] on select "forelocked interlocked unlocked landlocked" at bounding box center [425, 171] width 40 height 9
click at [247, 188] on select "characterize conceptualize symbolize synthesize" at bounding box center [245, 183] width 48 height 9
select select "characterize"
click at [221, 186] on select "characterize conceptualize symbolize synthesize" at bounding box center [245, 183] width 48 height 9
click at [278, 242] on button "Verify" at bounding box center [304, 235] width 394 height 13
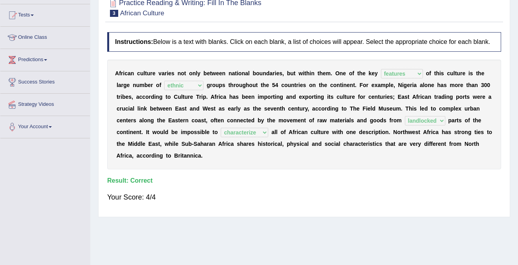
scroll to position [0, 0]
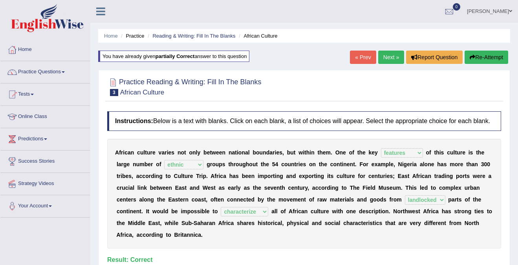
click at [384, 60] on link "Next »" at bounding box center [391, 57] width 26 height 13
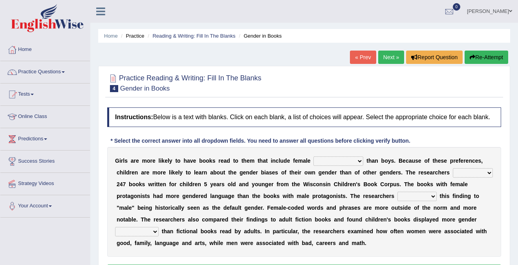
click at [347, 166] on select "protagonists cosmogonists agonists expressionists" at bounding box center [338, 161] width 50 height 9
click at [350, 166] on select "protagonists cosmogonists agonists expressionists" at bounding box center [338, 161] width 50 height 9
click at [324, 166] on select "protagonists cosmogonists agonists expressionists" at bounding box center [338, 161] width 50 height 9
select select "protagonists"
click at [313, 164] on select "protagonists cosmogonists agonists expressionists" at bounding box center [338, 161] width 50 height 9
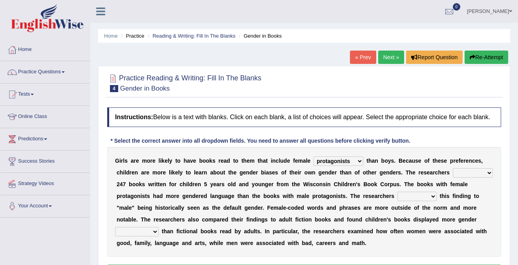
click at [358, 166] on select "protagonists cosmogonists agonists expressionists" at bounding box center [338, 161] width 50 height 9
click at [476, 186] on div "G i r l s a r e m o r e l i k e l y t o h a v e b o o k s r e a d t o t h e m t…" at bounding box center [304, 202] width 394 height 110
click at [477, 178] on select "hydrolyzed paralyzed catalyzed analyzed" at bounding box center [473, 172] width 40 height 9
select select "analyzed"
click at [453, 176] on select "hydrolyzed paralyzed catalyzed analyzed" at bounding box center [473, 172] width 40 height 9
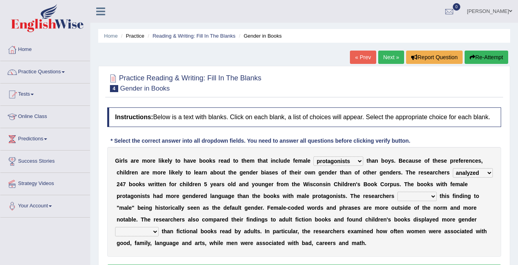
click at [433, 201] on select "contribute tribute distribute attribute" at bounding box center [416, 196] width 39 height 9
click at [418, 199] on select "contribute tribute distribute attribute" at bounding box center [416, 196] width 39 height 9
click at [171, 0] on html "Toggle navigation Home Practice Questions Speaking Practice Read Aloud Repeat S…" at bounding box center [259, 132] width 518 height 265
click at [430, 201] on select "contribute tribute distribute attribute" at bounding box center [416, 196] width 39 height 9
click at [143, 237] on select "stereotypes teletypes prototypes electrotypes" at bounding box center [137, 231] width 44 height 9
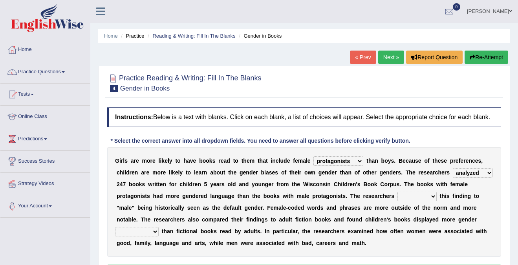
click at [471, 178] on select "hydrolyzed paralyzed catalyzed analyzed" at bounding box center [473, 172] width 40 height 9
click at [351, 166] on select "protagonists cosmogonists agonists expressionists" at bounding box center [338, 161] width 50 height 9
click at [415, 201] on select "contribute tribute distribute attribute" at bounding box center [416, 196] width 39 height 9
select select "contribute"
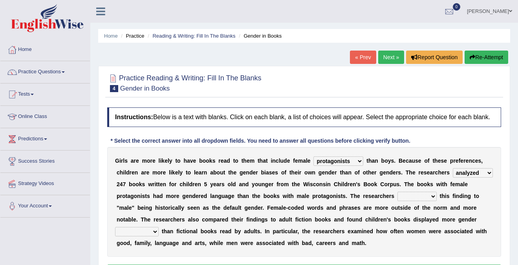
click at [397, 199] on select "contribute tribute distribute attribute" at bounding box center [416, 196] width 39 height 9
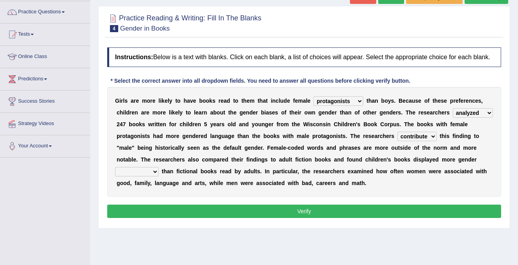
scroll to position [60, 0]
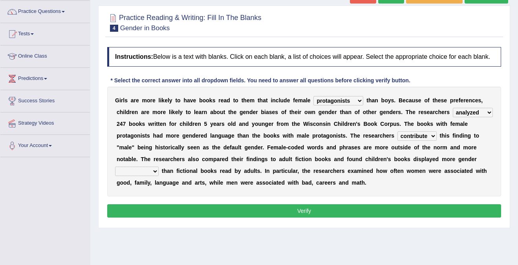
click at [144, 176] on select "stereotypes teletypes prototypes electrotypes" at bounding box center [137, 171] width 44 height 9
click at [136, 176] on select "stereotypes teletypes prototypes electrotypes" at bounding box center [137, 171] width 44 height 9
select select "stereotypes"
click at [115, 174] on select "stereotypes teletypes prototypes electrotypes" at bounding box center [137, 171] width 44 height 9
click at [221, 217] on button "Verify" at bounding box center [304, 211] width 394 height 13
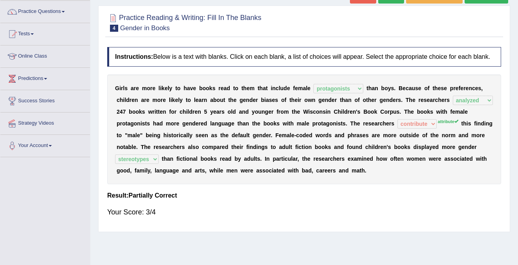
click at [159, 162] on b at bounding box center [160, 159] width 3 height 6
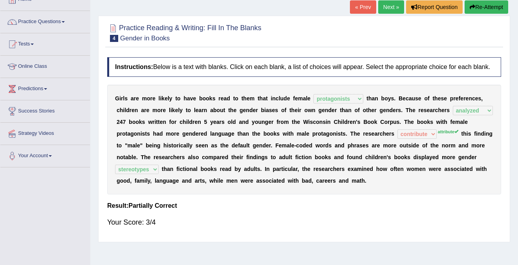
scroll to position [48, 0]
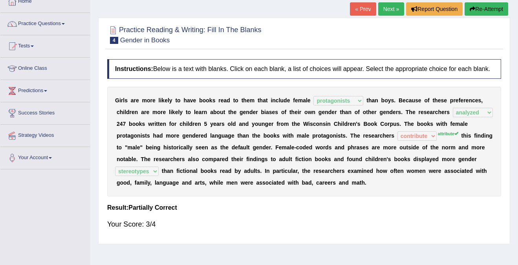
click at [484, 8] on button "Re-Attempt" at bounding box center [486, 8] width 44 height 13
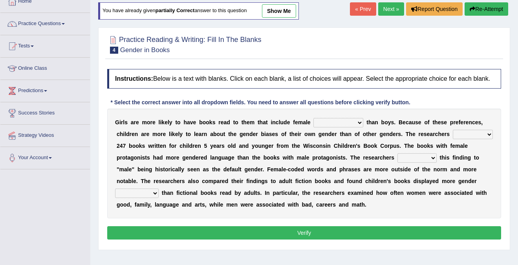
click at [156, 195] on div "G i r l s a r e m o r e l i k e l y t o h a v e b o o k s r e a d t o t h e m t…" at bounding box center [304, 164] width 394 height 110
click at [152, 198] on select "stereotypes teletypes prototypes electrotypes" at bounding box center [137, 193] width 44 height 9
